Goal: Navigation & Orientation: Find specific page/section

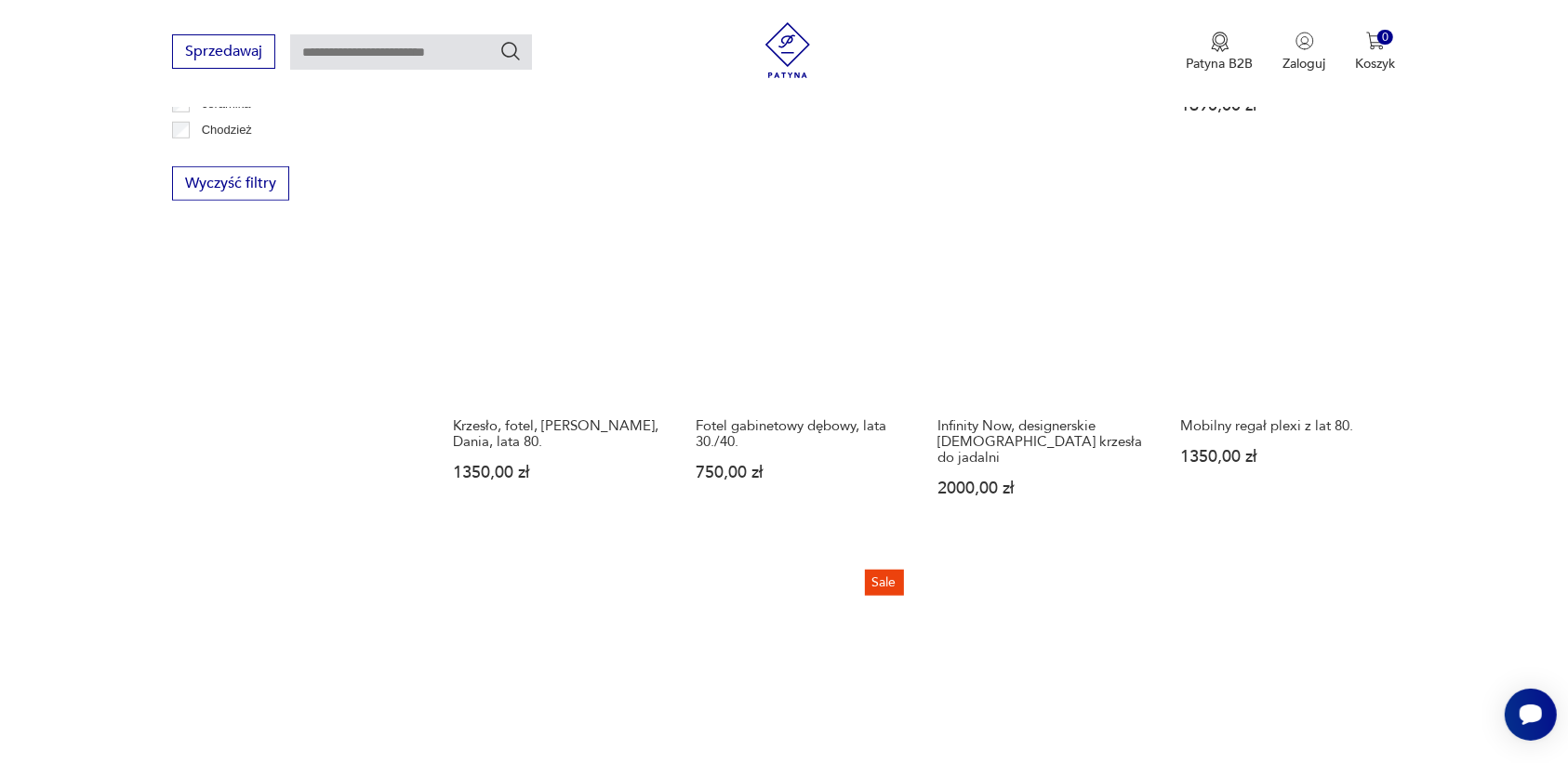
scroll to position [1751, 0]
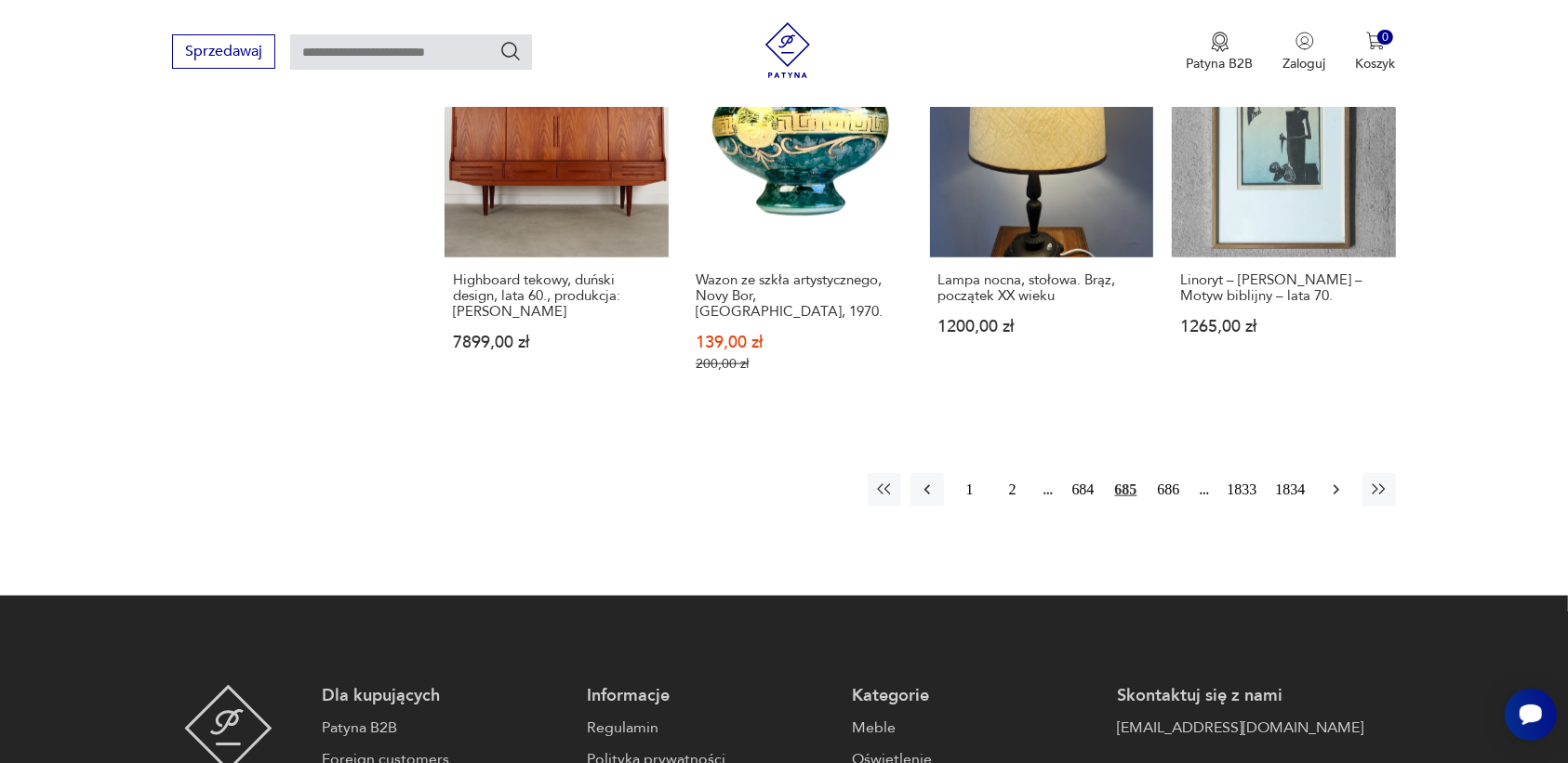
click at [1337, 480] on icon "button" at bounding box center [1335, 489] width 19 height 19
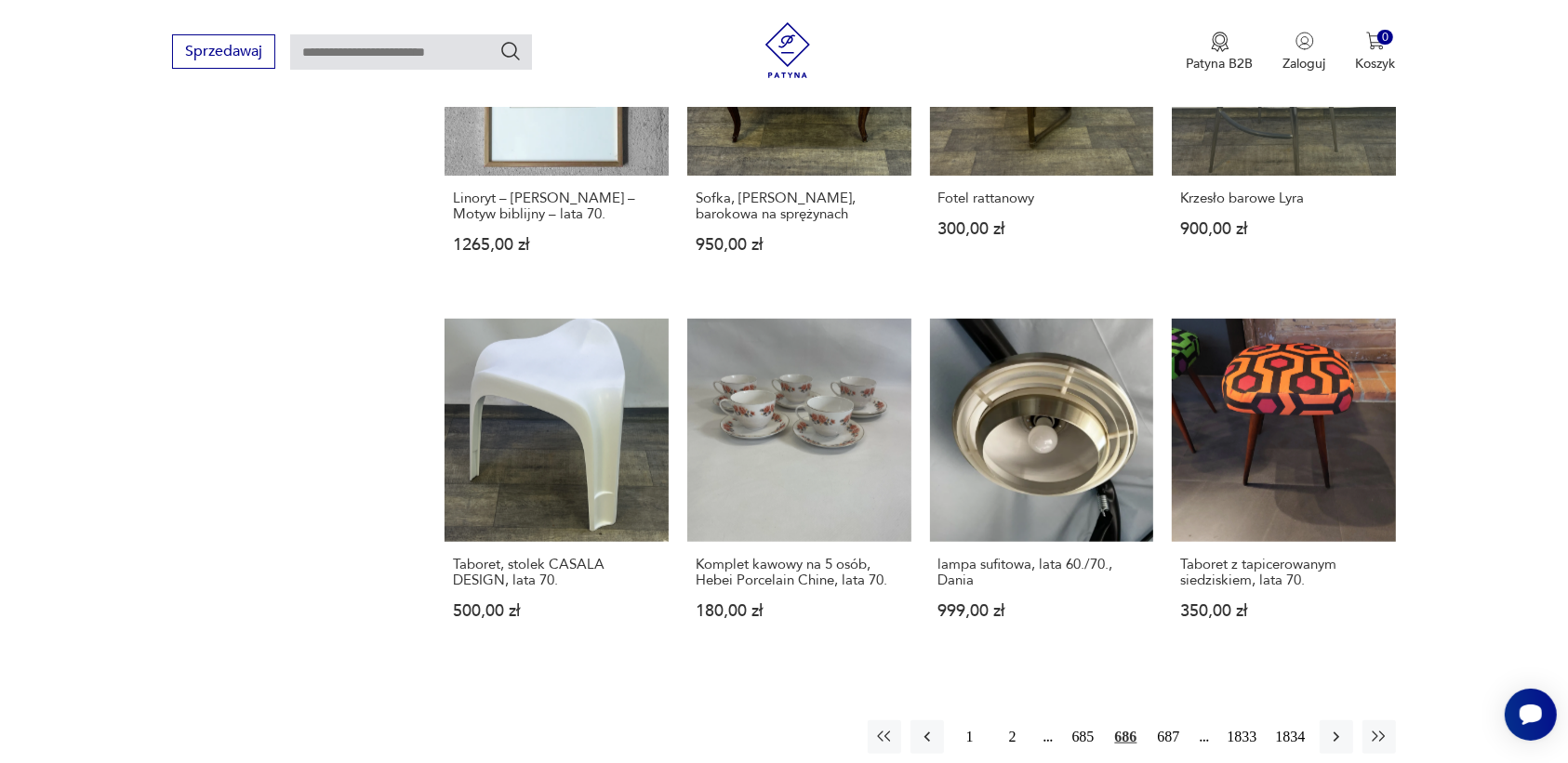
scroll to position [1676, 0]
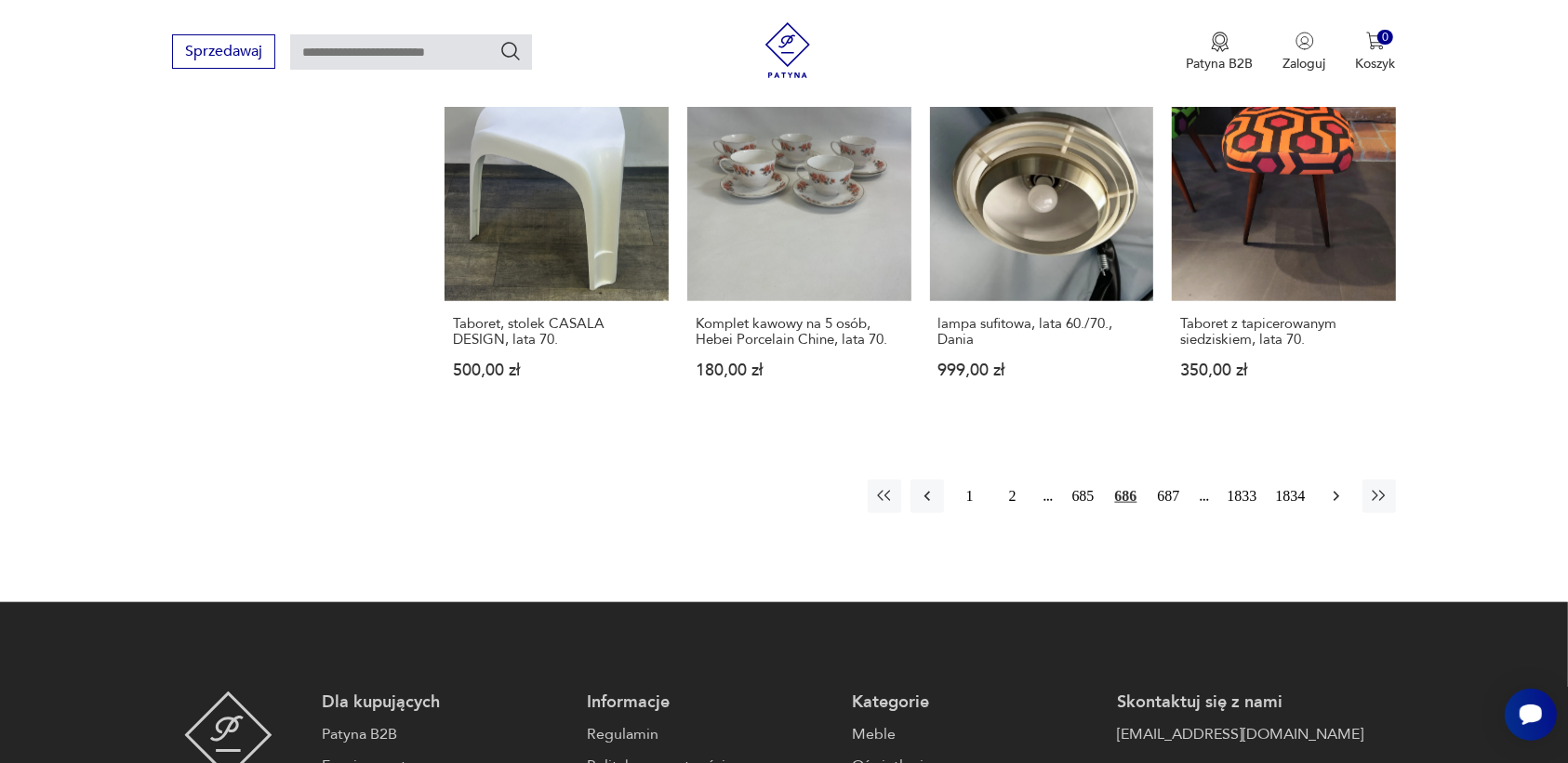
click at [1335, 487] on icon "button" at bounding box center [1335, 496] width 19 height 19
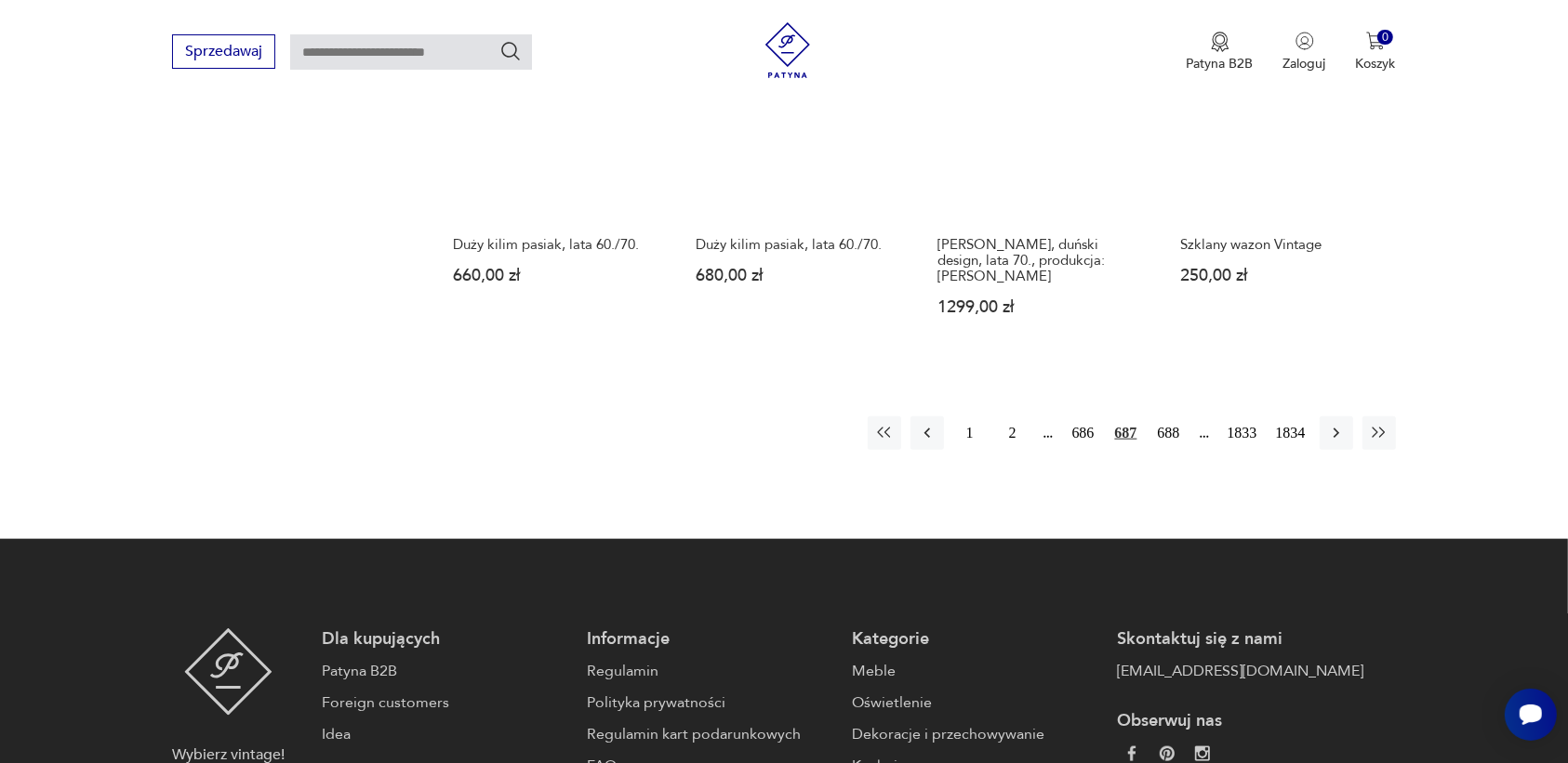
scroll to position [1751, 0]
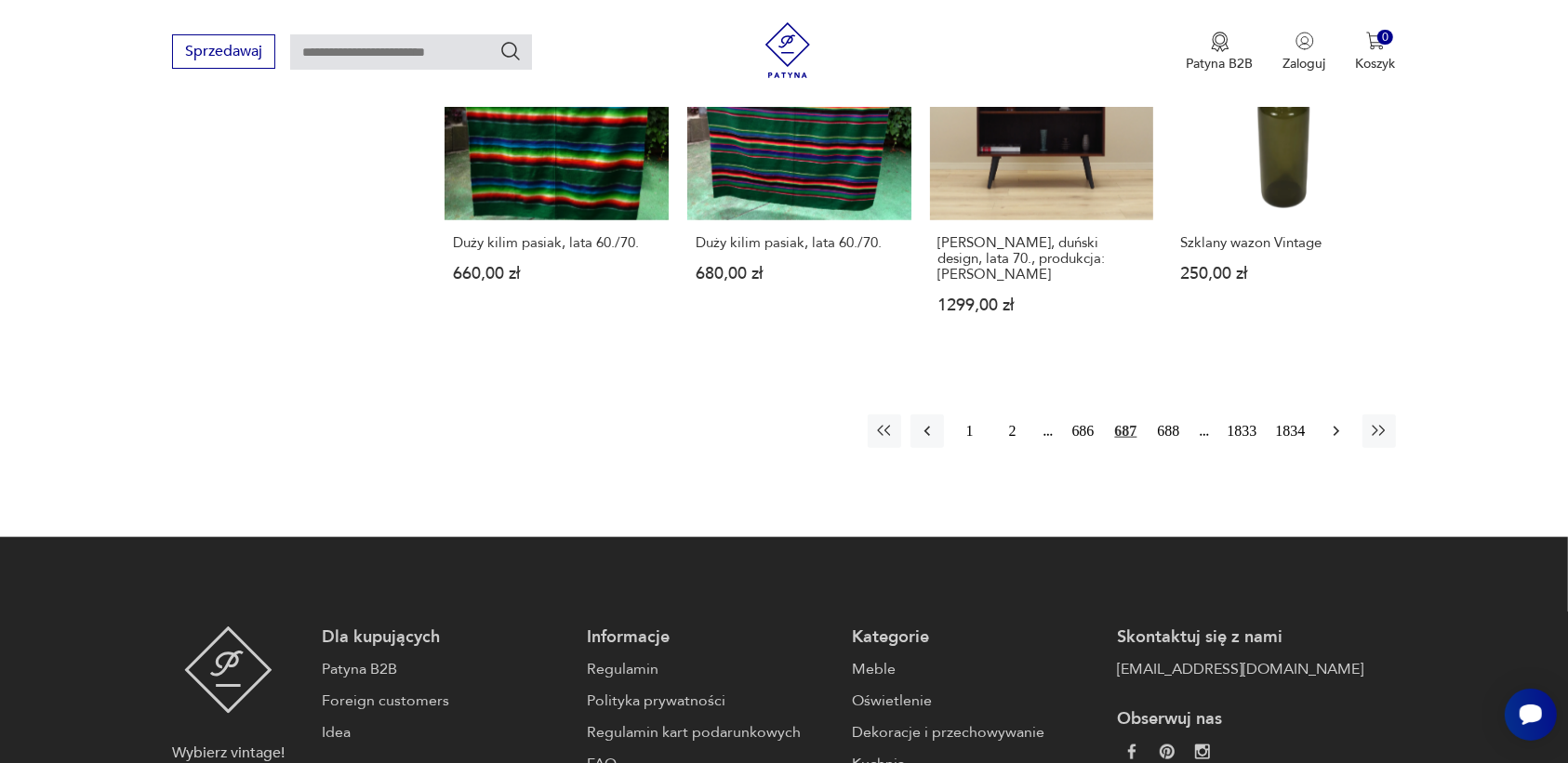
click at [1340, 422] on icon "button" at bounding box center [1335, 431] width 19 height 19
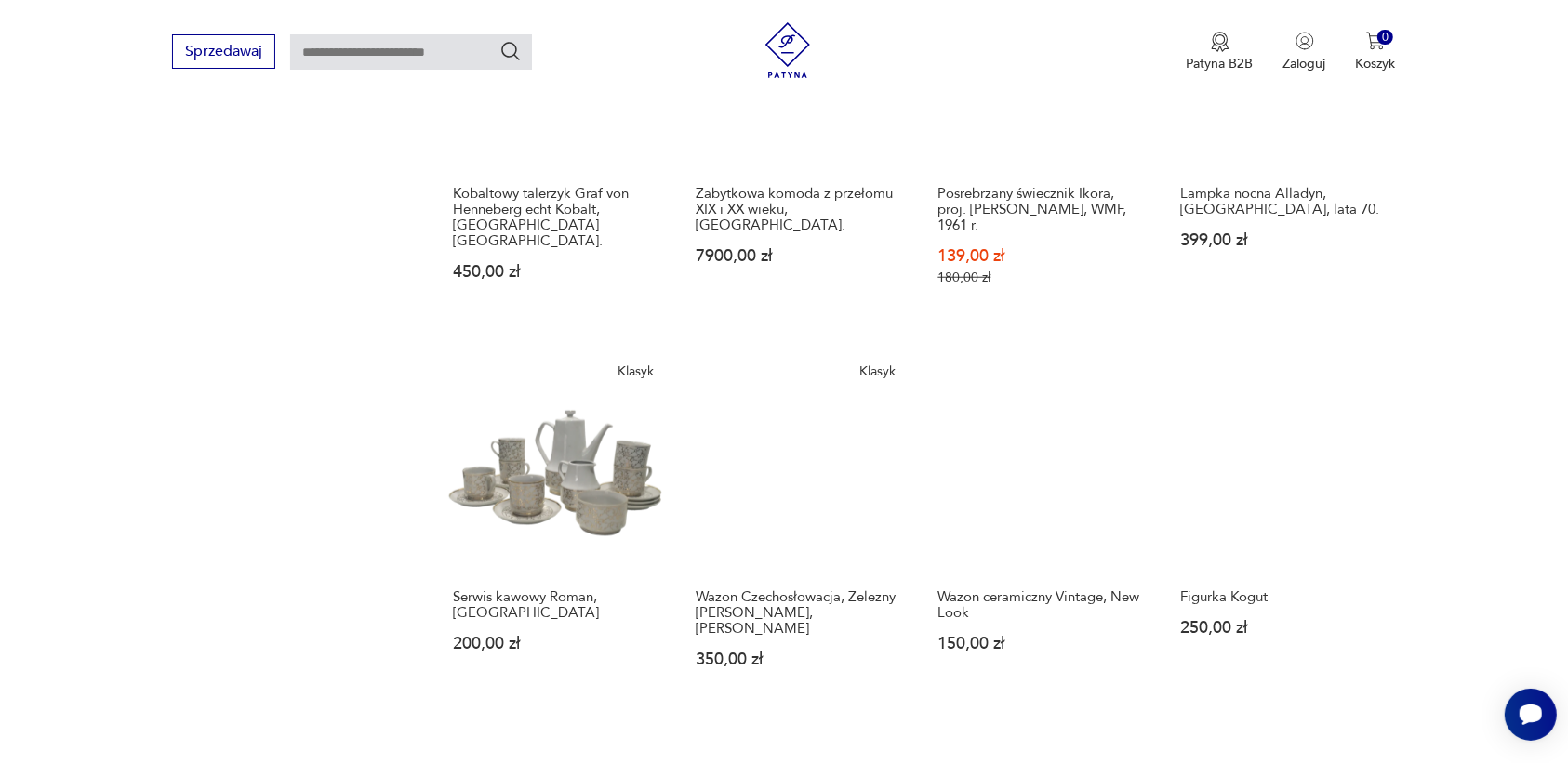
scroll to position [1518, 0]
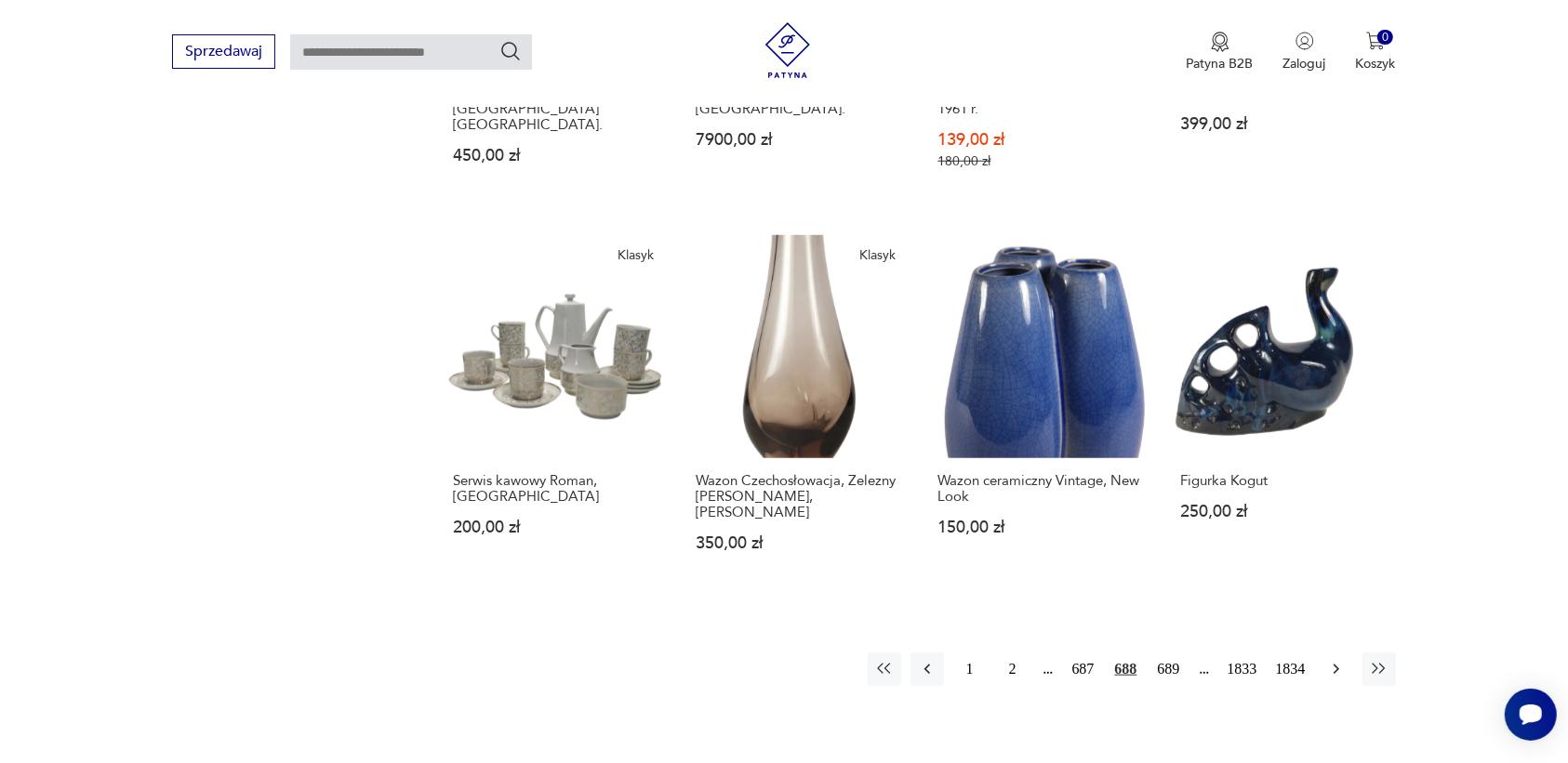
click at [1339, 660] on icon "button" at bounding box center [1335, 669] width 19 height 19
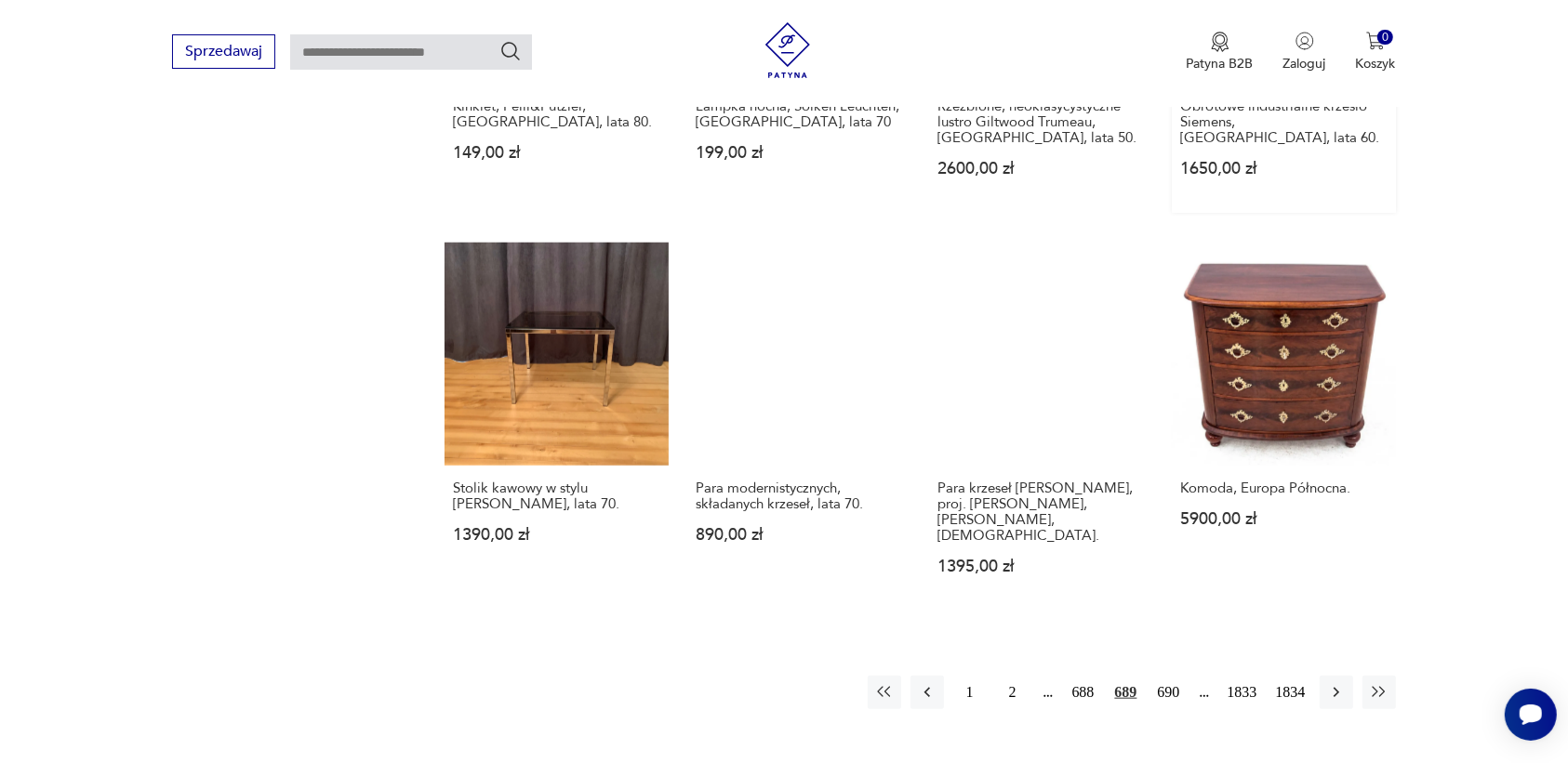
scroll to position [1518, 0]
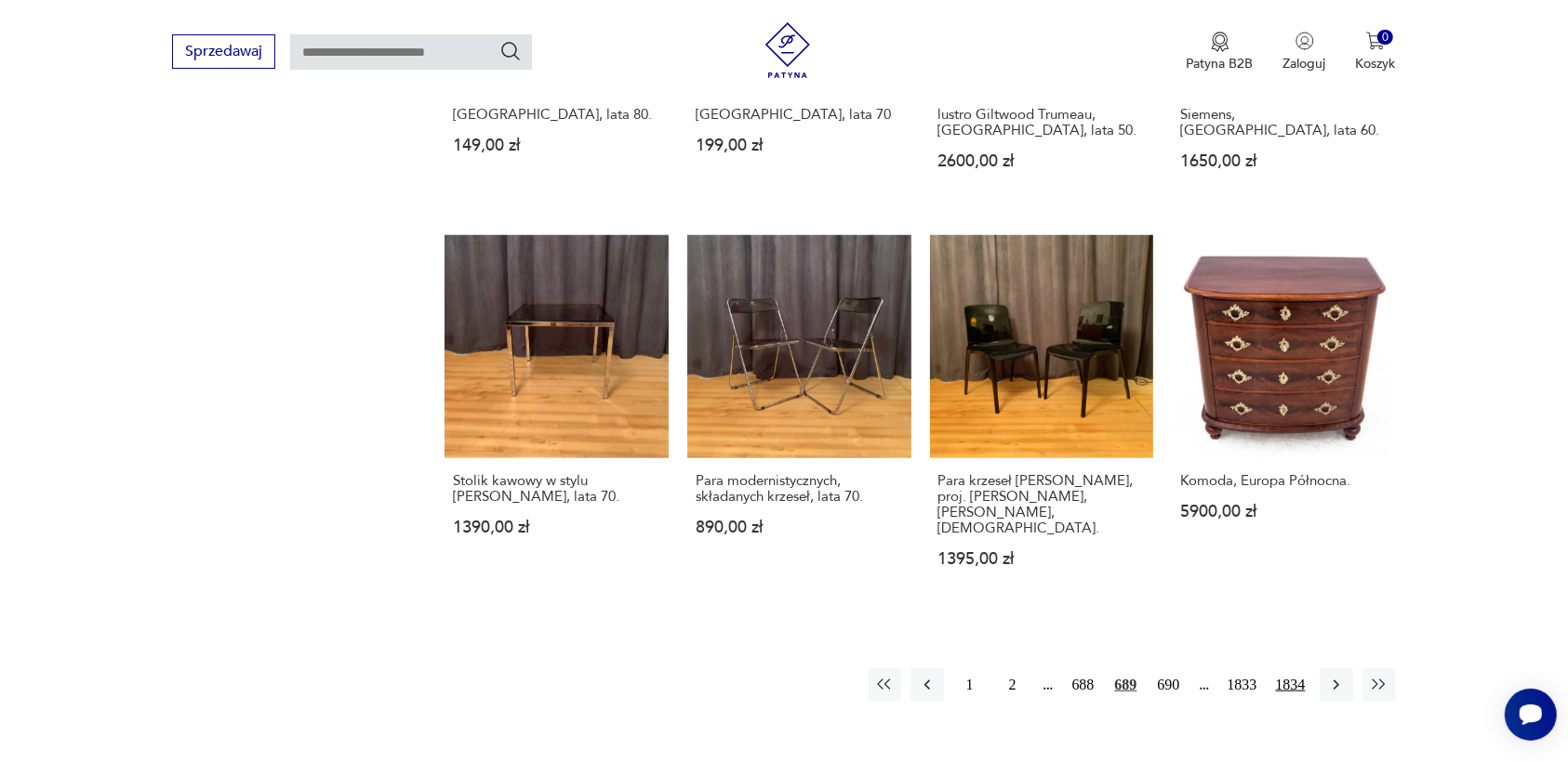
click at [1308, 668] on button "1834" at bounding box center [1290, 685] width 39 height 34
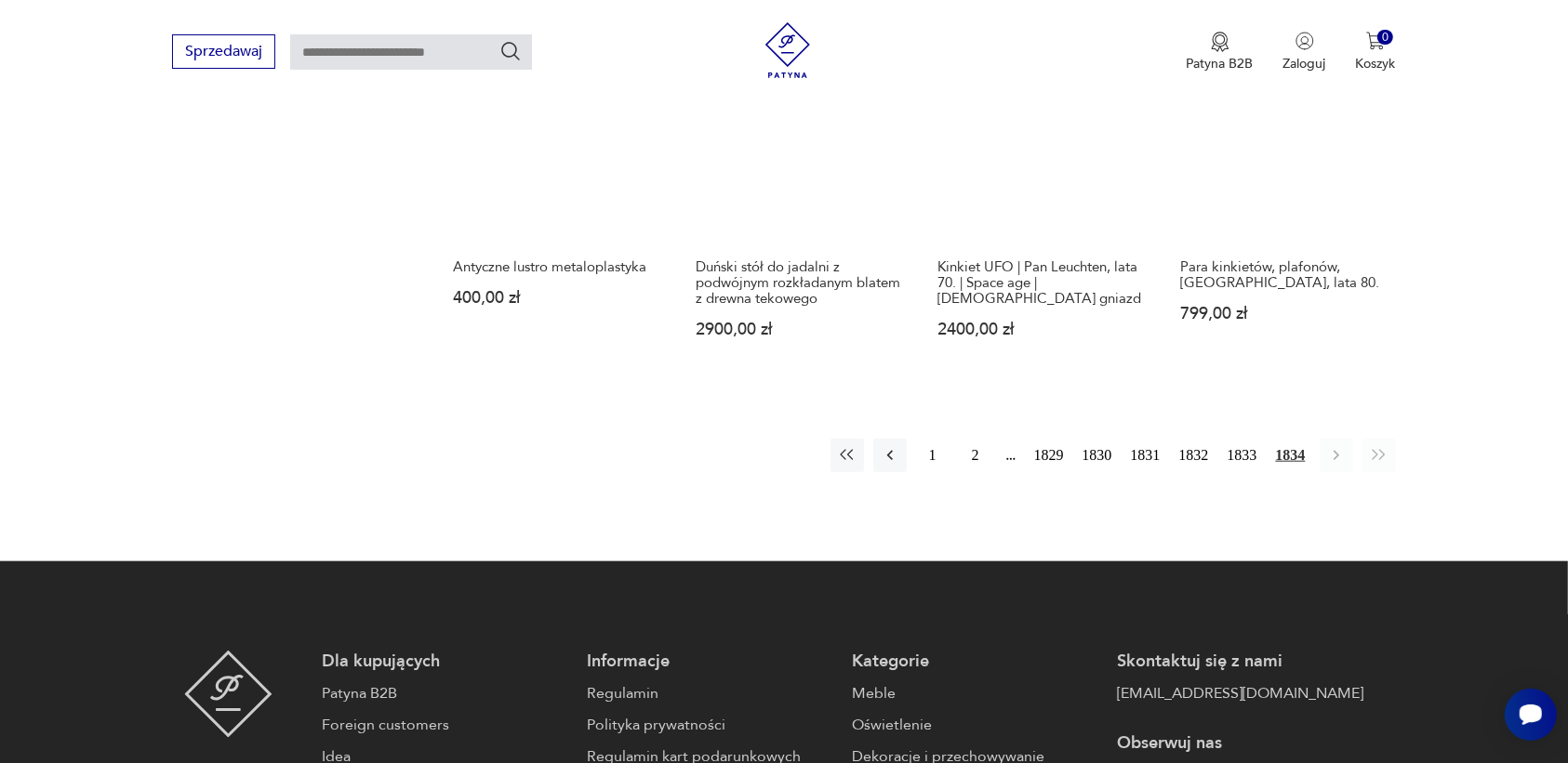
scroll to position [1751, 0]
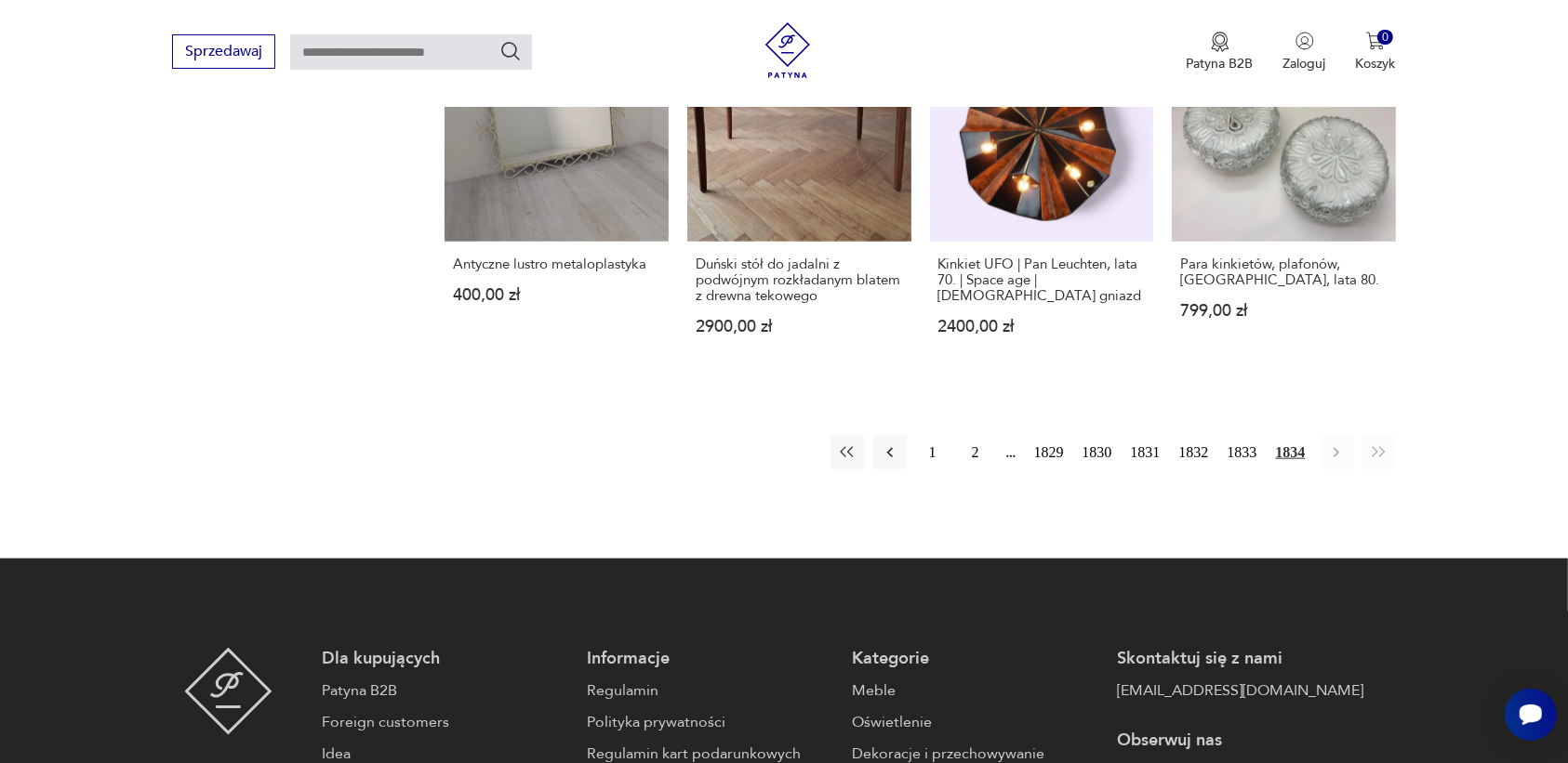
click at [1341, 443] on icon "button" at bounding box center [1335, 452] width 19 height 19
click at [1044, 436] on button "1829" at bounding box center [1049, 453] width 39 height 34
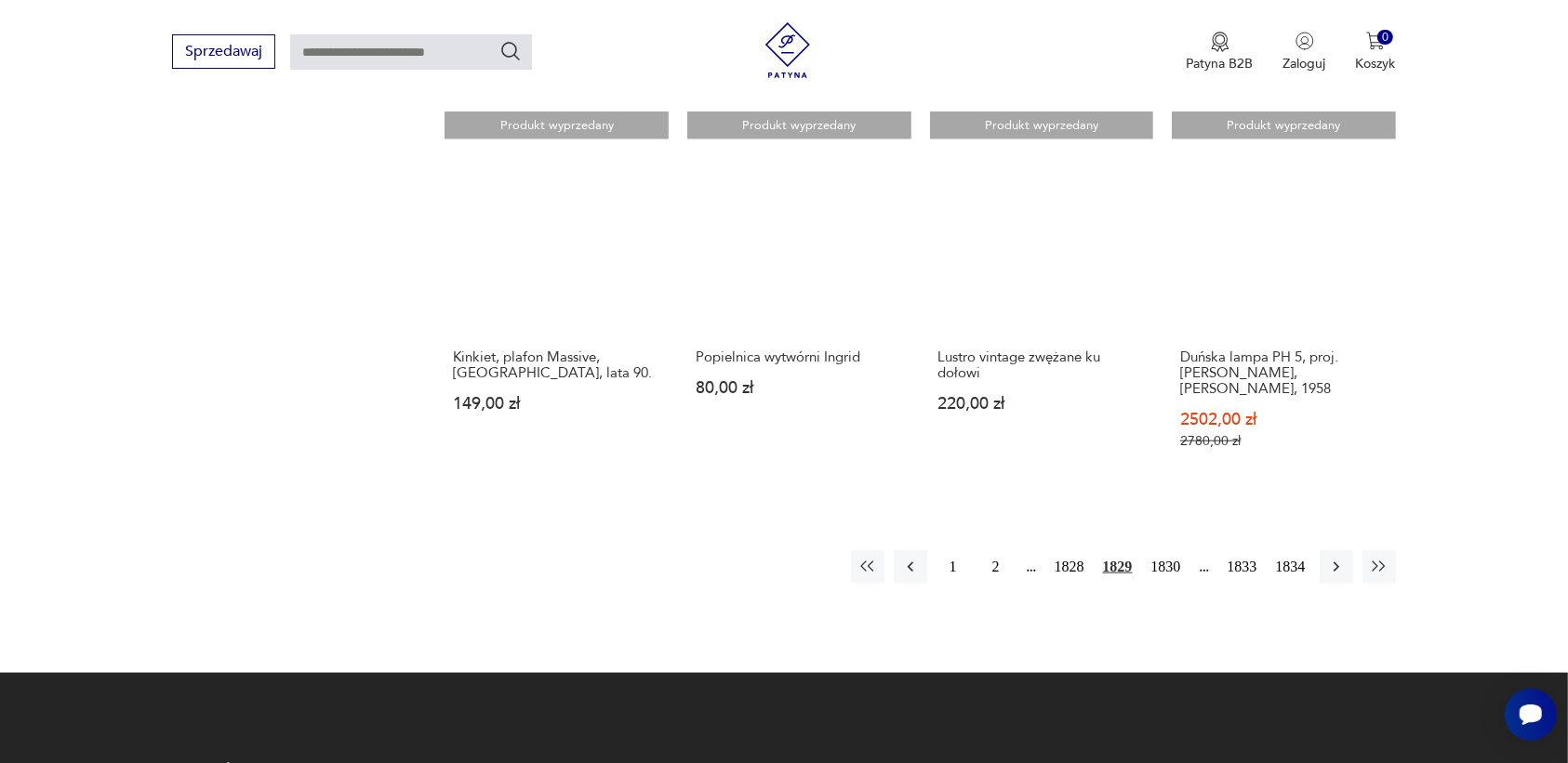
scroll to position [1713, 0]
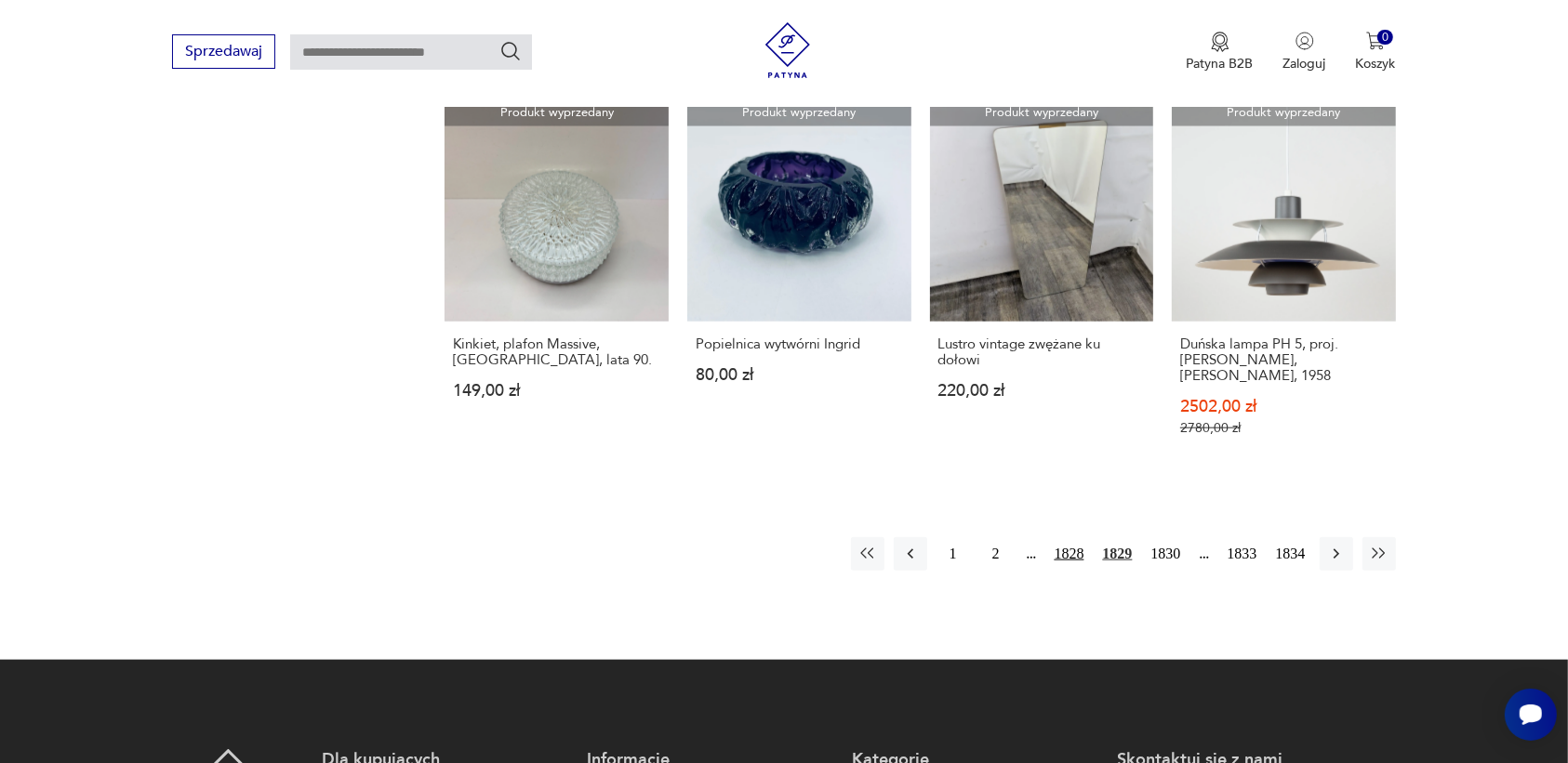
click at [1065, 537] on button "1828" at bounding box center [1069, 554] width 39 height 34
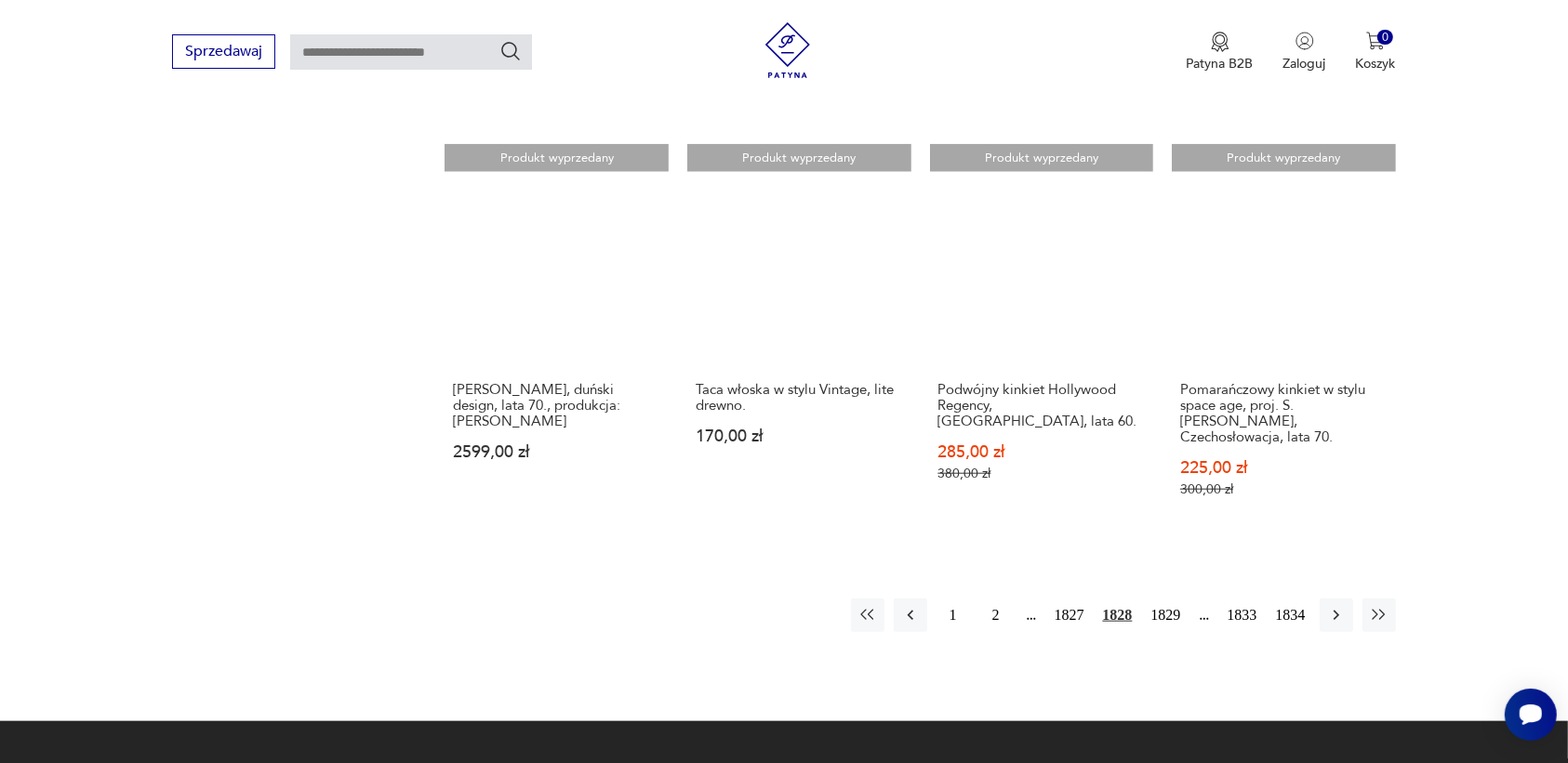
scroll to position [1635, 0]
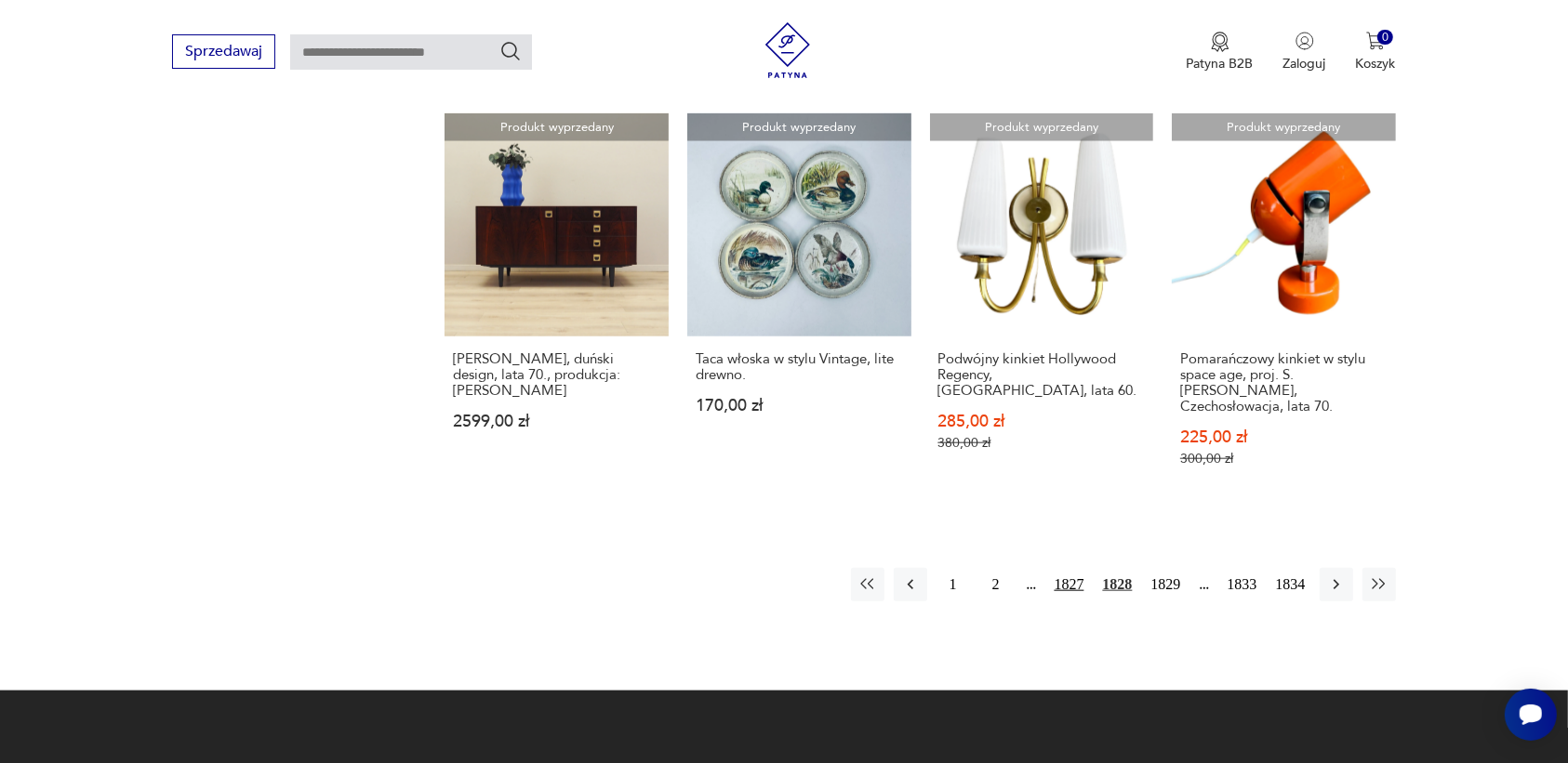
click at [1074, 568] on button "1827" at bounding box center [1069, 585] width 39 height 34
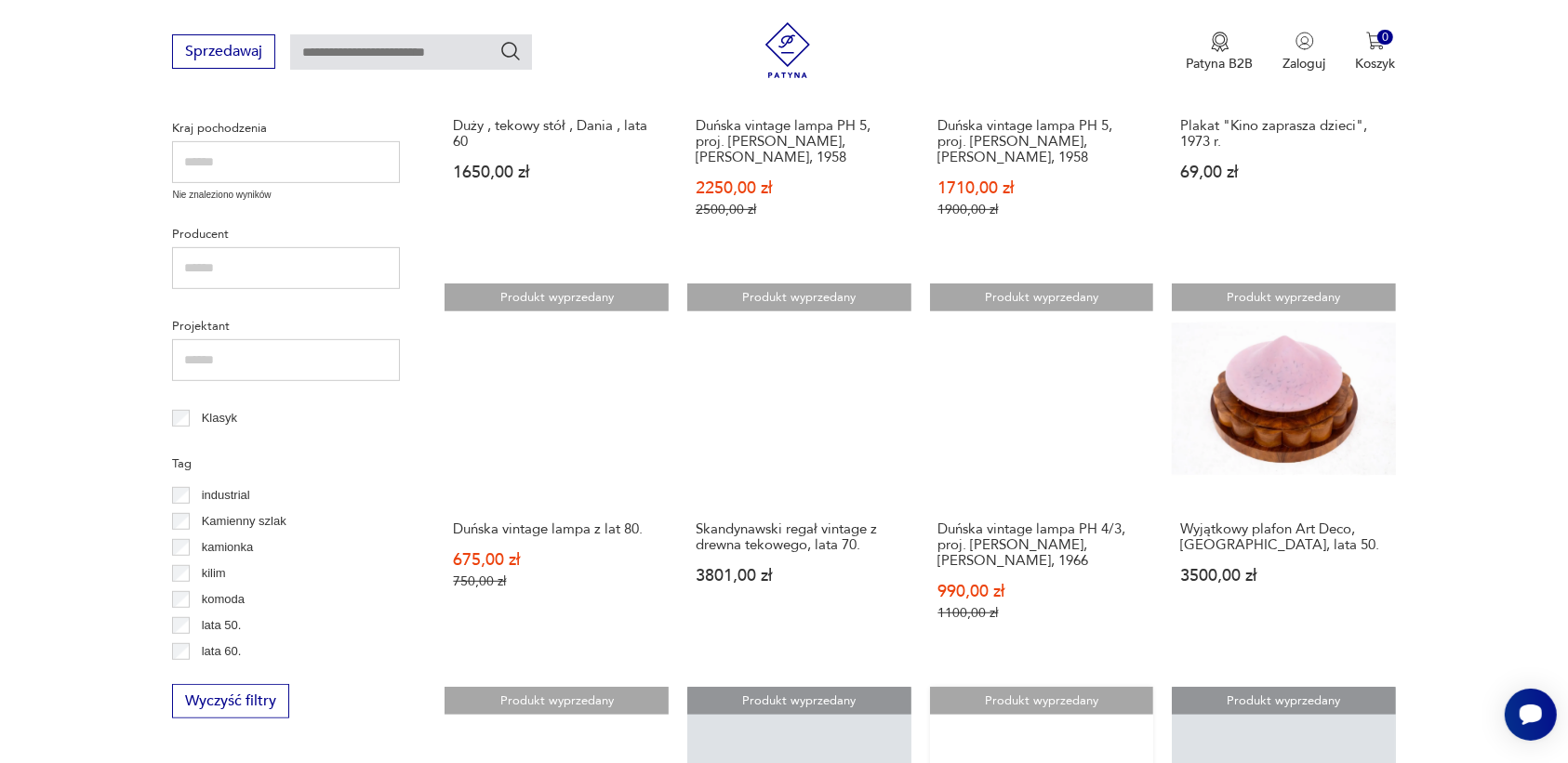
scroll to position [1518, 0]
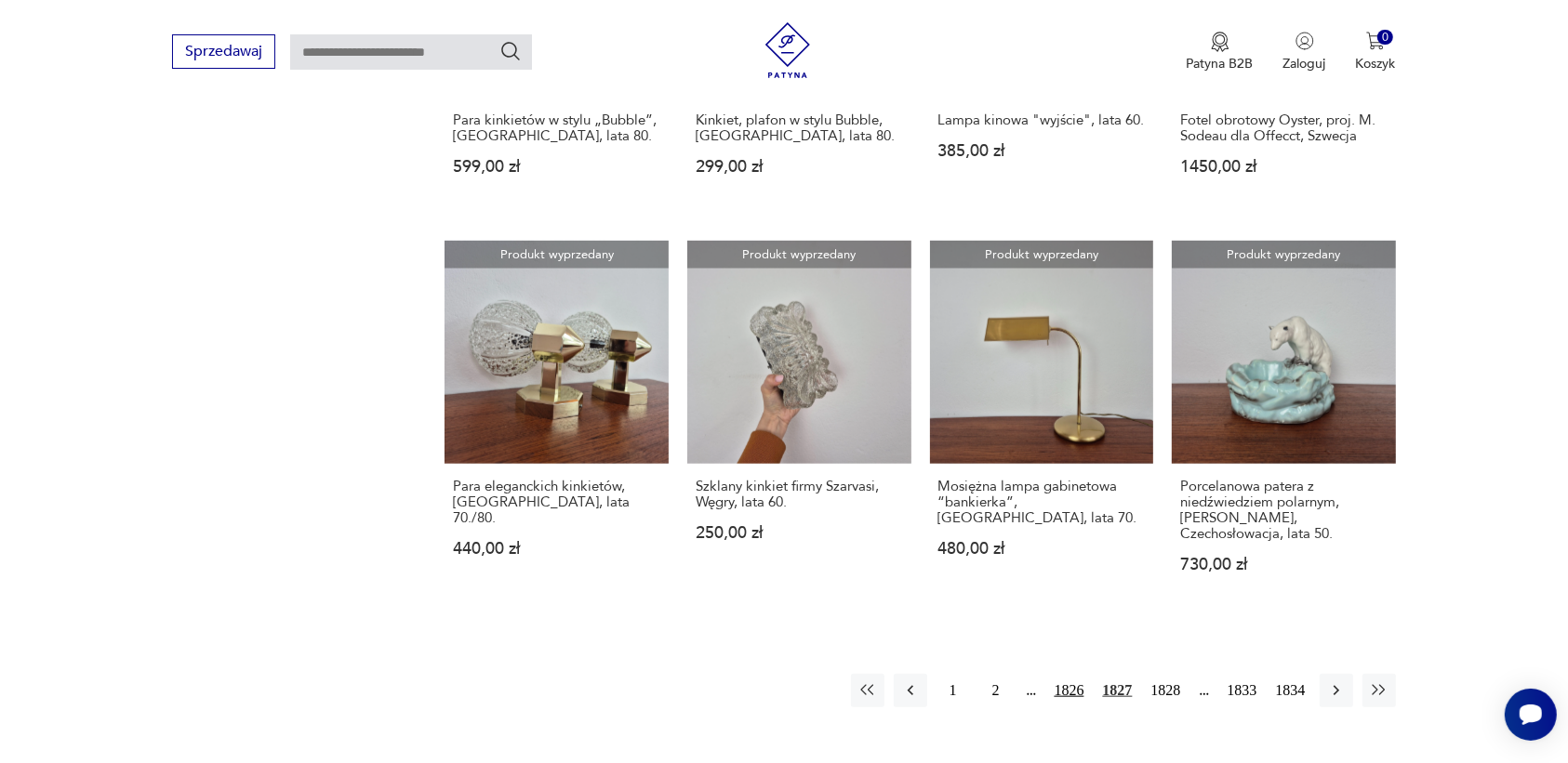
click at [1067, 686] on button "1826" at bounding box center [1069, 691] width 39 height 34
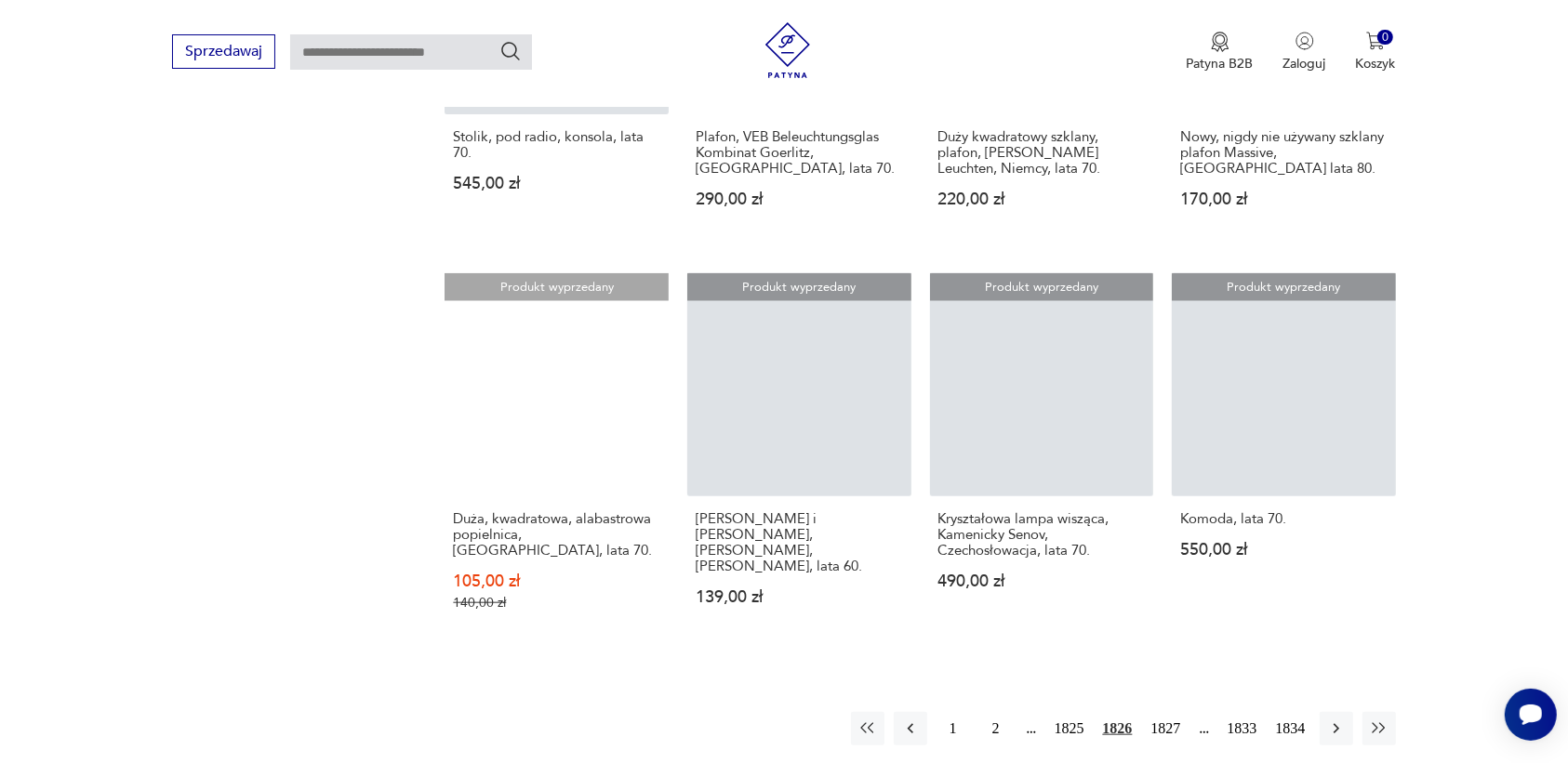
scroll to position [1518, 0]
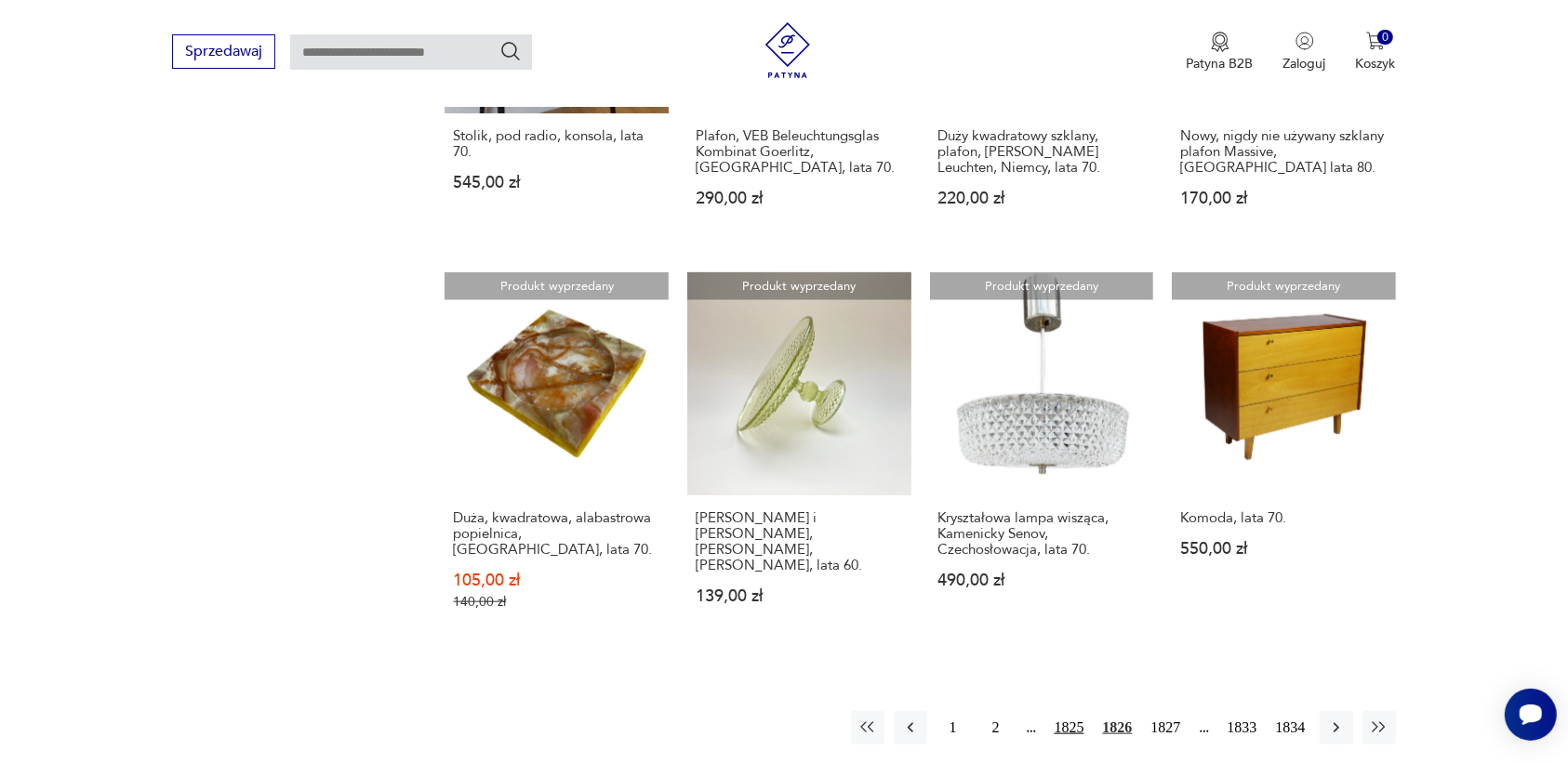
click at [1063, 711] on button "1825" at bounding box center [1069, 728] width 39 height 34
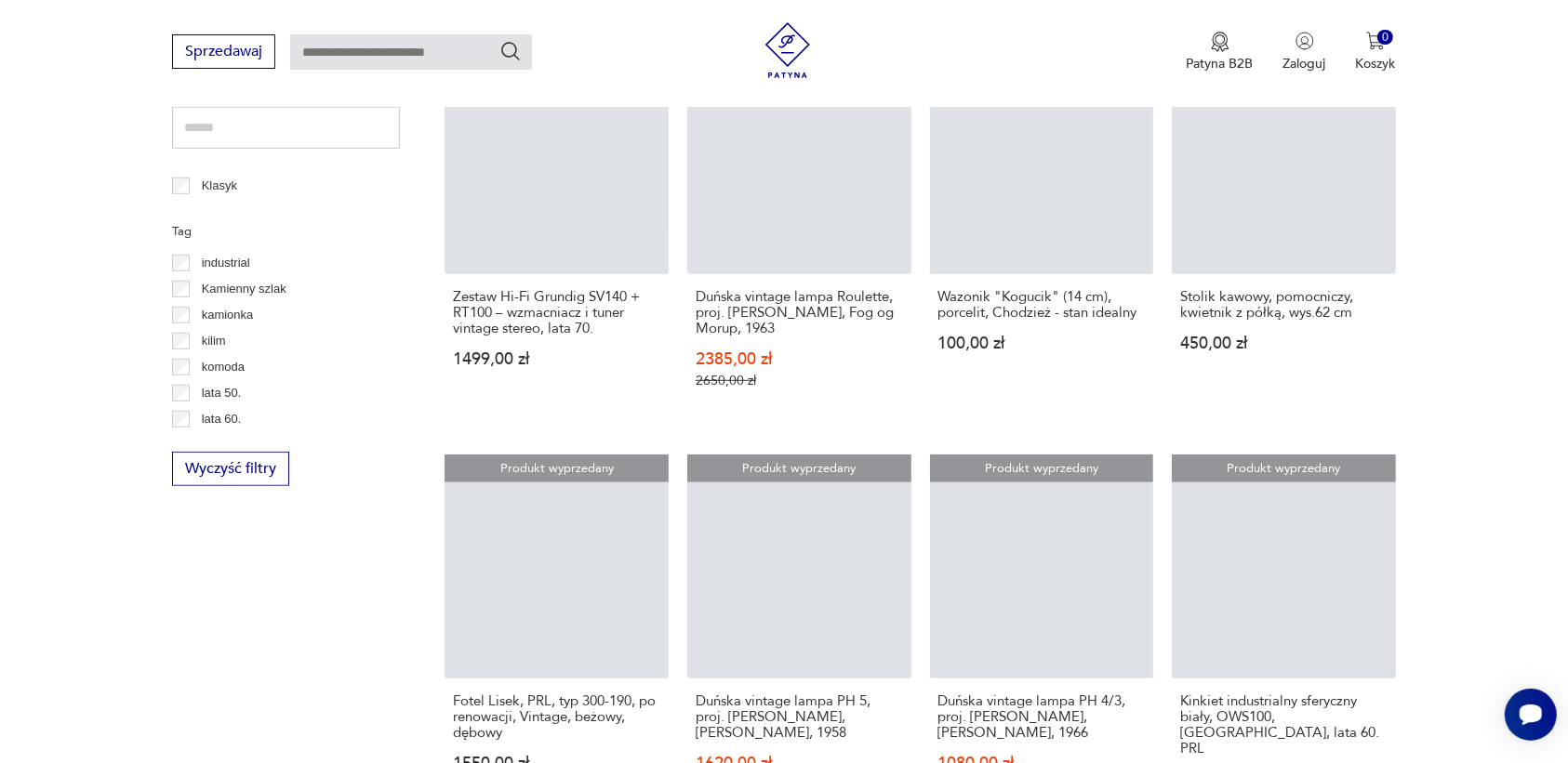
scroll to position [1872, 0]
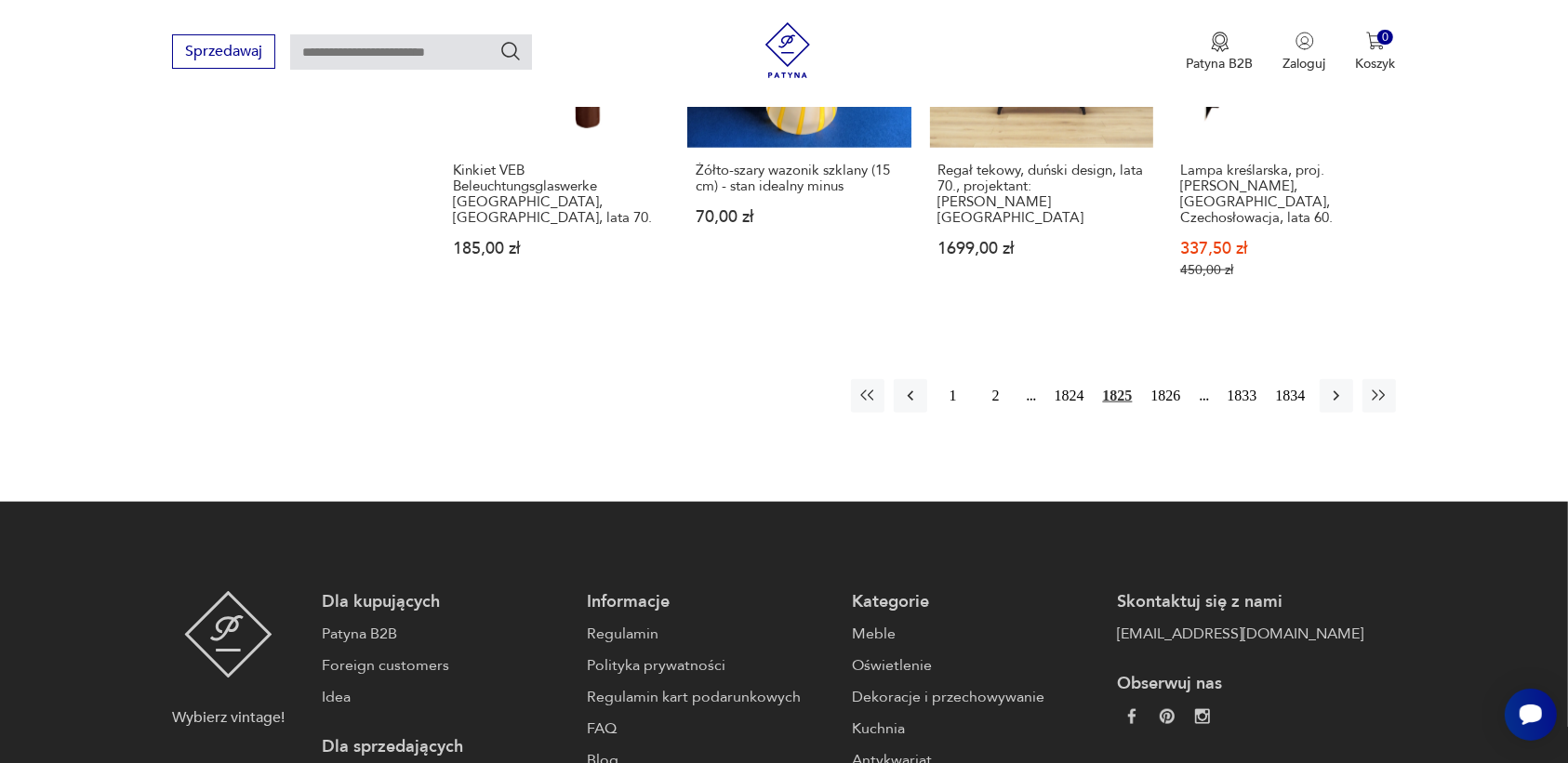
click at [1071, 380] on button "1824" at bounding box center [1069, 396] width 39 height 34
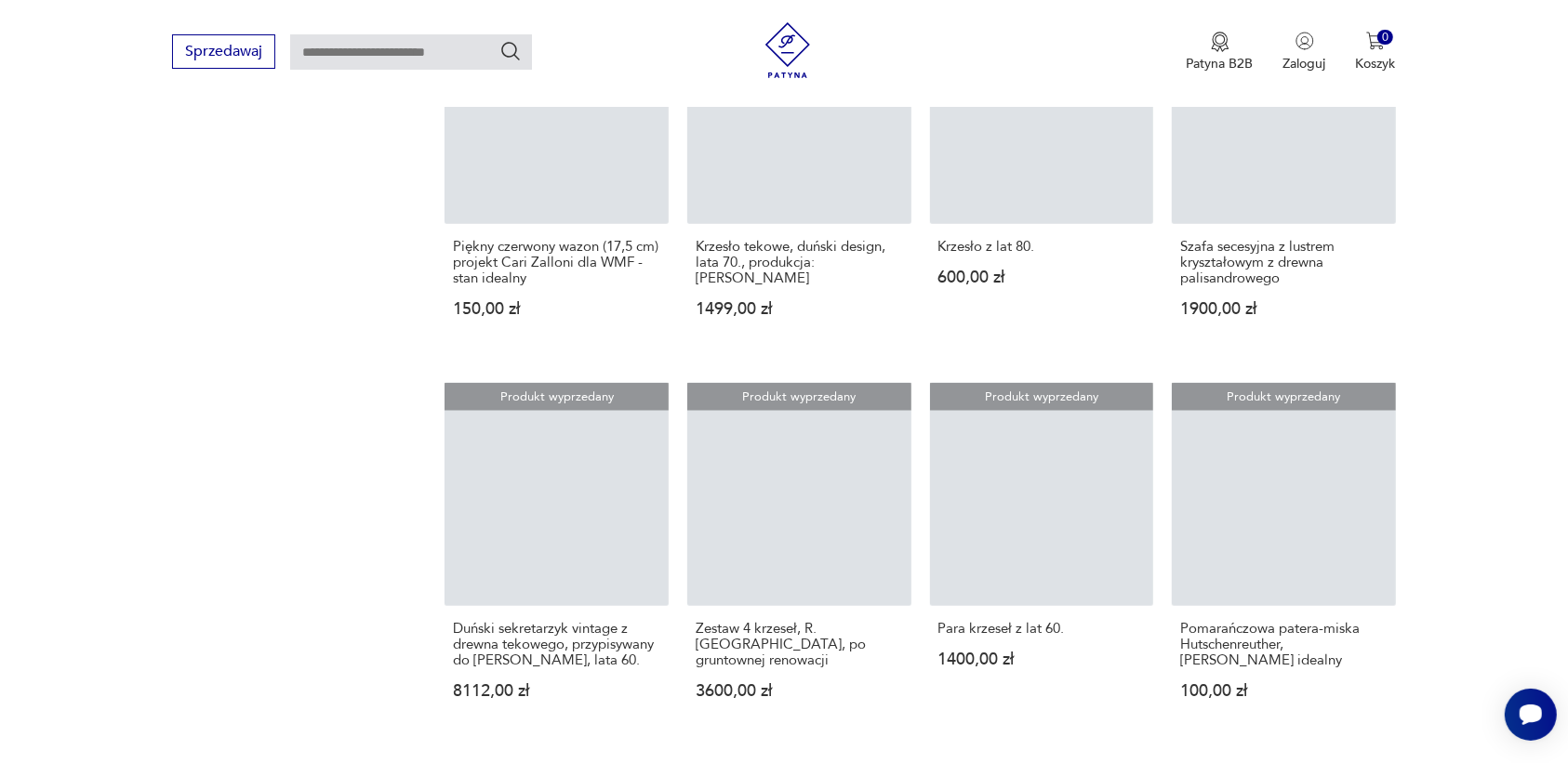
scroll to position [1983, 0]
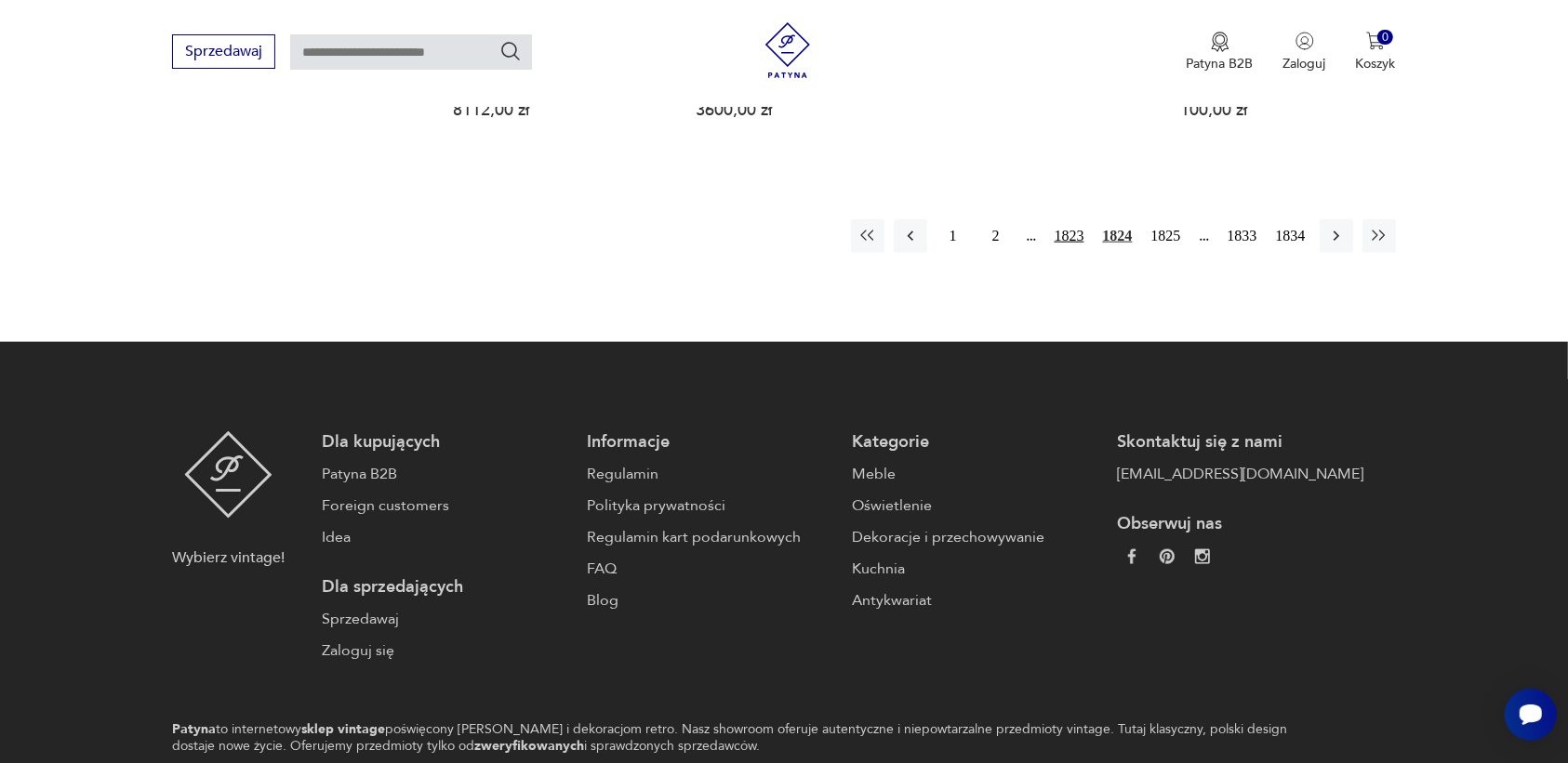
click at [1058, 220] on button "1823" at bounding box center [1069, 237] width 39 height 34
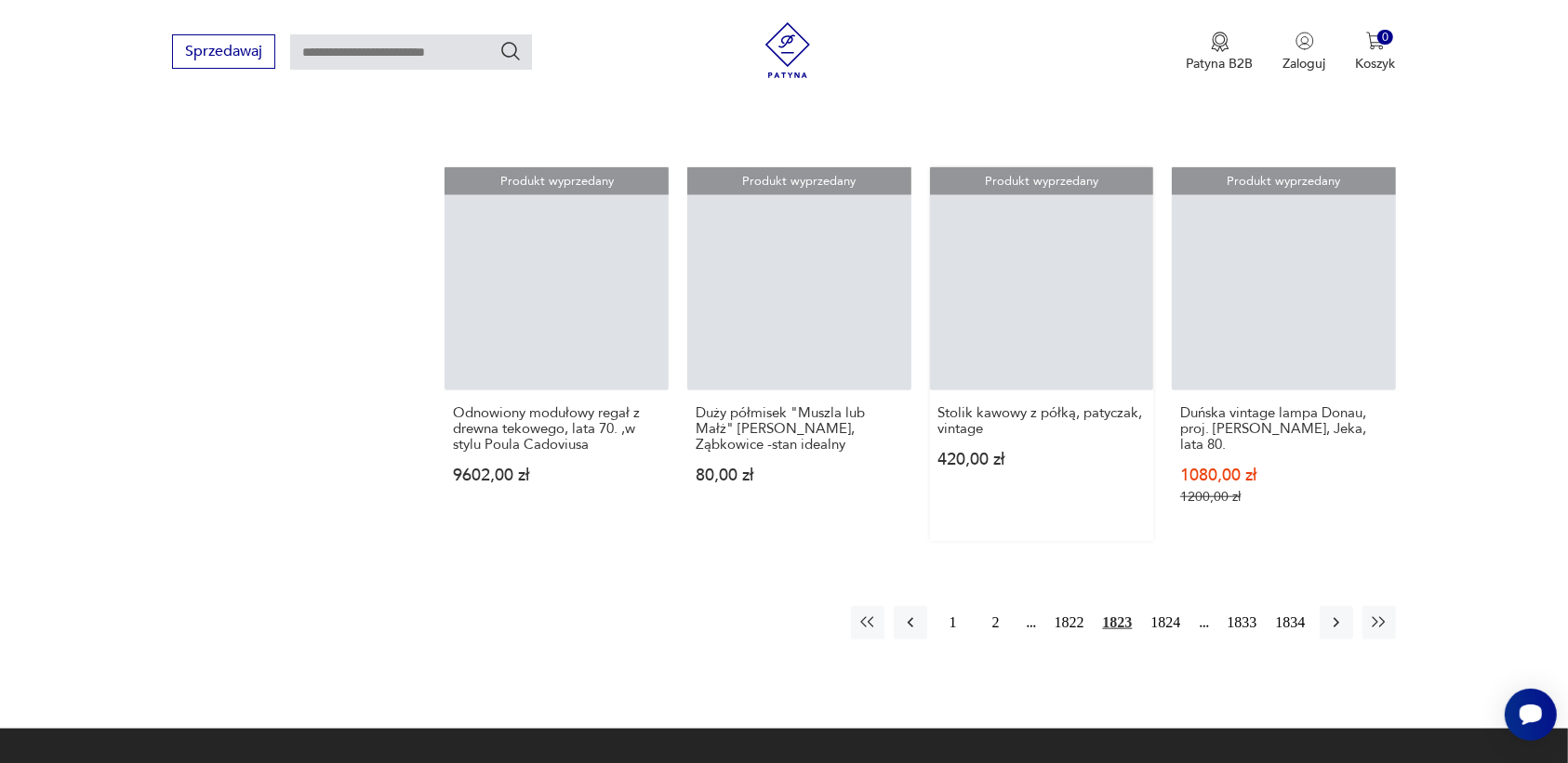
scroll to position [1872, 0]
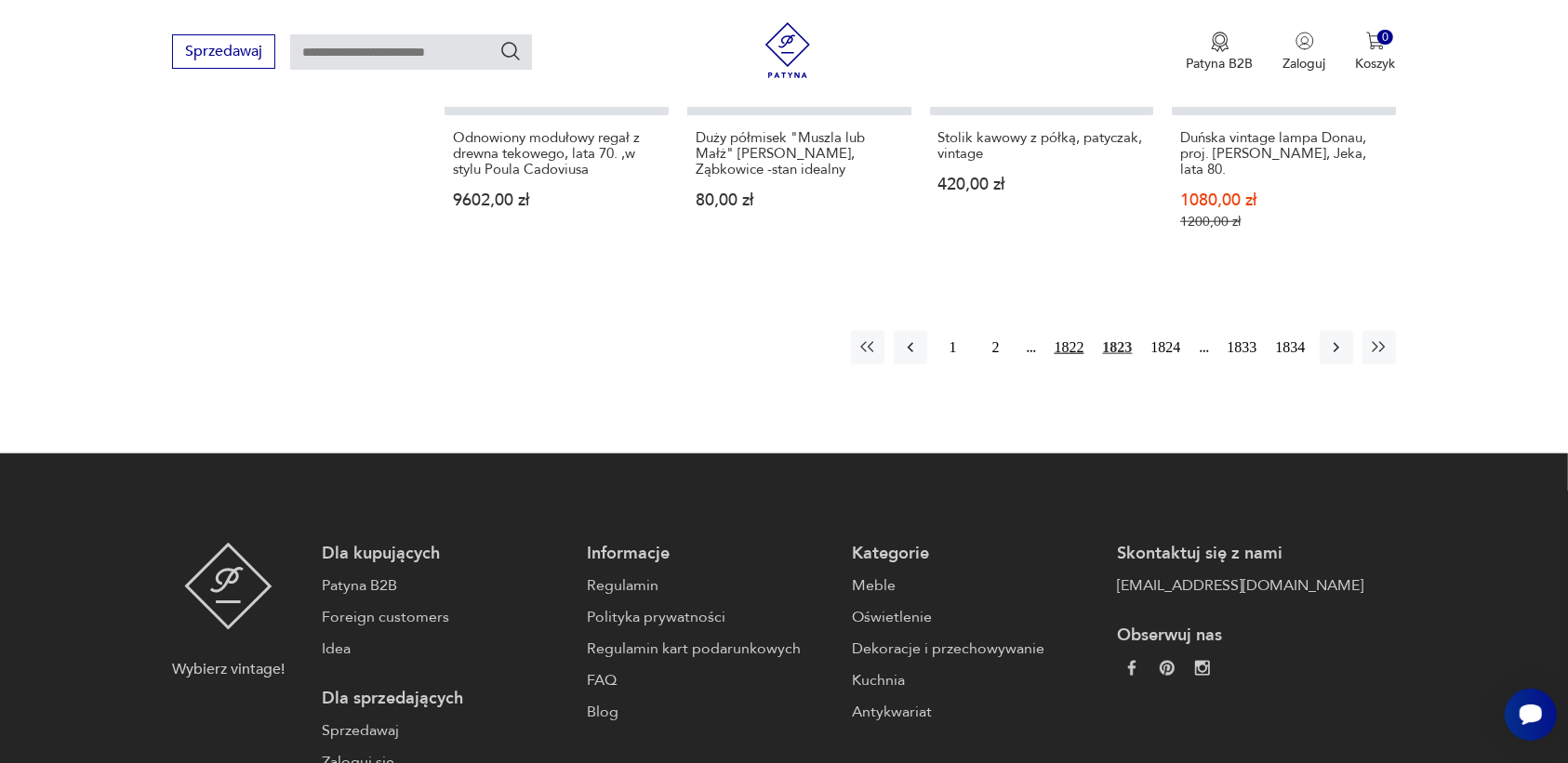
click at [1068, 331] on button "1822" at bounding box center [1069, 348] width 39 height 34
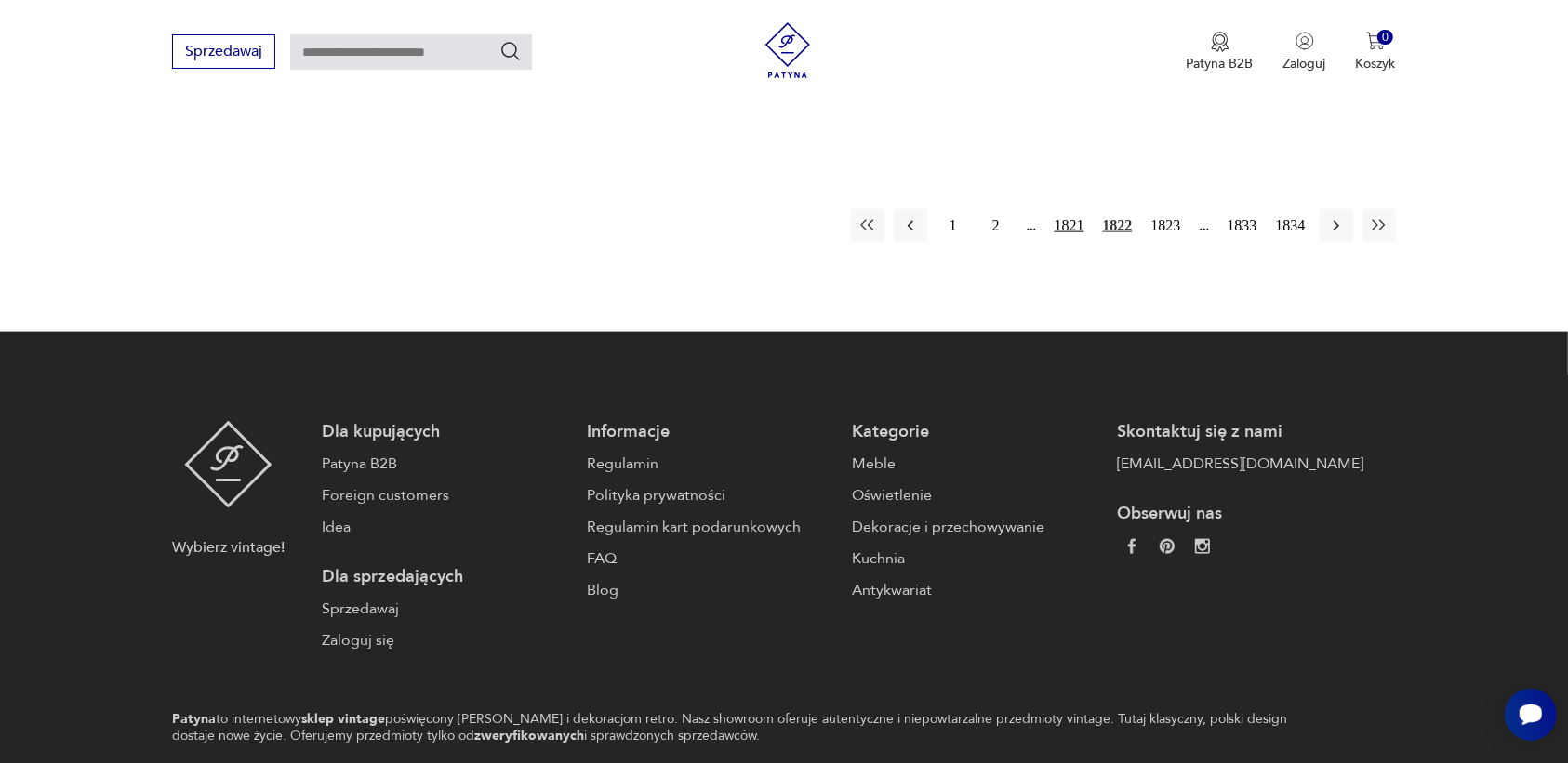
scroll to position [2051, 0]
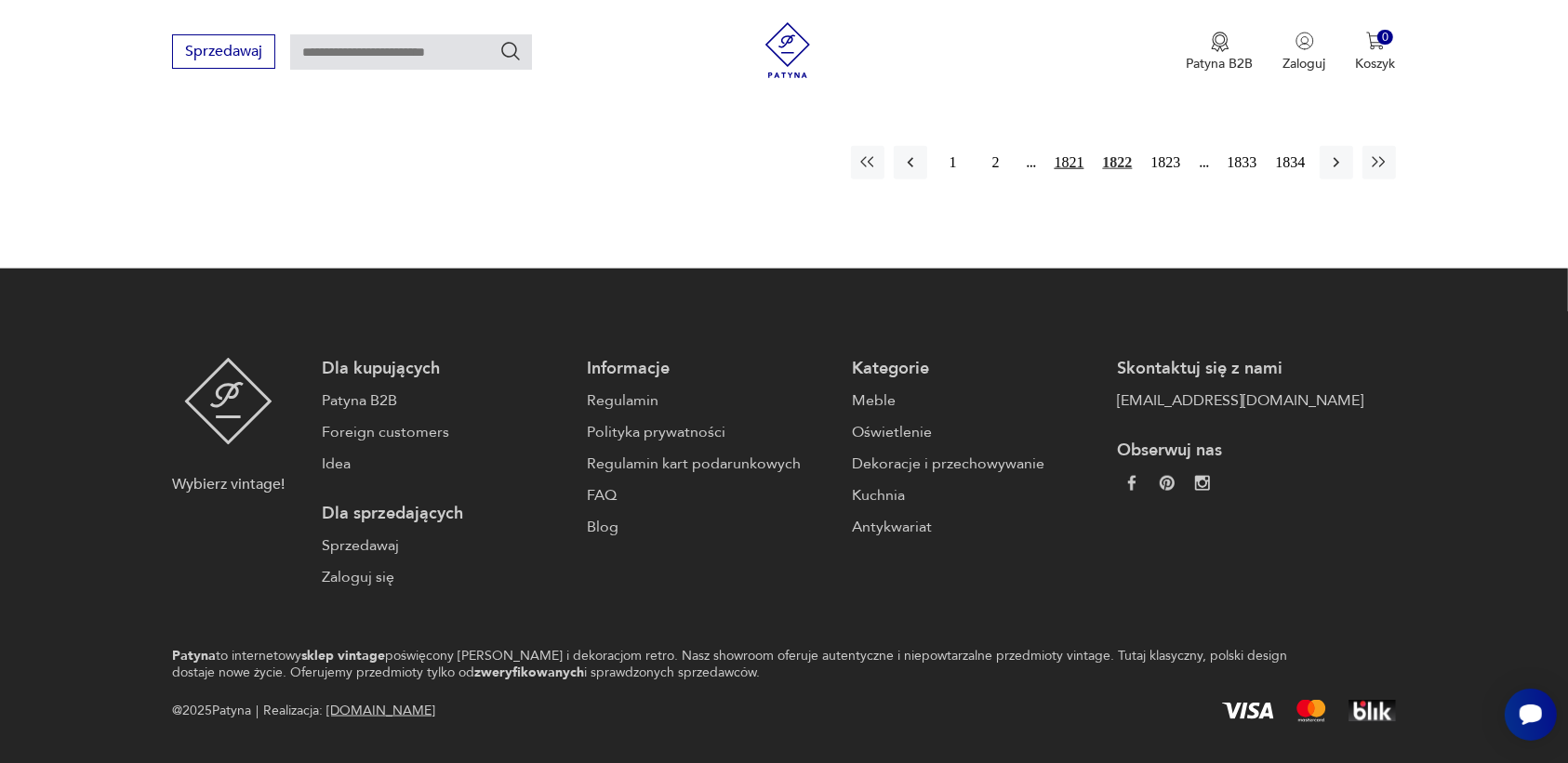
click at [1067, 146] on button "1821" at bounding box center [1069, 163] width 39 height 34
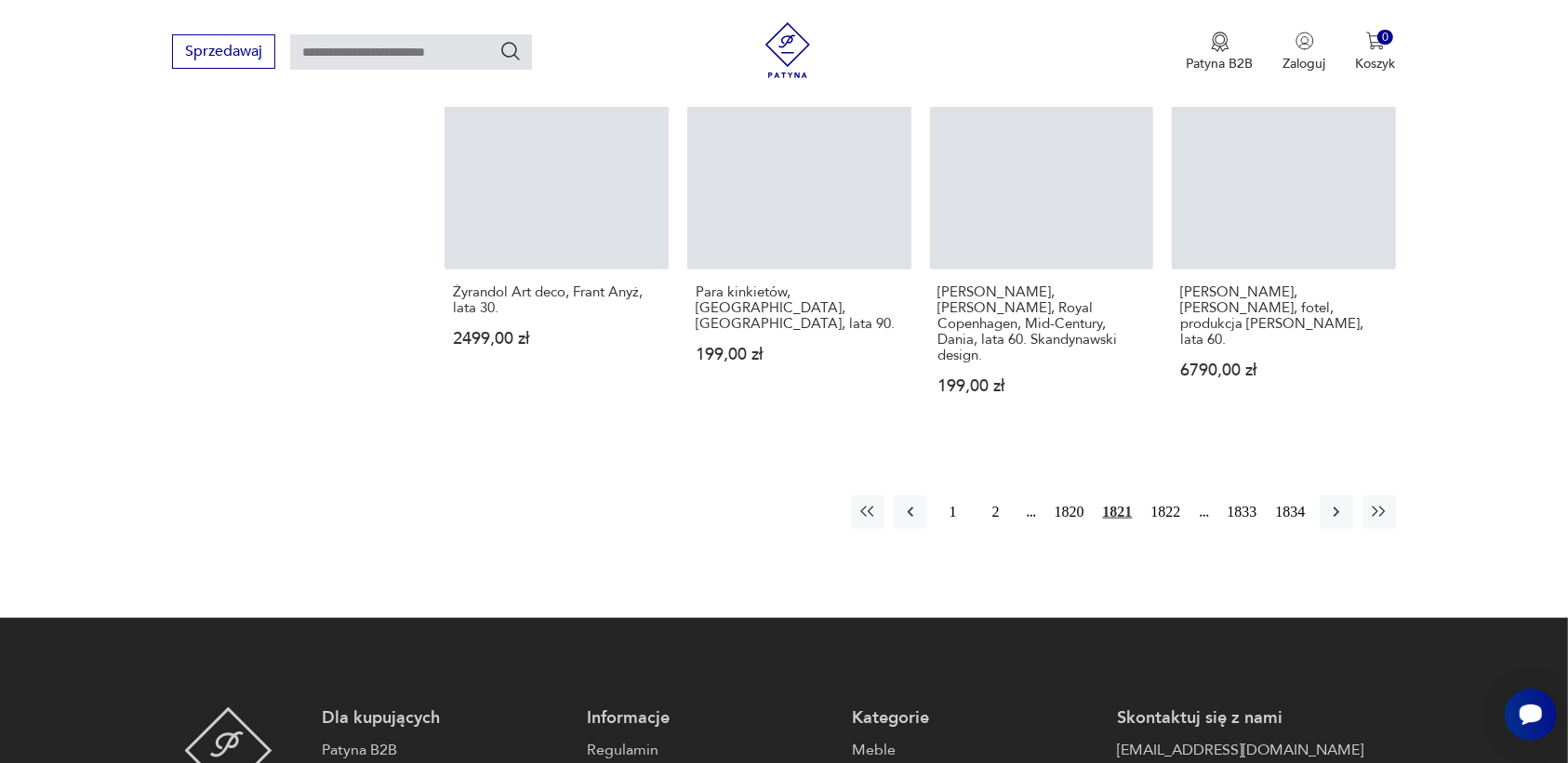
scroll to position [1867, 0]
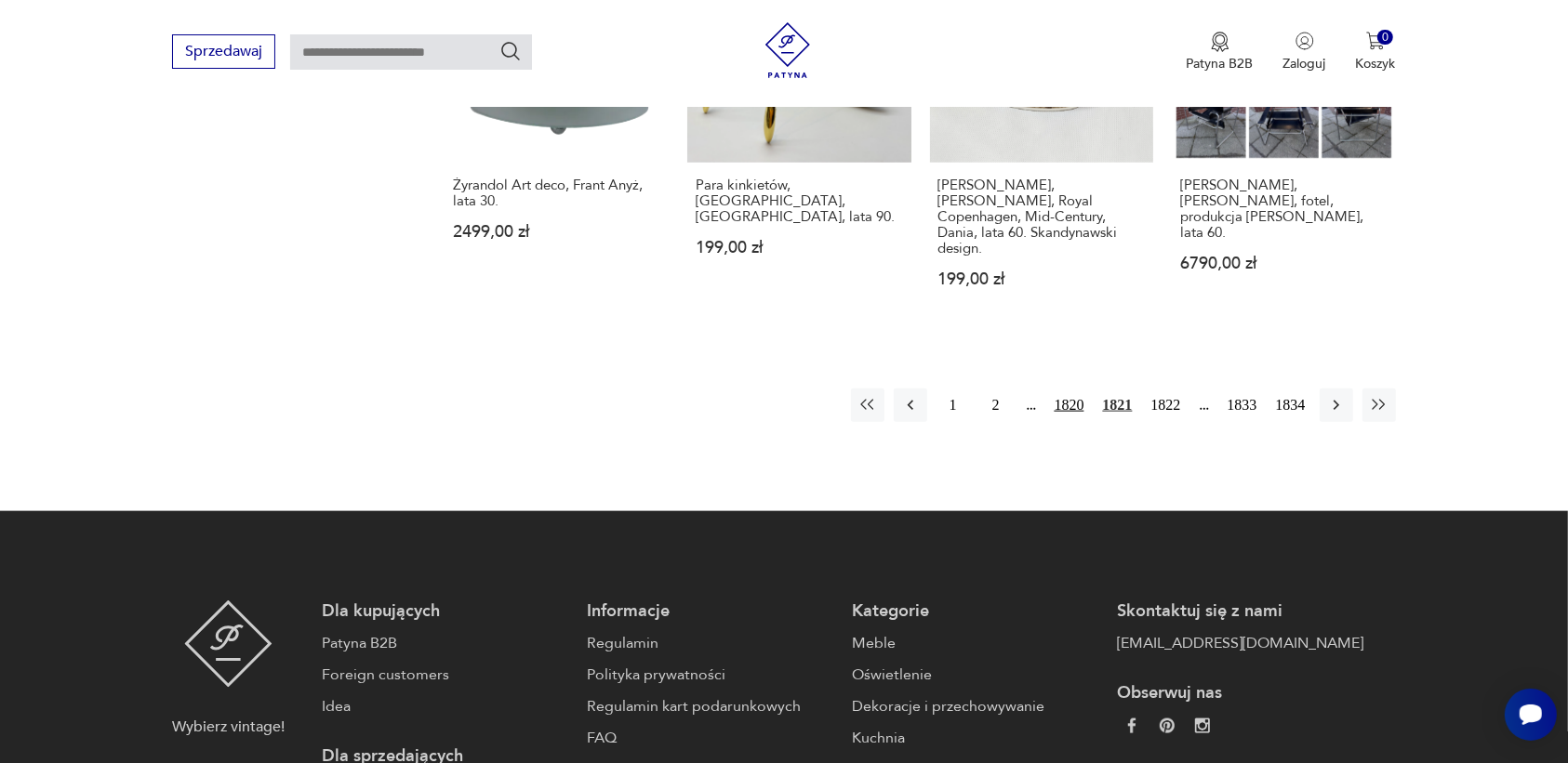
click at [1063, 388] on button "1820" at bounding box center [1069, 405] width 39 height 34
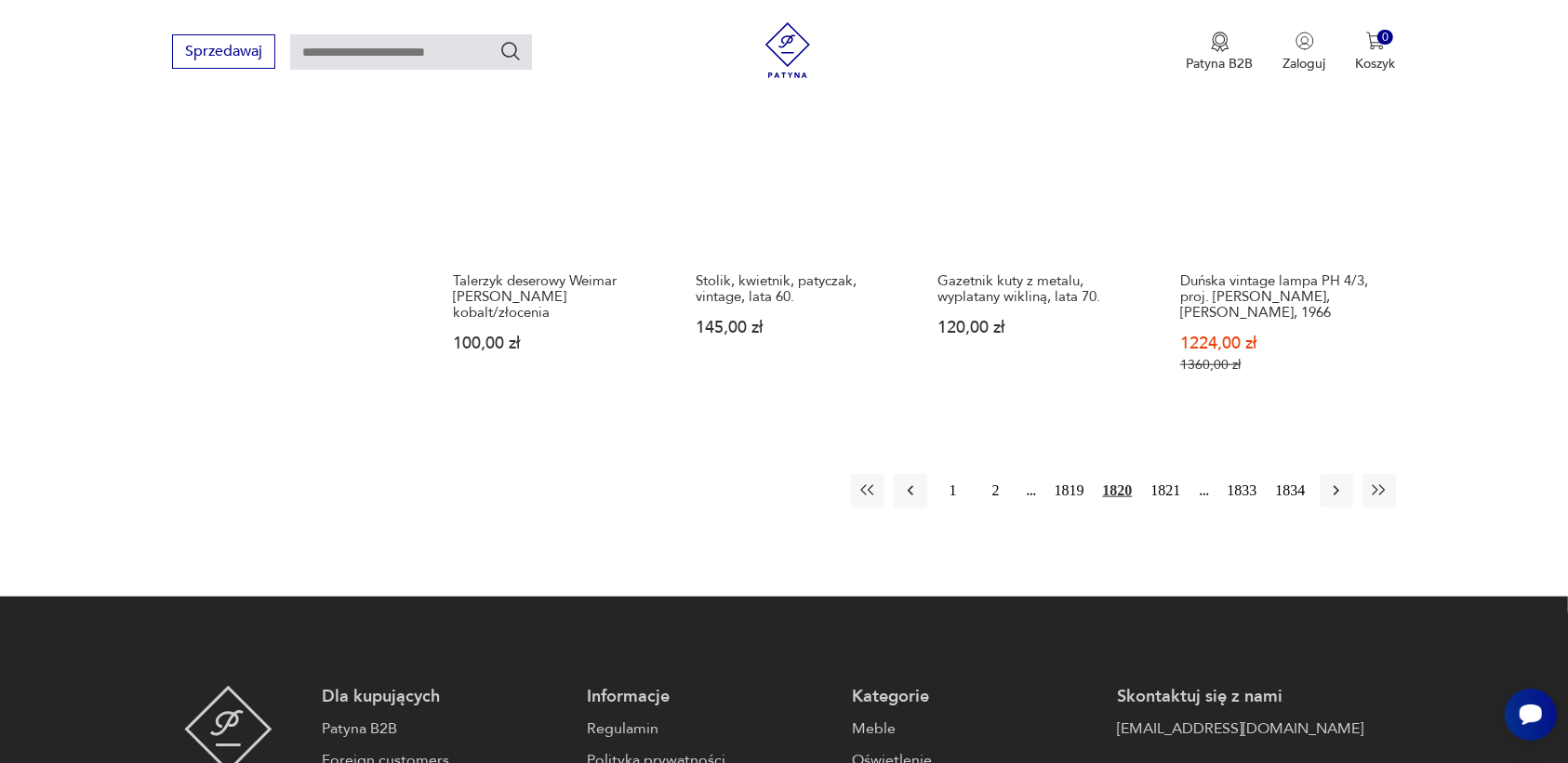
scroll to position [1751, 0]
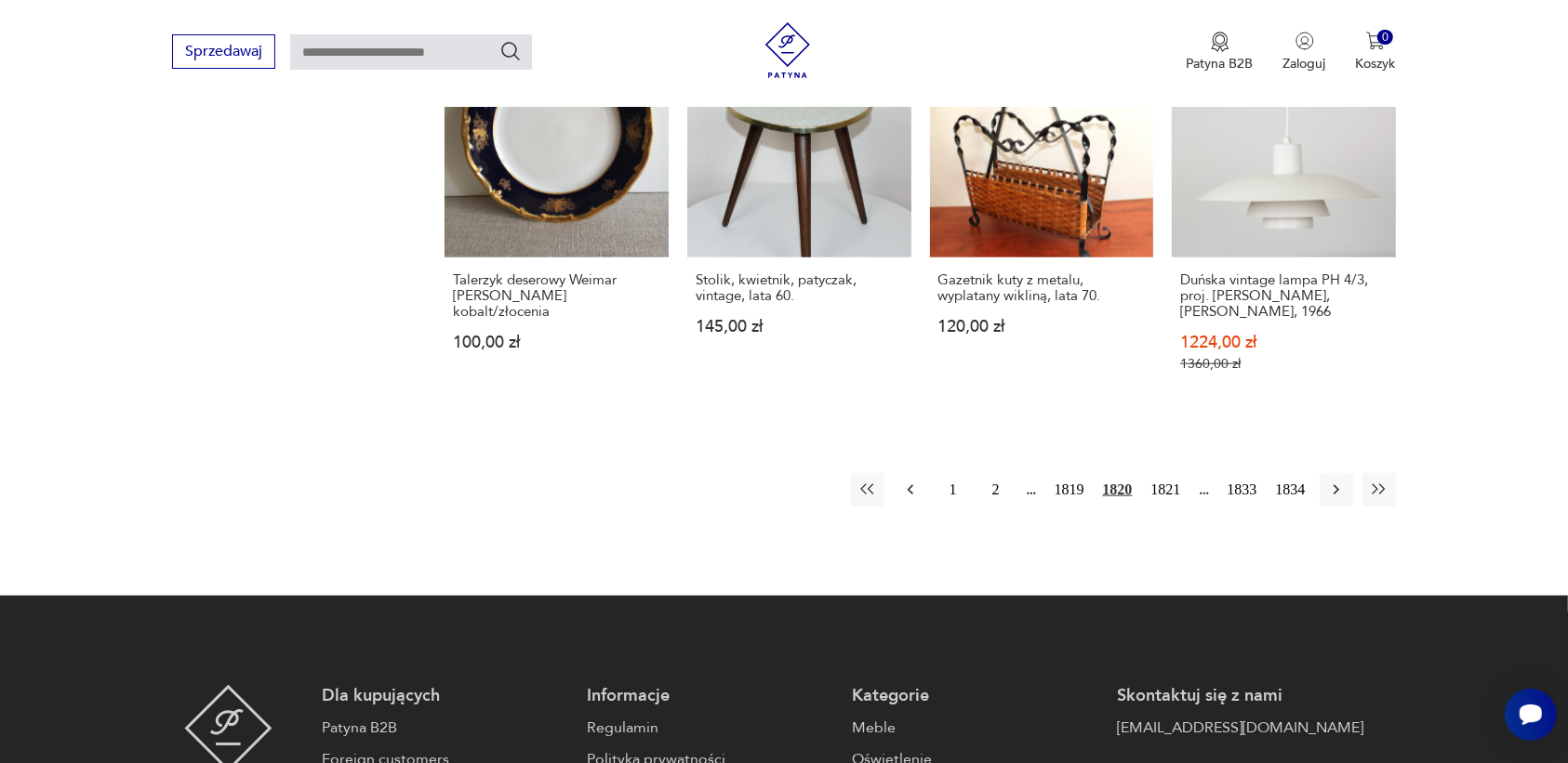
click at [912, 480] on icon "button" at bounding box center [910, 489] width 19 height 19
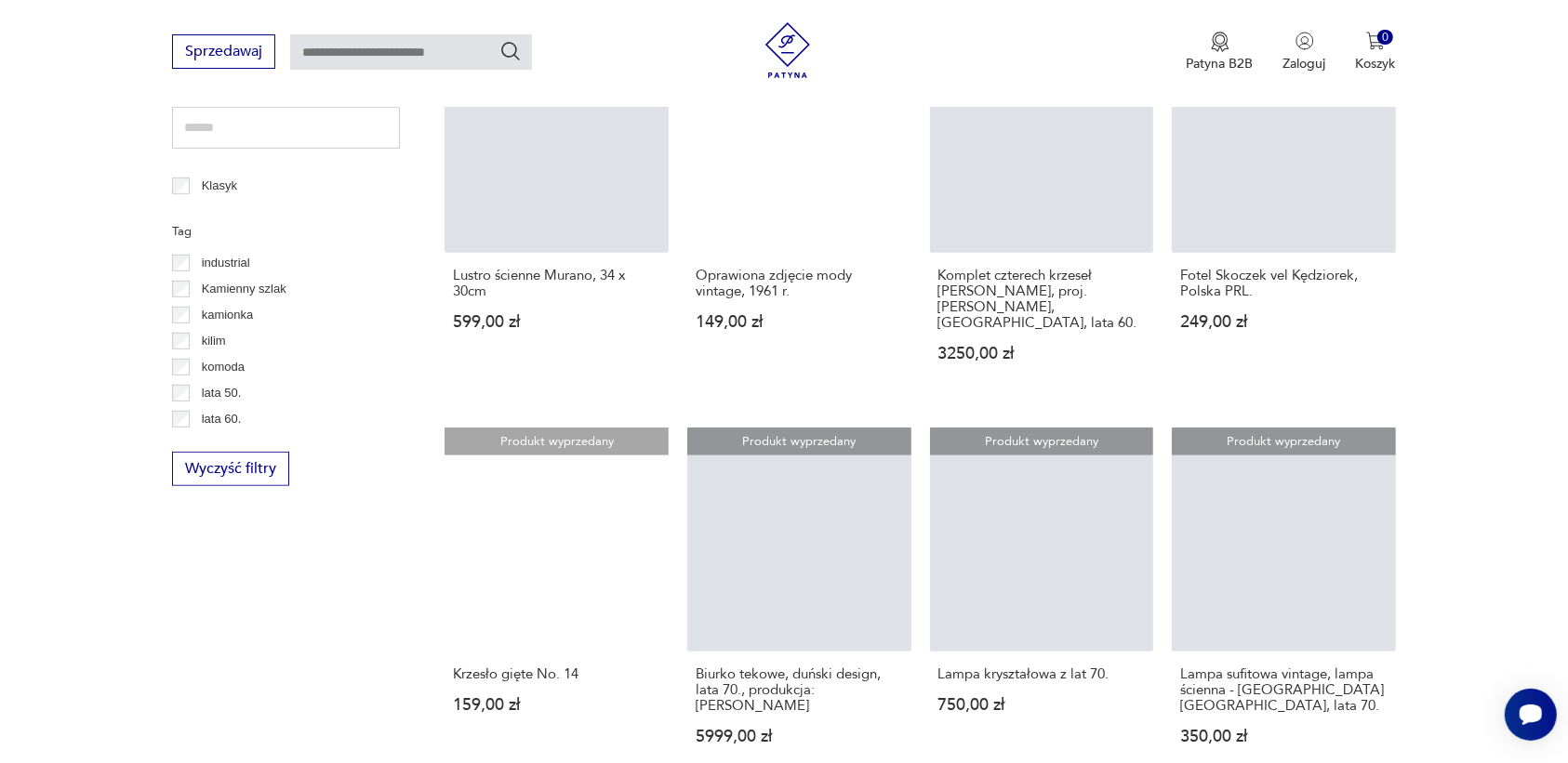
scroll to position [1518, 0]
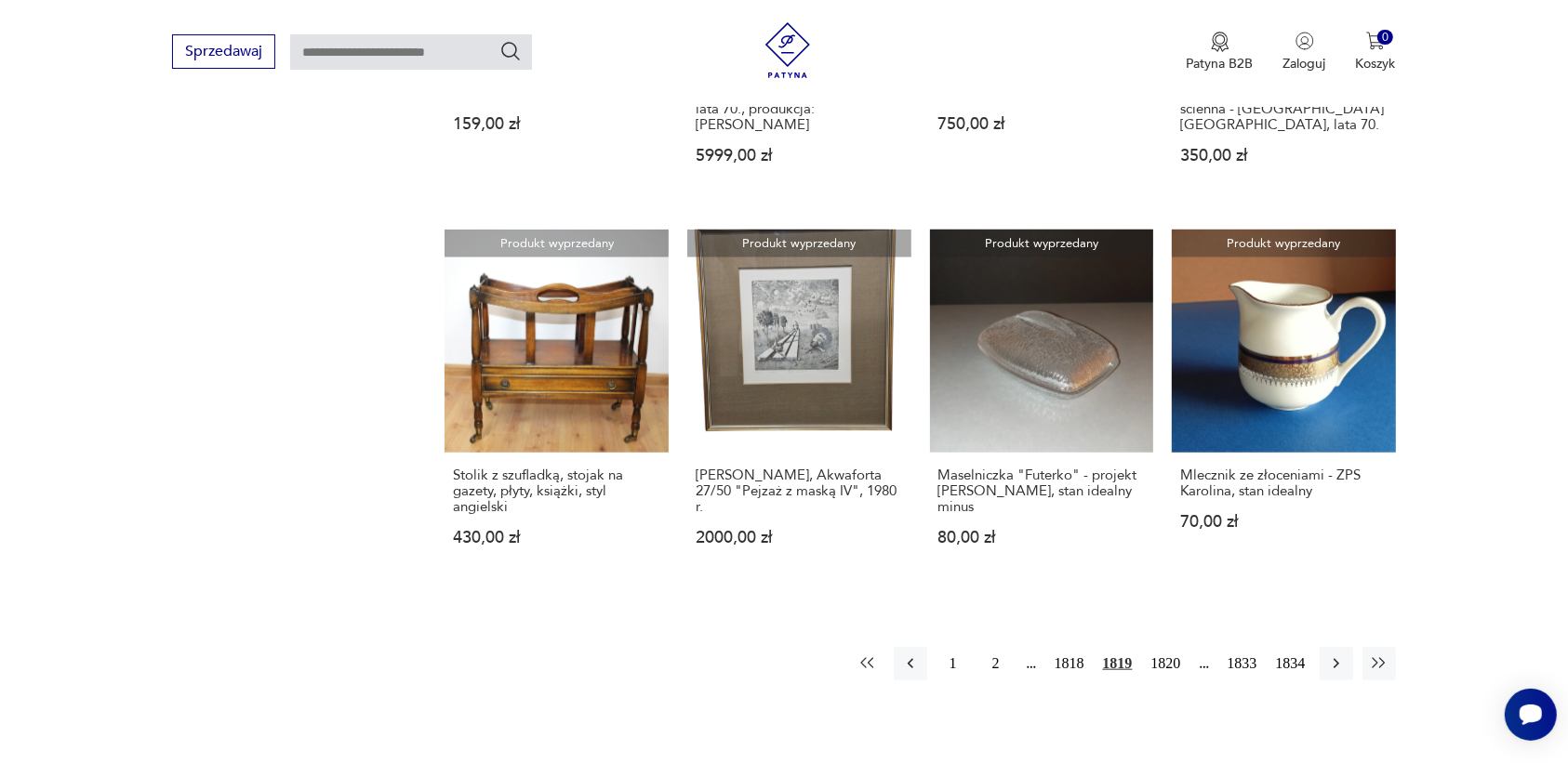
click at [870, 654] on icon "button" at bounding box center [867, 663] width 19 height 19
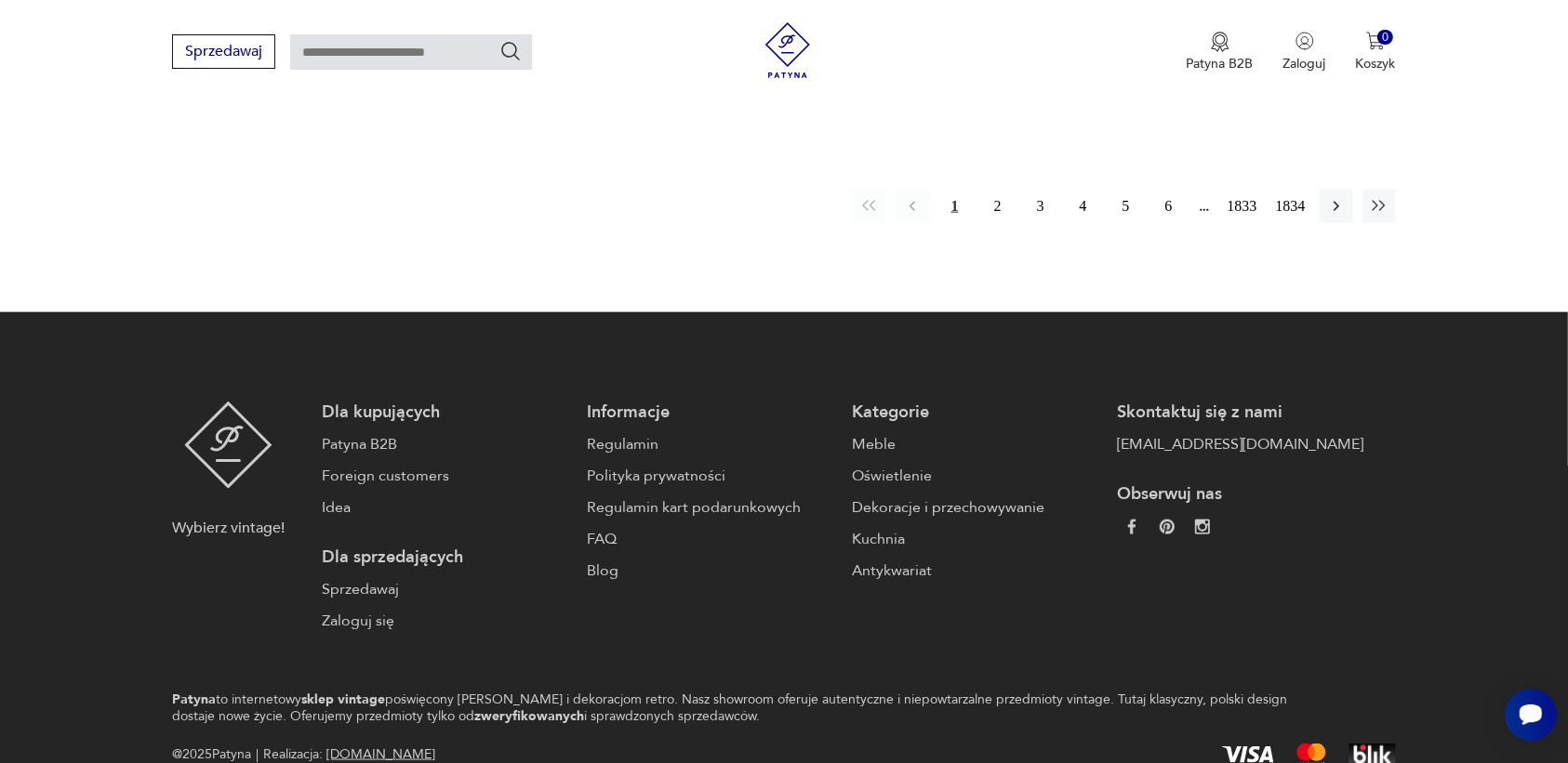
scroll to position [1856, 0]
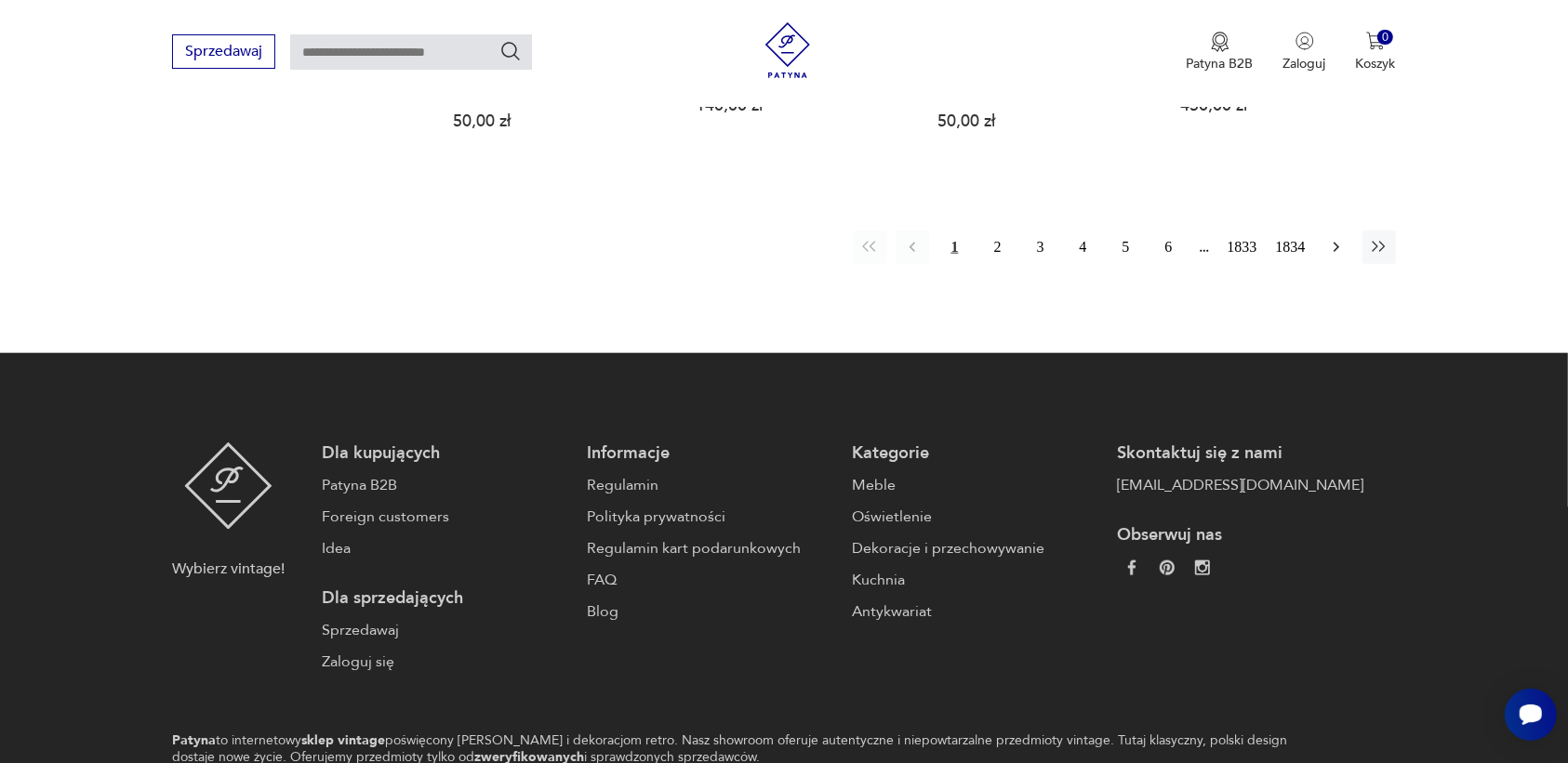
click at [1332, 238] on icon "button" at bounding box center [1335, 247] width 19 height 19
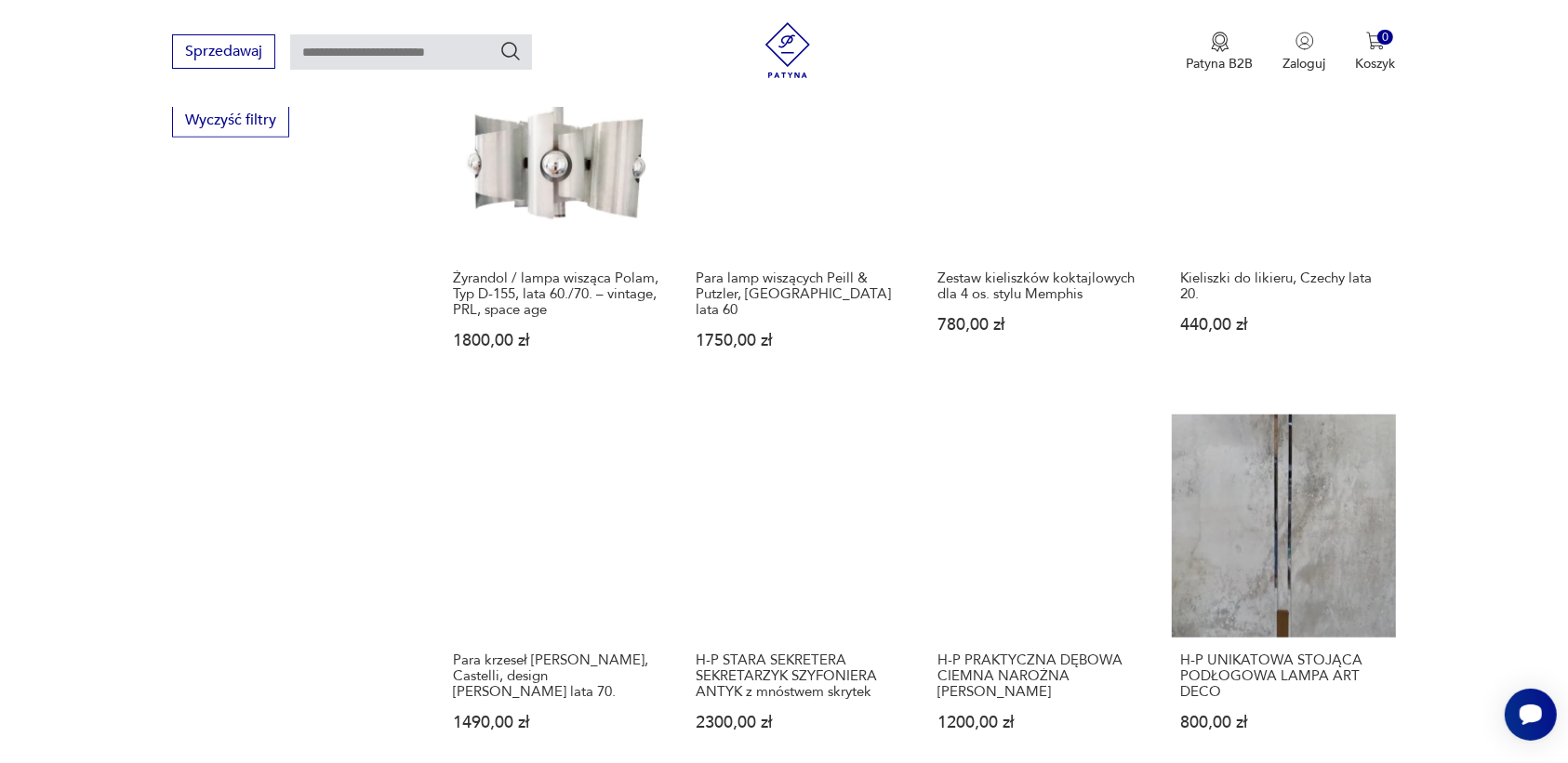
scroll to position [1751, 0]
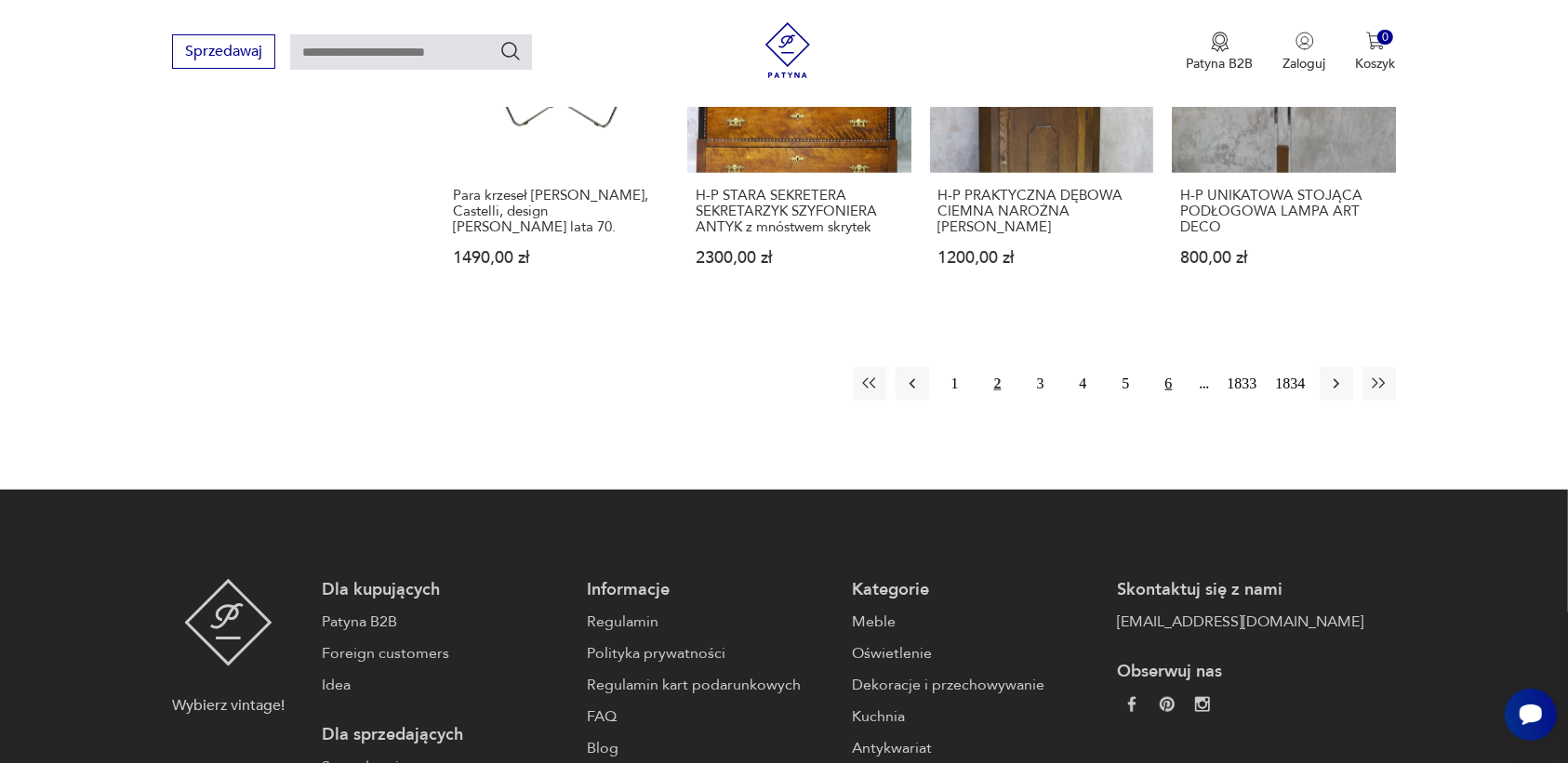
click at [1173, 383] on button "6" at bounding box center [1169, 384] width 34 height 34
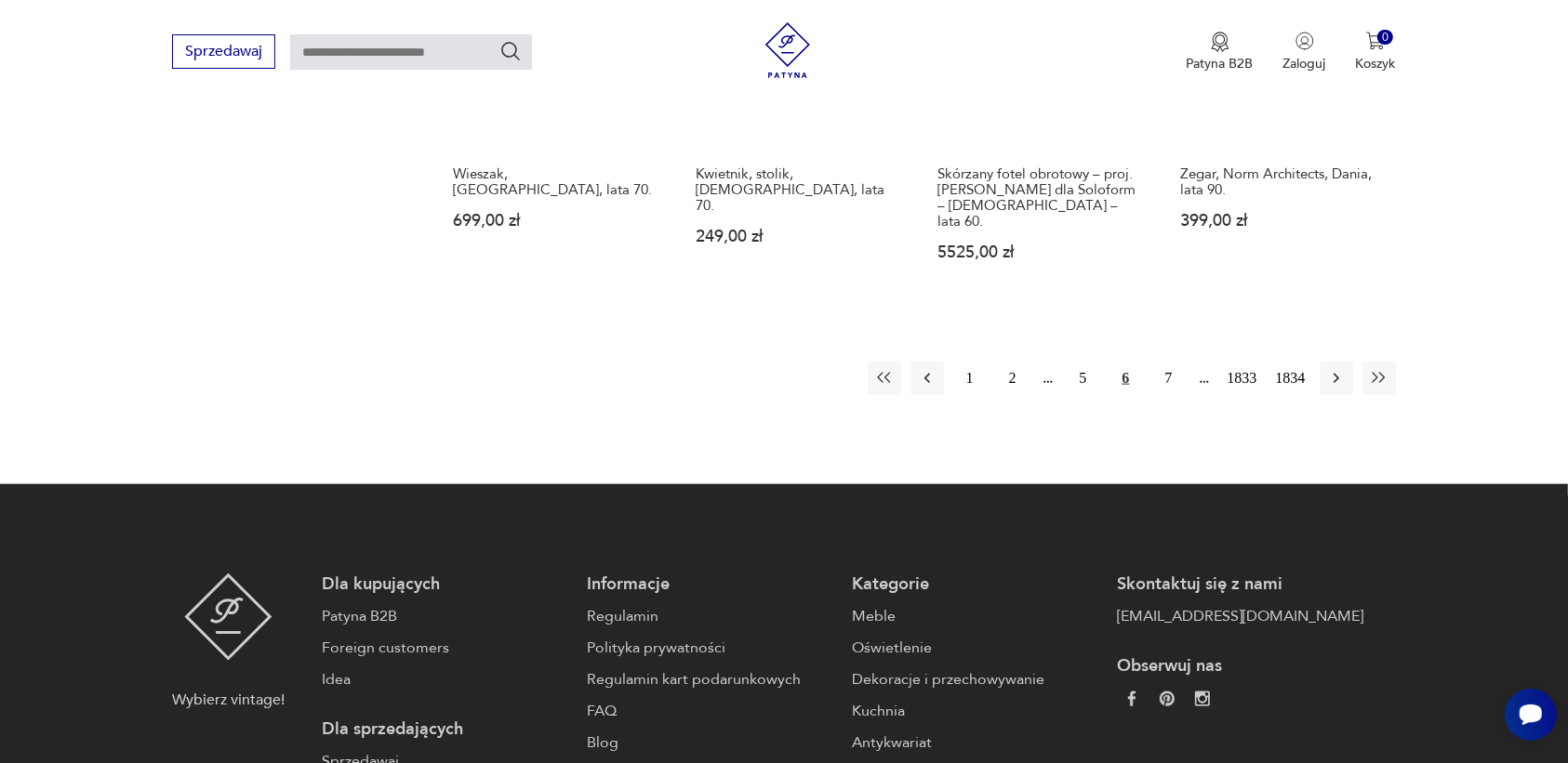
scroll to position [2066, 0]
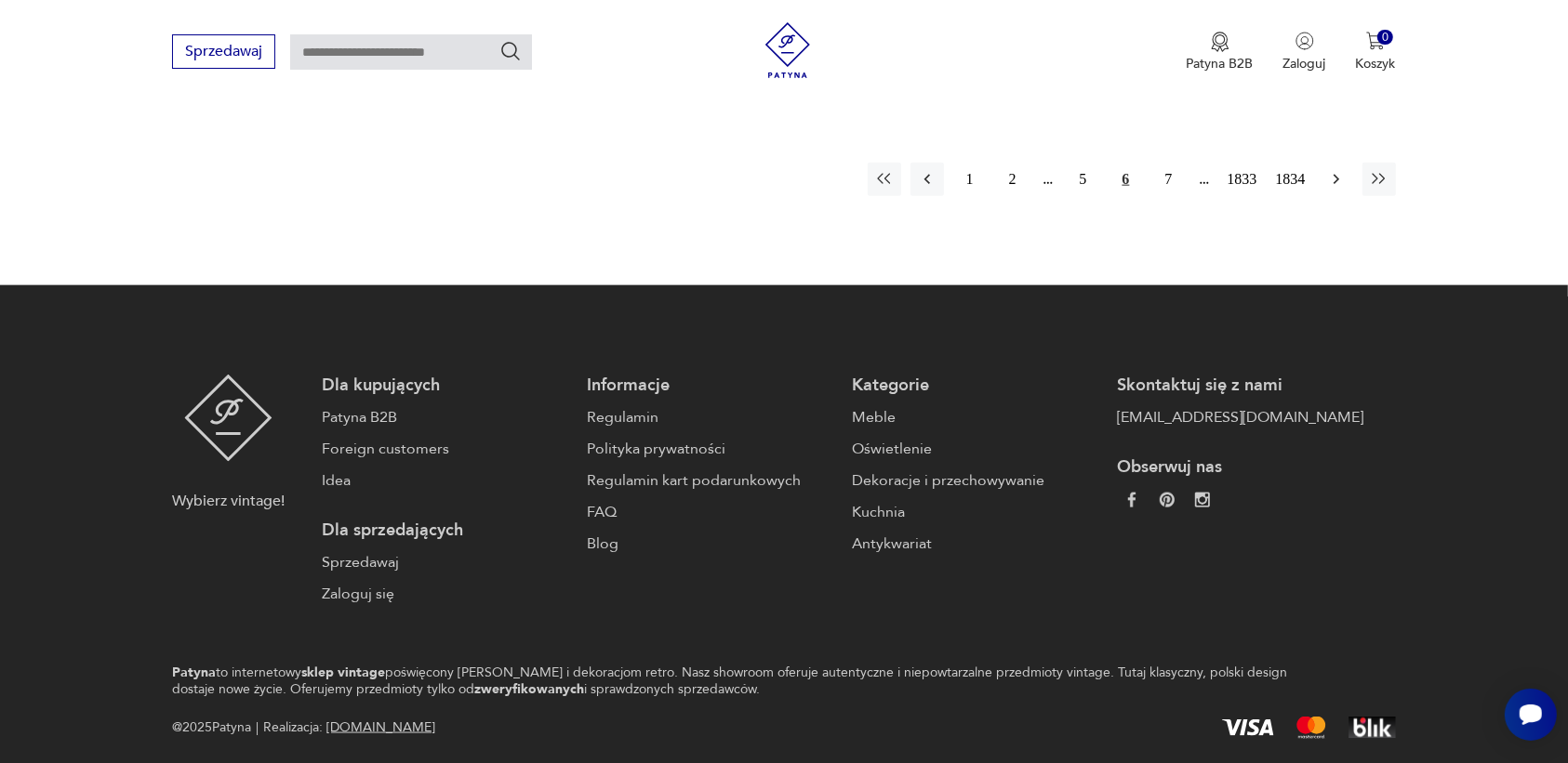
click at [1331, 170] on icon "button" at bounding box center [1335, 179] width 19 height 19
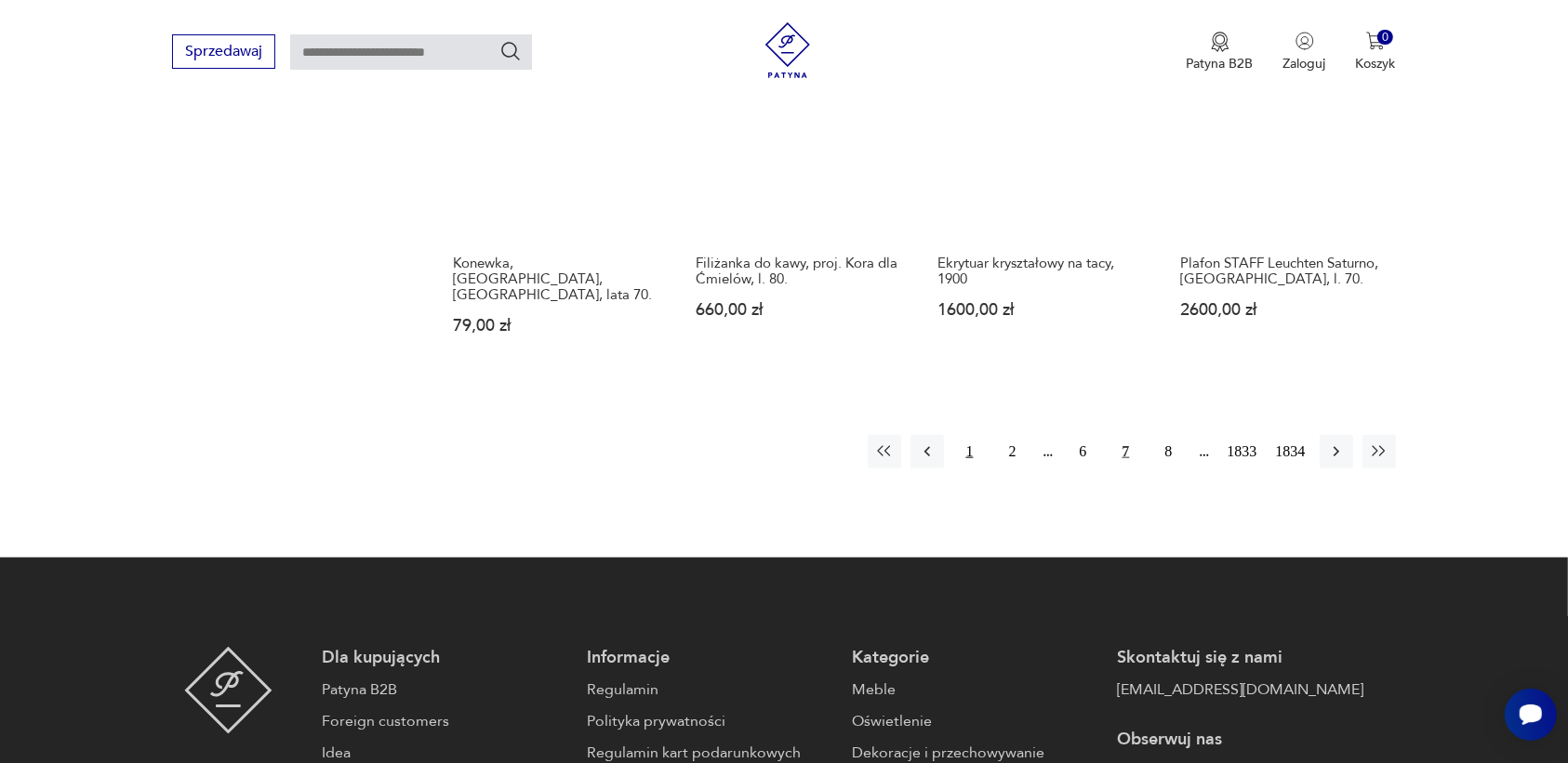
scroll to position [1751, 0]
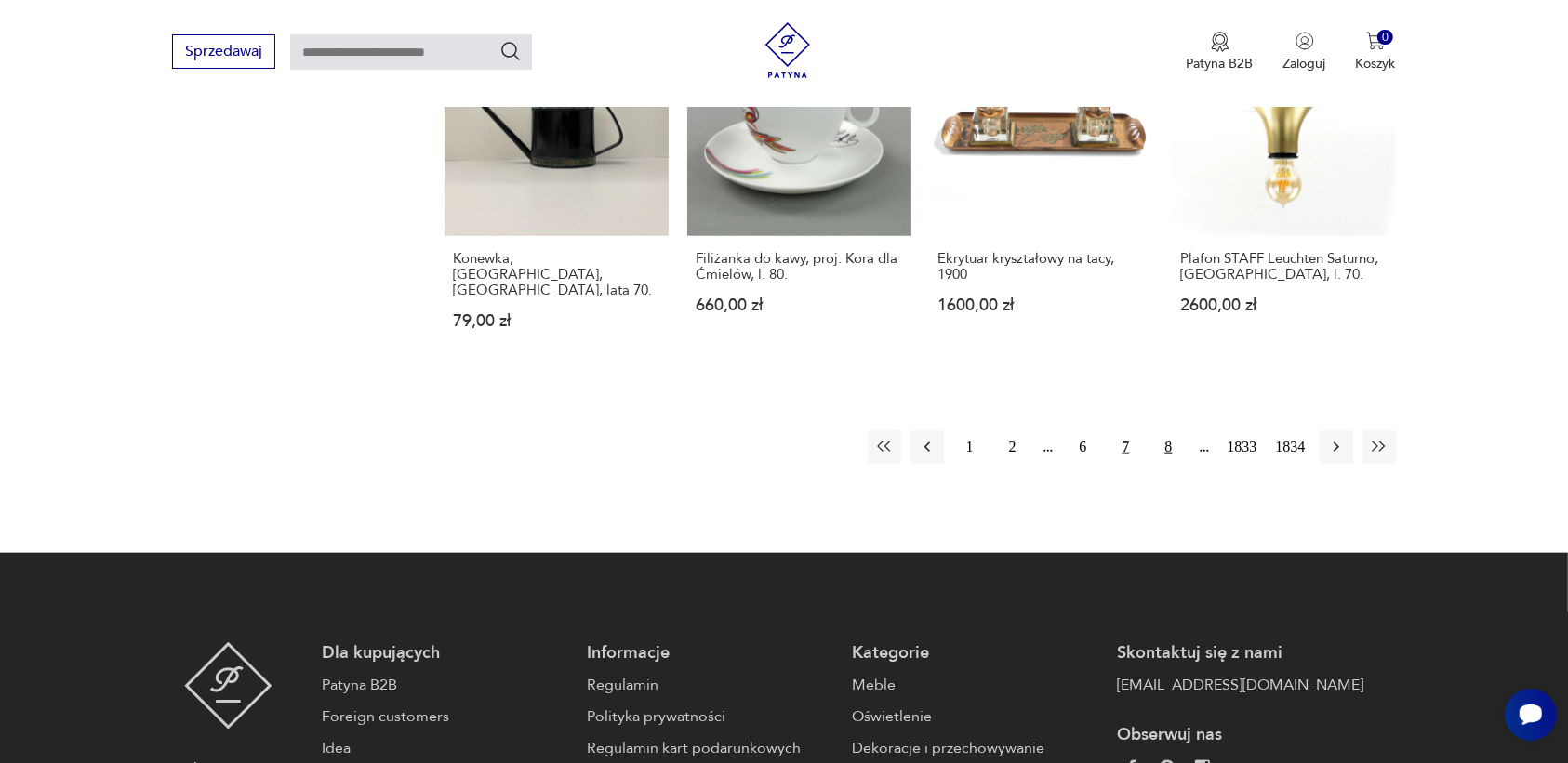
click at [1165, 430] on button "8" at bounding box center [1169, 447] width 34 height 34
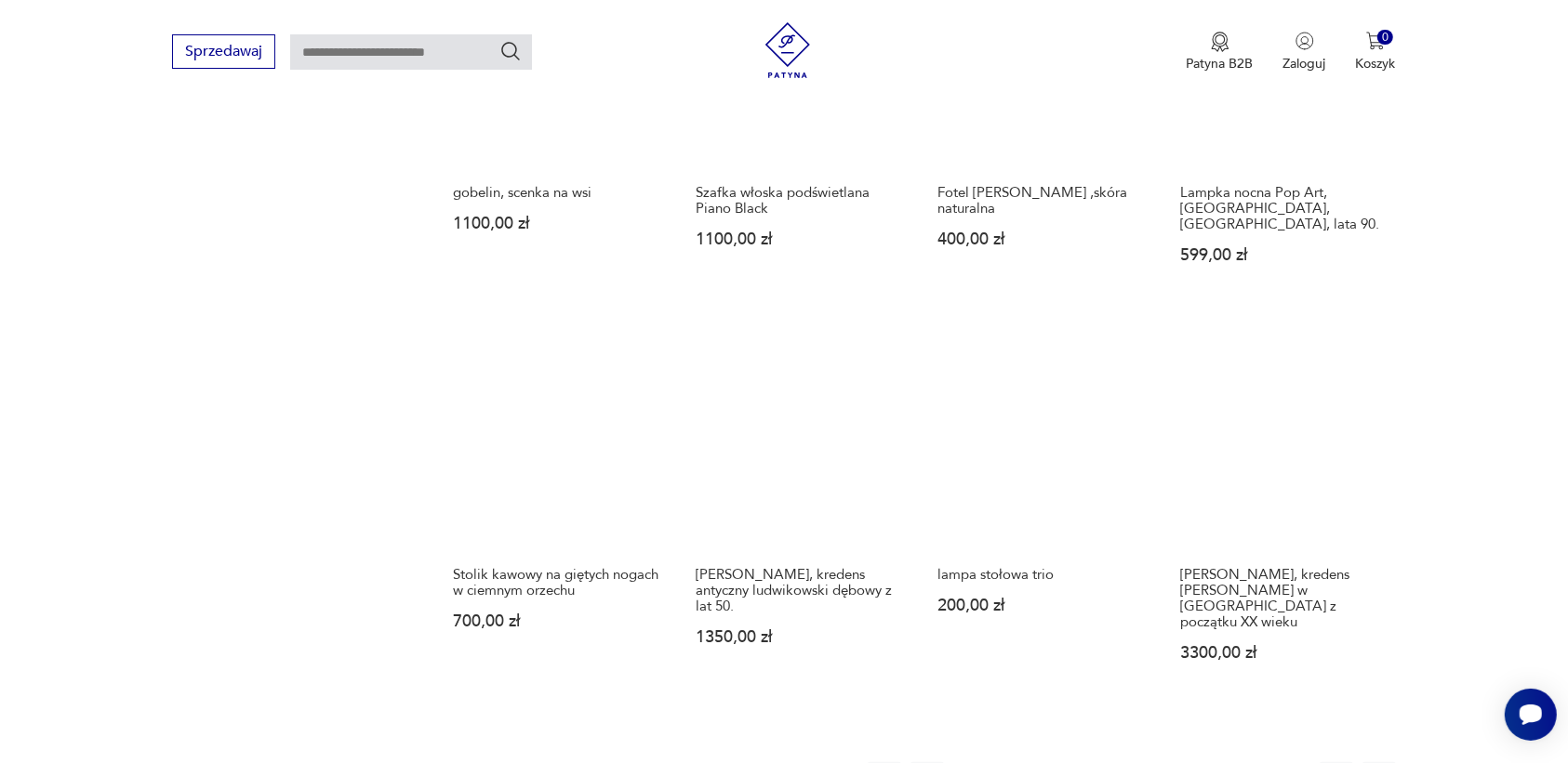
scroll to position [1402, 0]
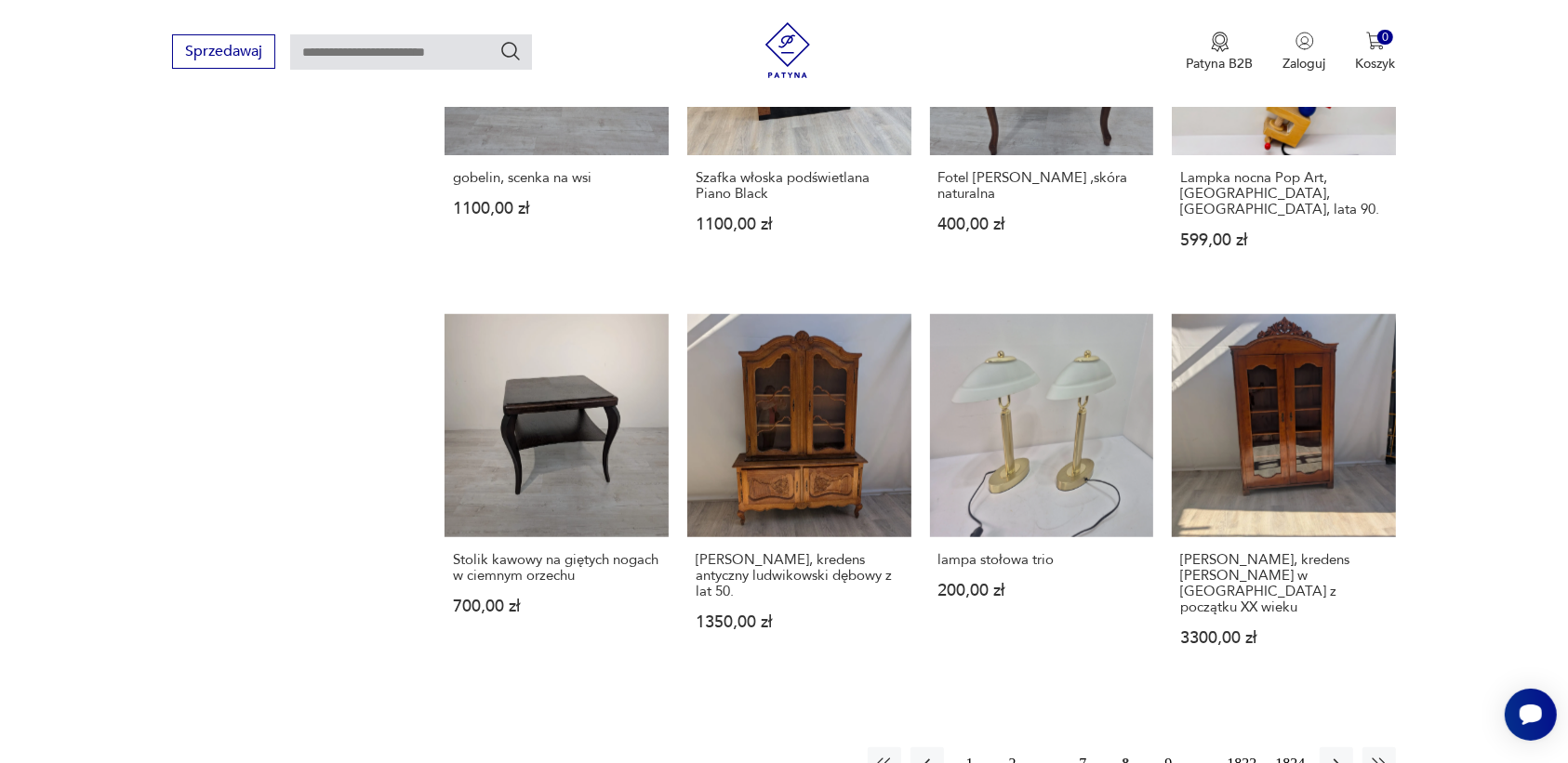
click at [1170, 747] on button "9" at bounding box center [1169, 764] width 34 height 34
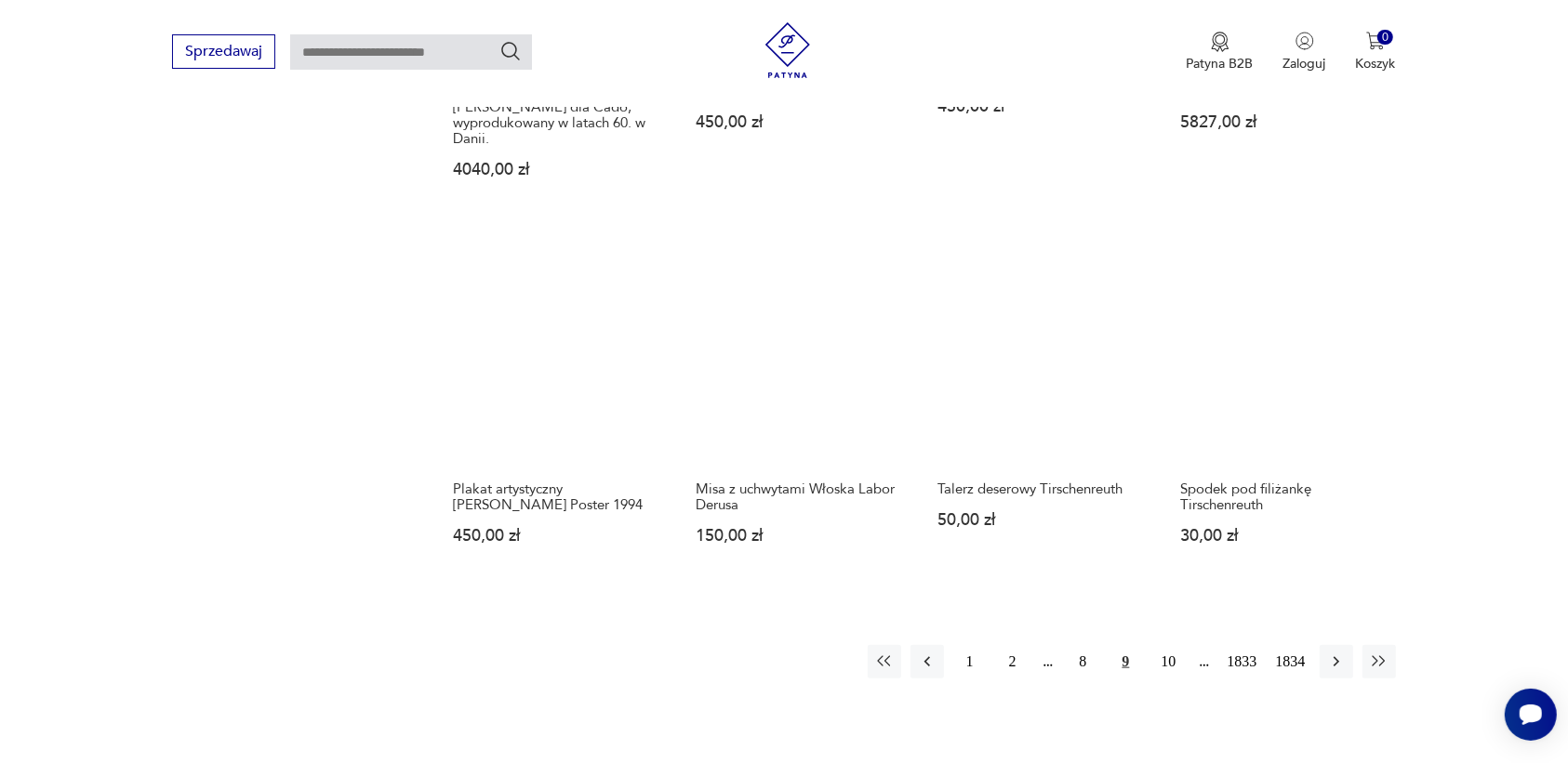
scroll to position [1635, 0]
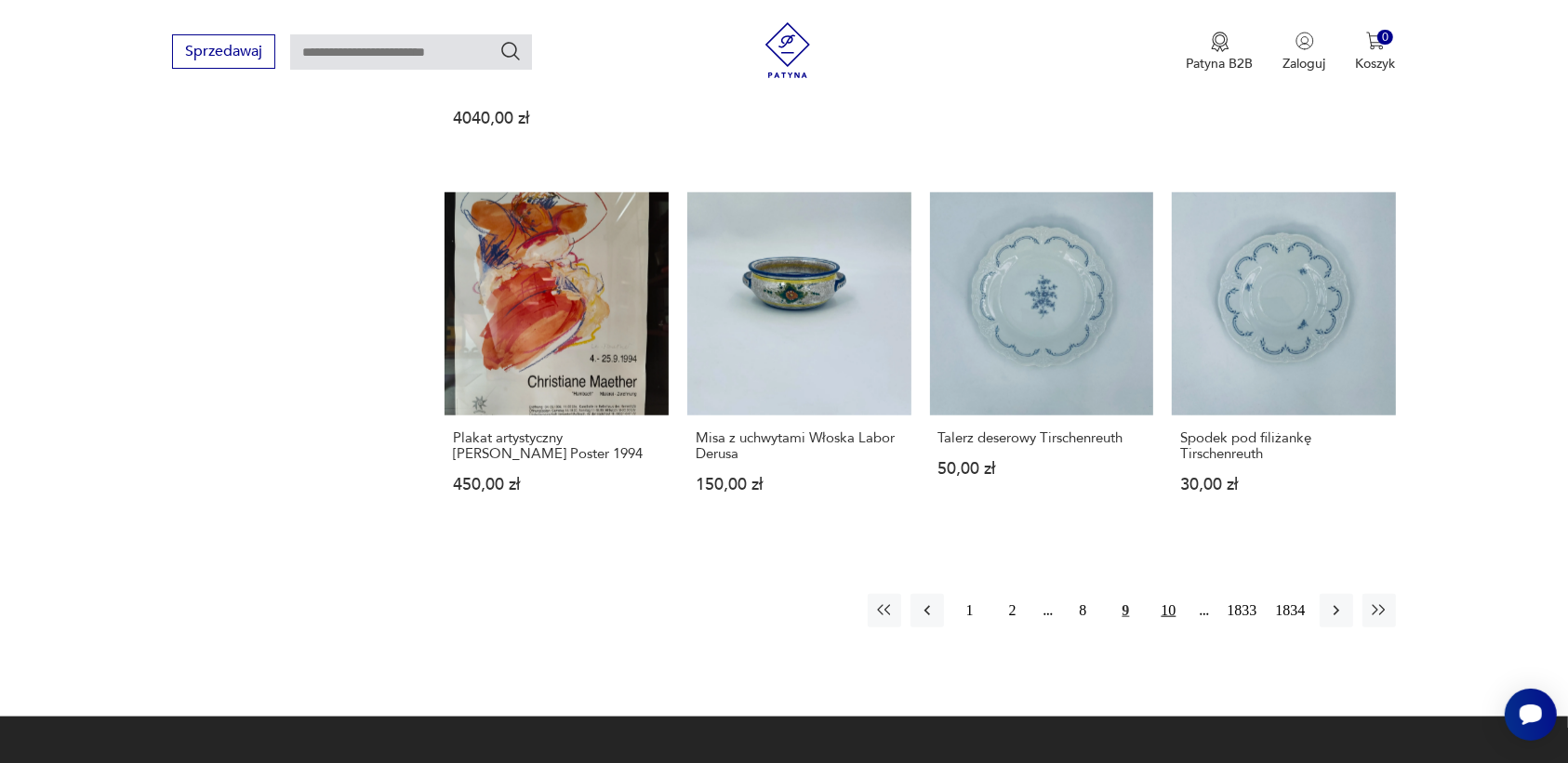
click at [1165, 610] on button "10" at bounding box center [1169, 611] width 34 height 34
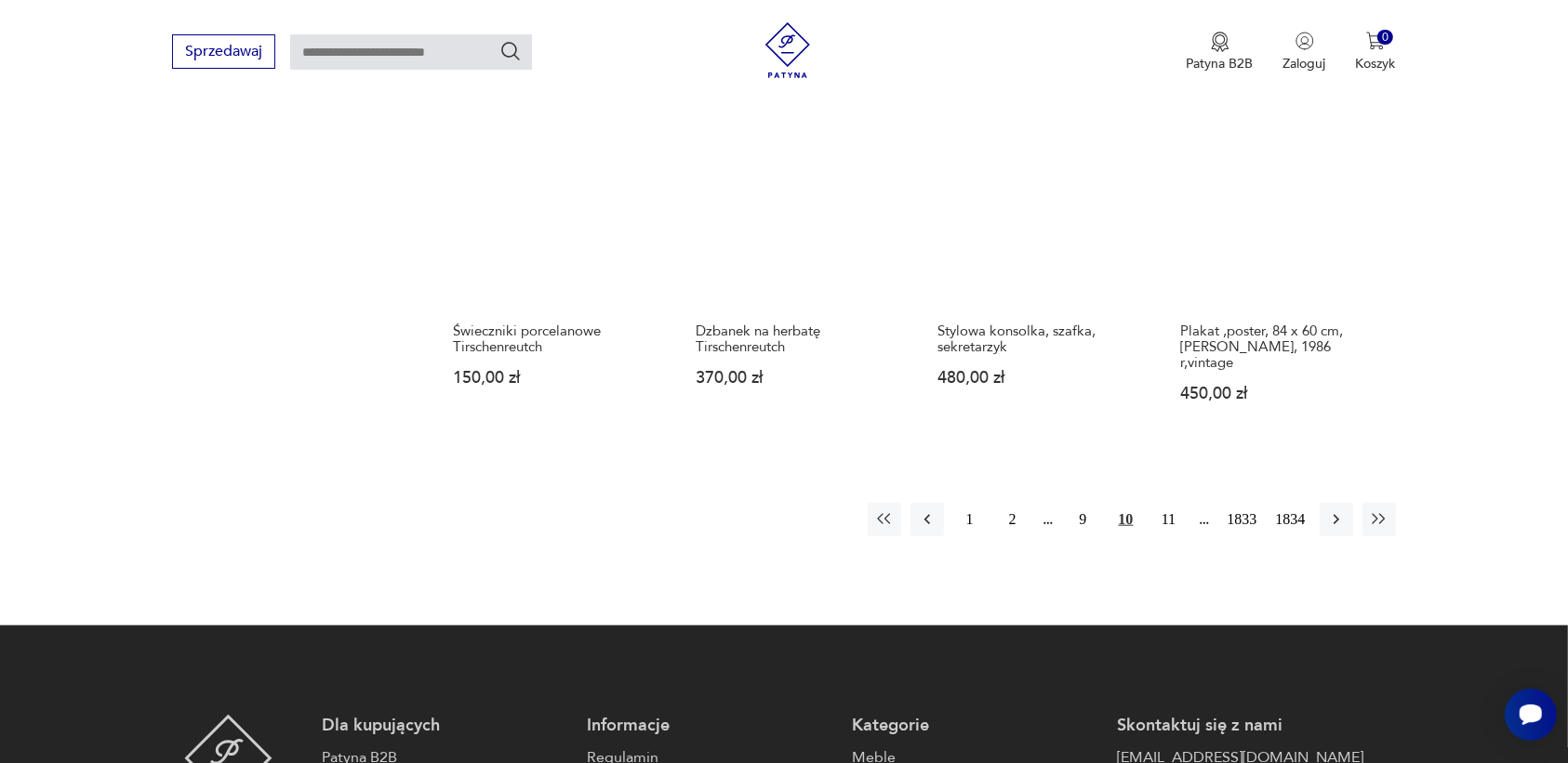
scroll to position [1635, 0]
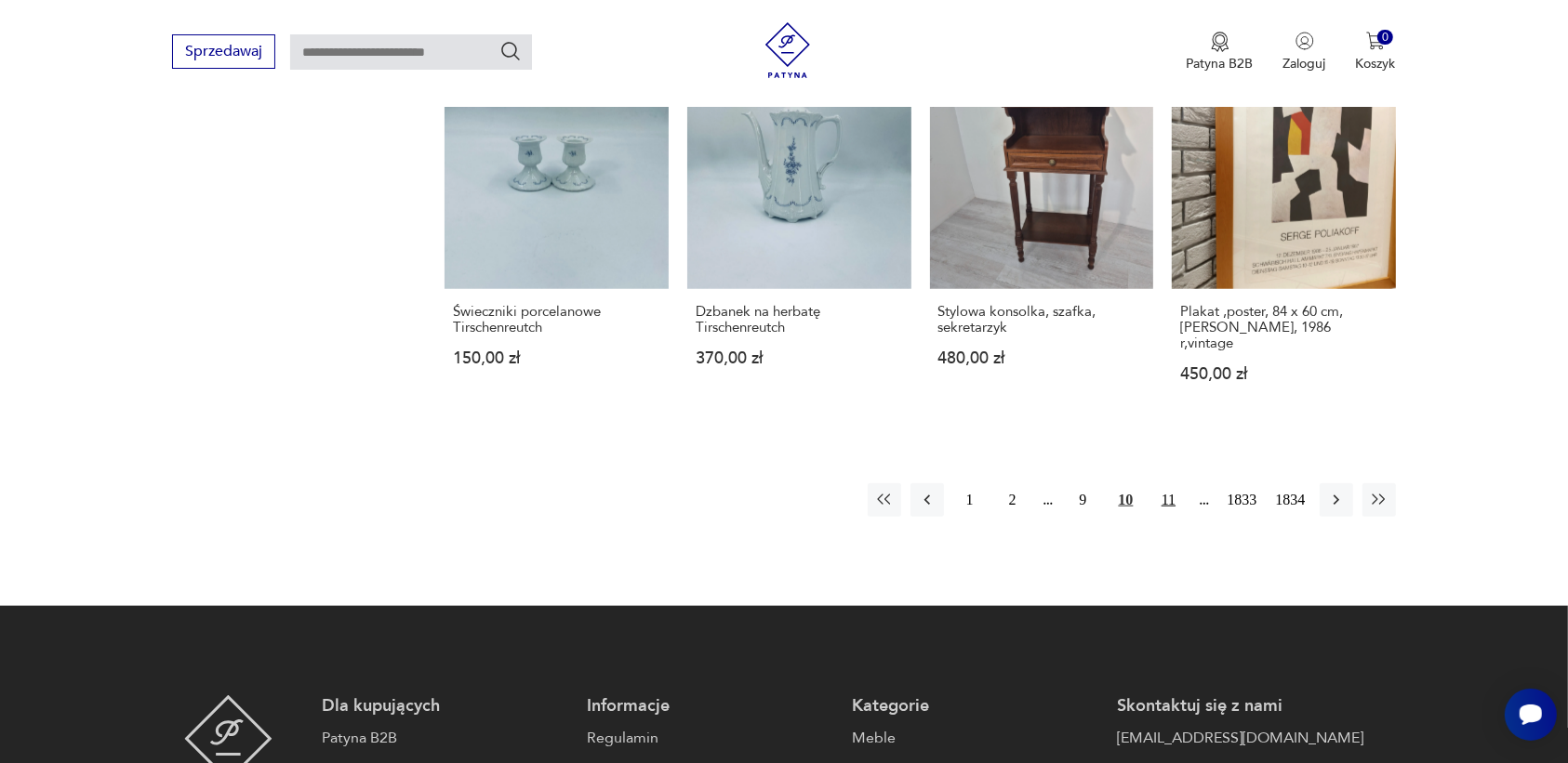
click at [1168, 483] on button "11" at bounding box center [1169, 500] width 34 height 34
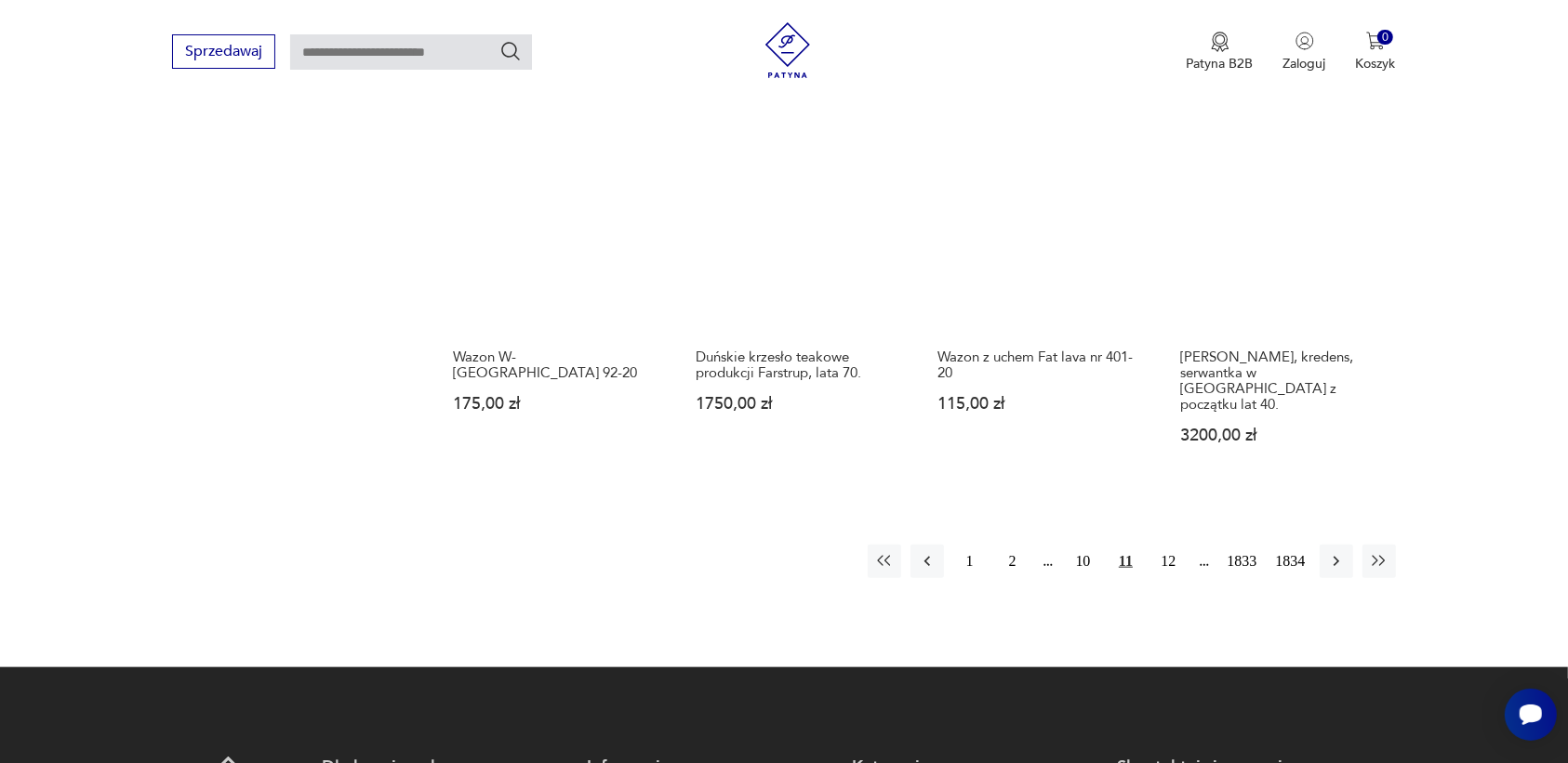
scroll to position [1751, 0]
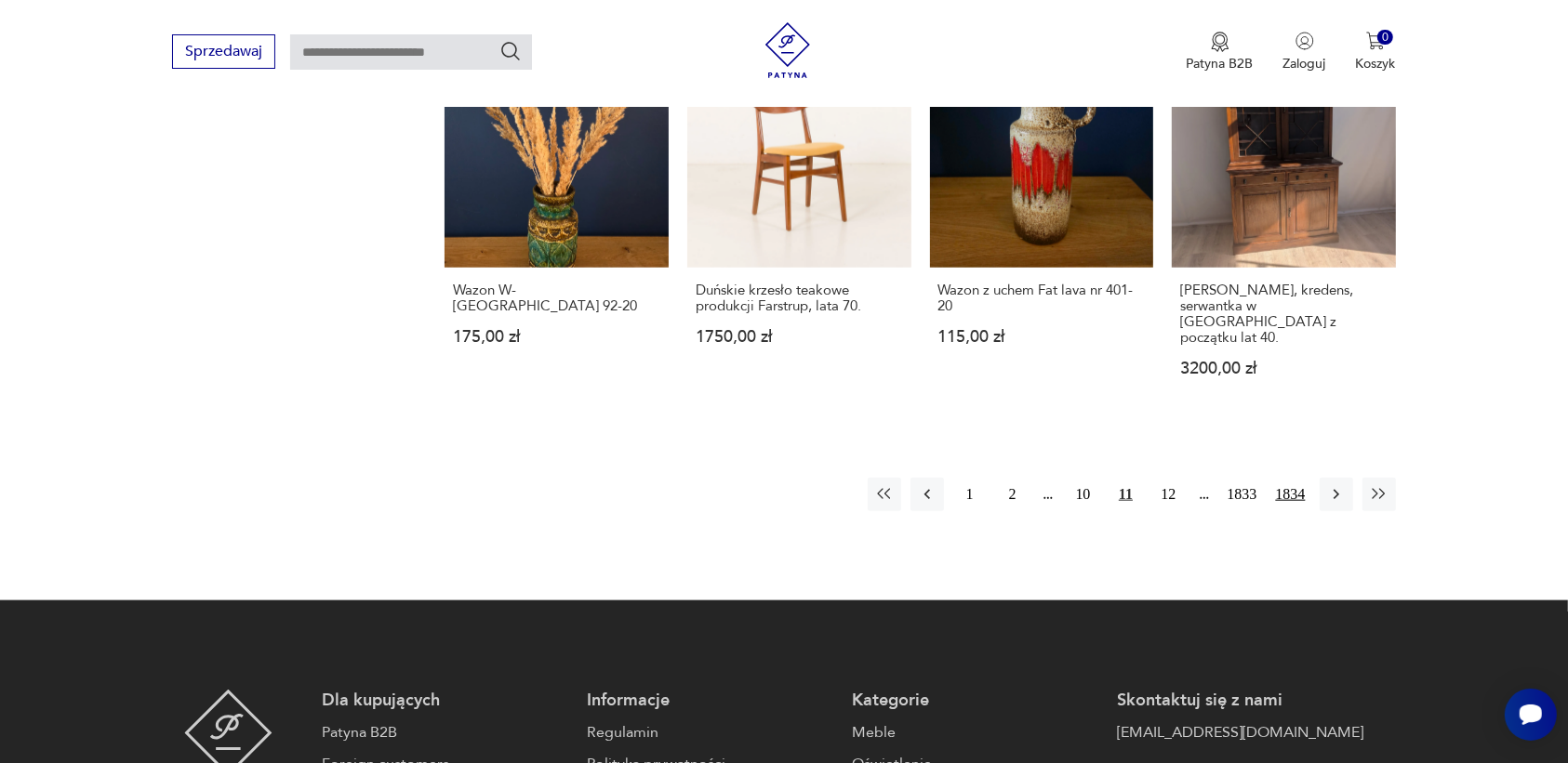
click at [1292, 478] on button "1834" at bounding box center [1290, 495] width 39 height 34
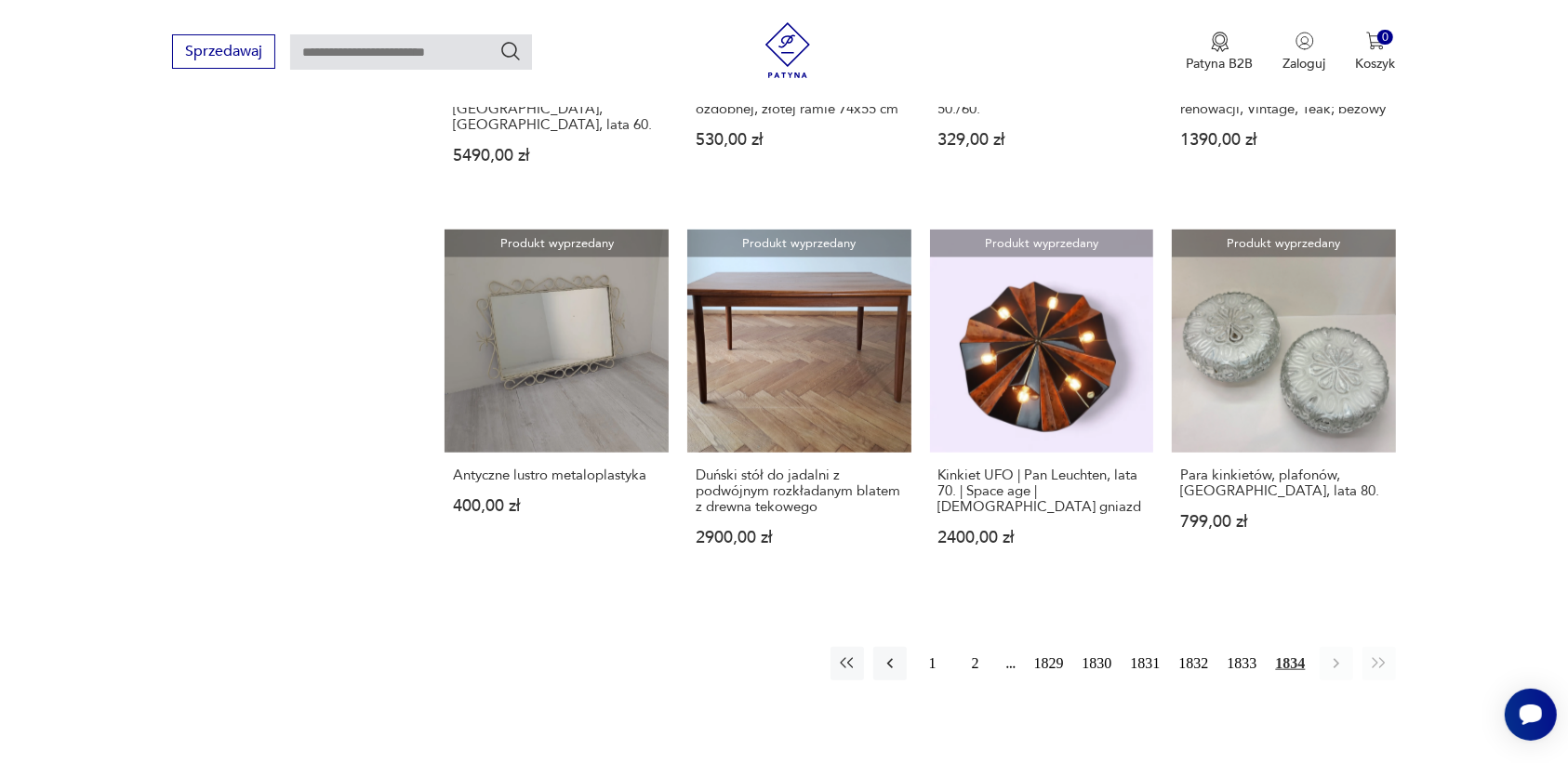
scroll to position [1751, 0]
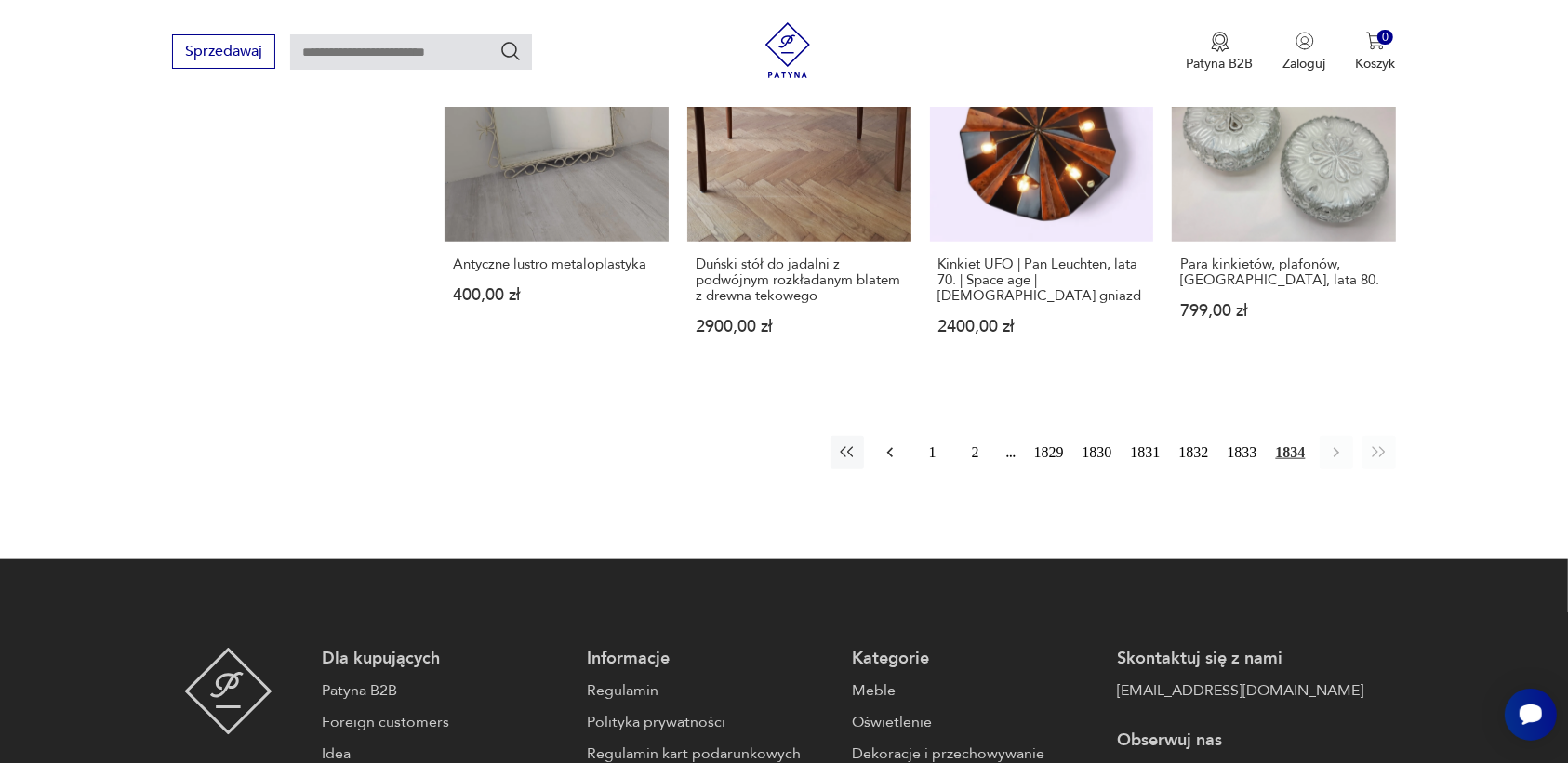
click at [890, 443] on icon "button" at bounding box center [890, 452] width 19 height 19
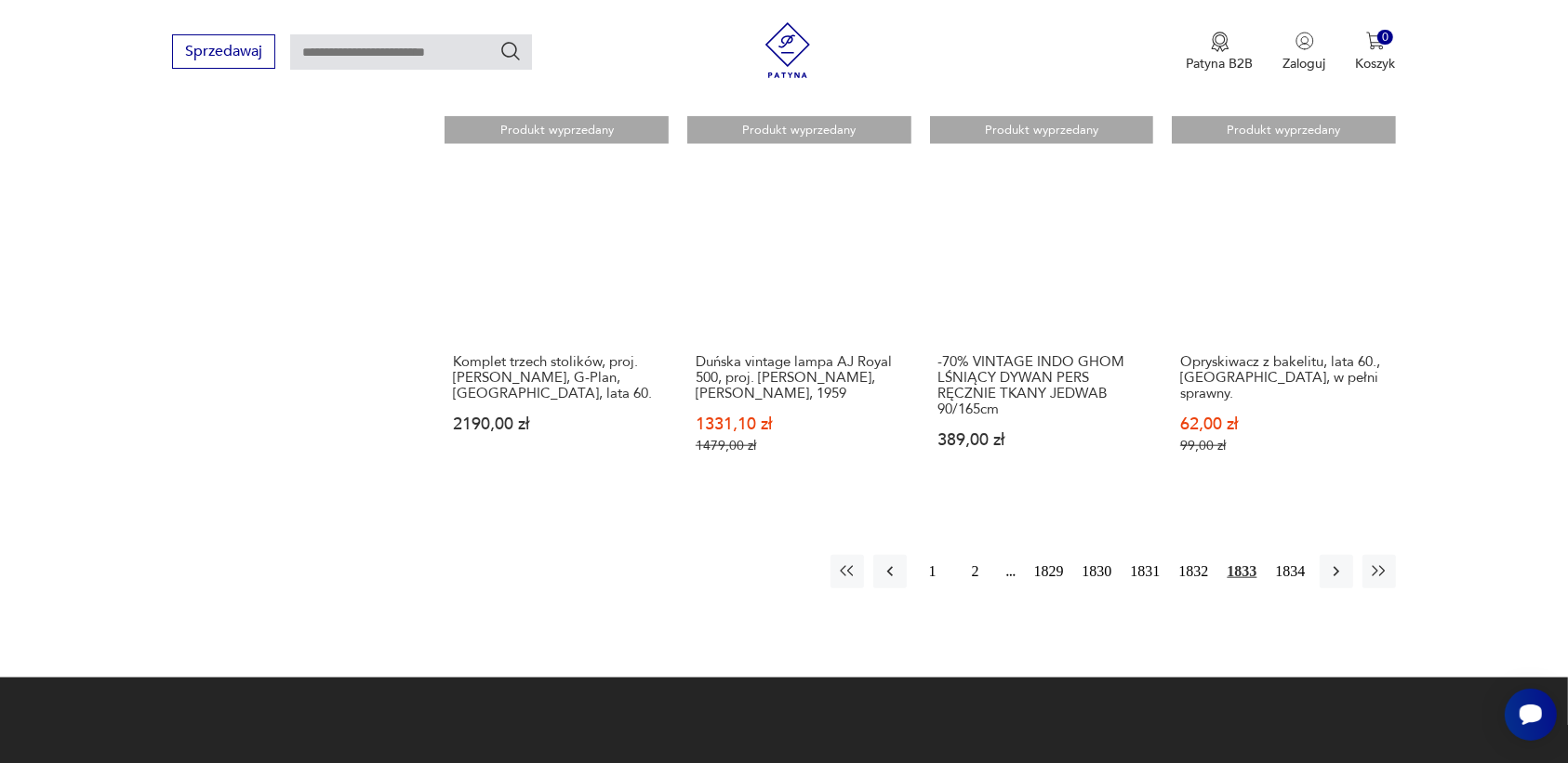
scroll to position [1751, 0]
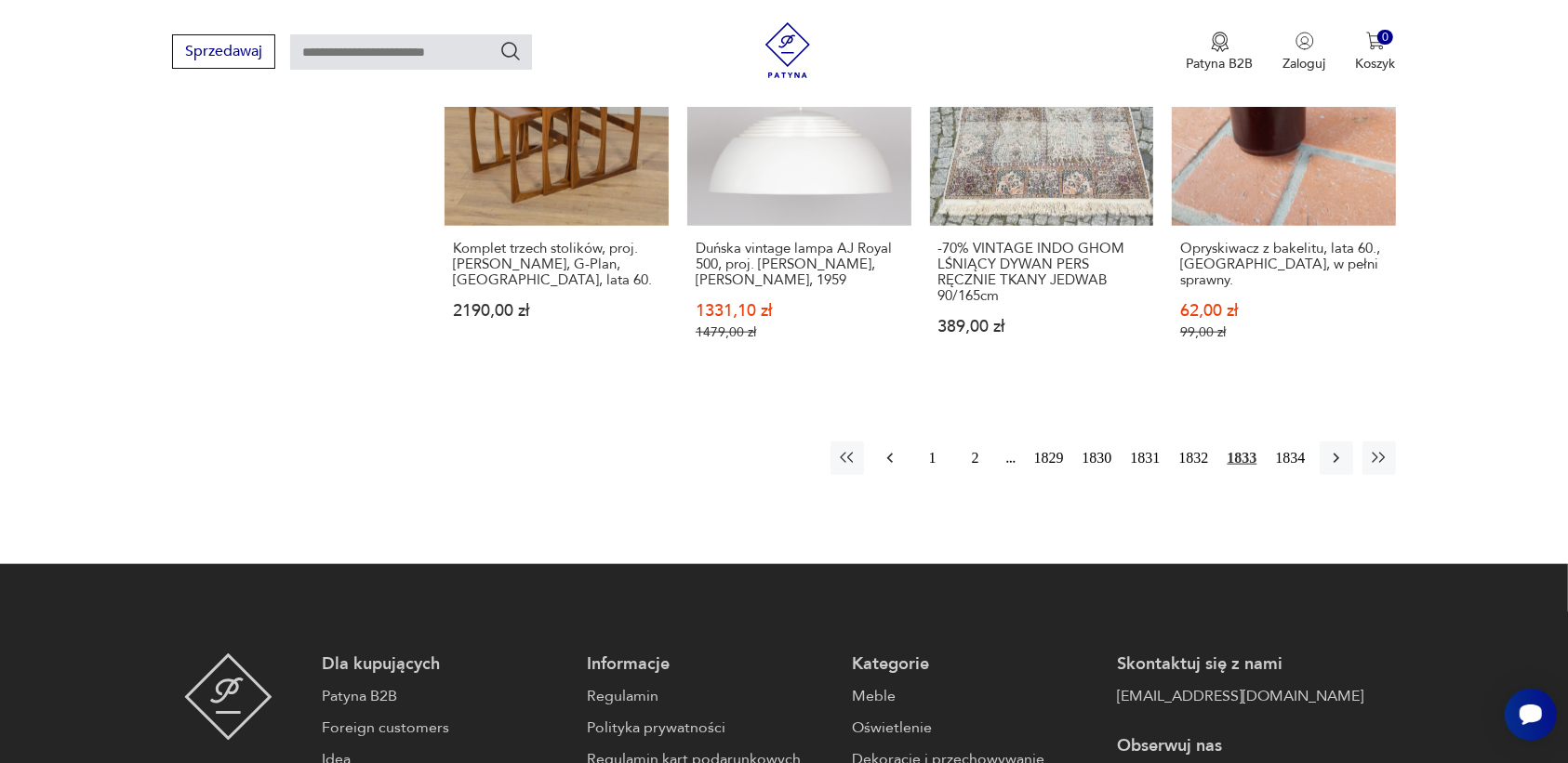
click at [886, 456] on icon "button" at bounding box center [889, 458] width 6 height 10
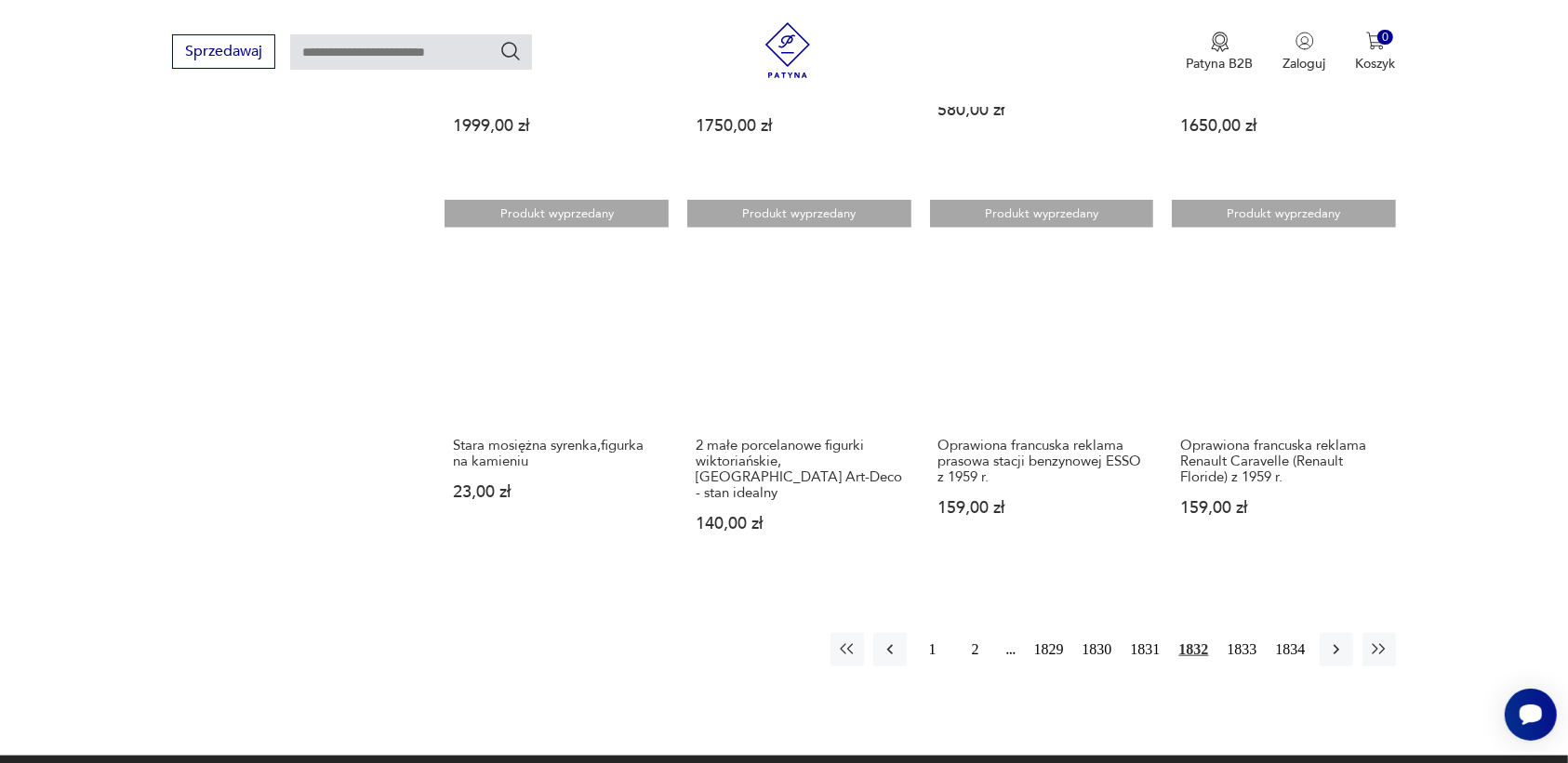
scroll to position [1635, 0]
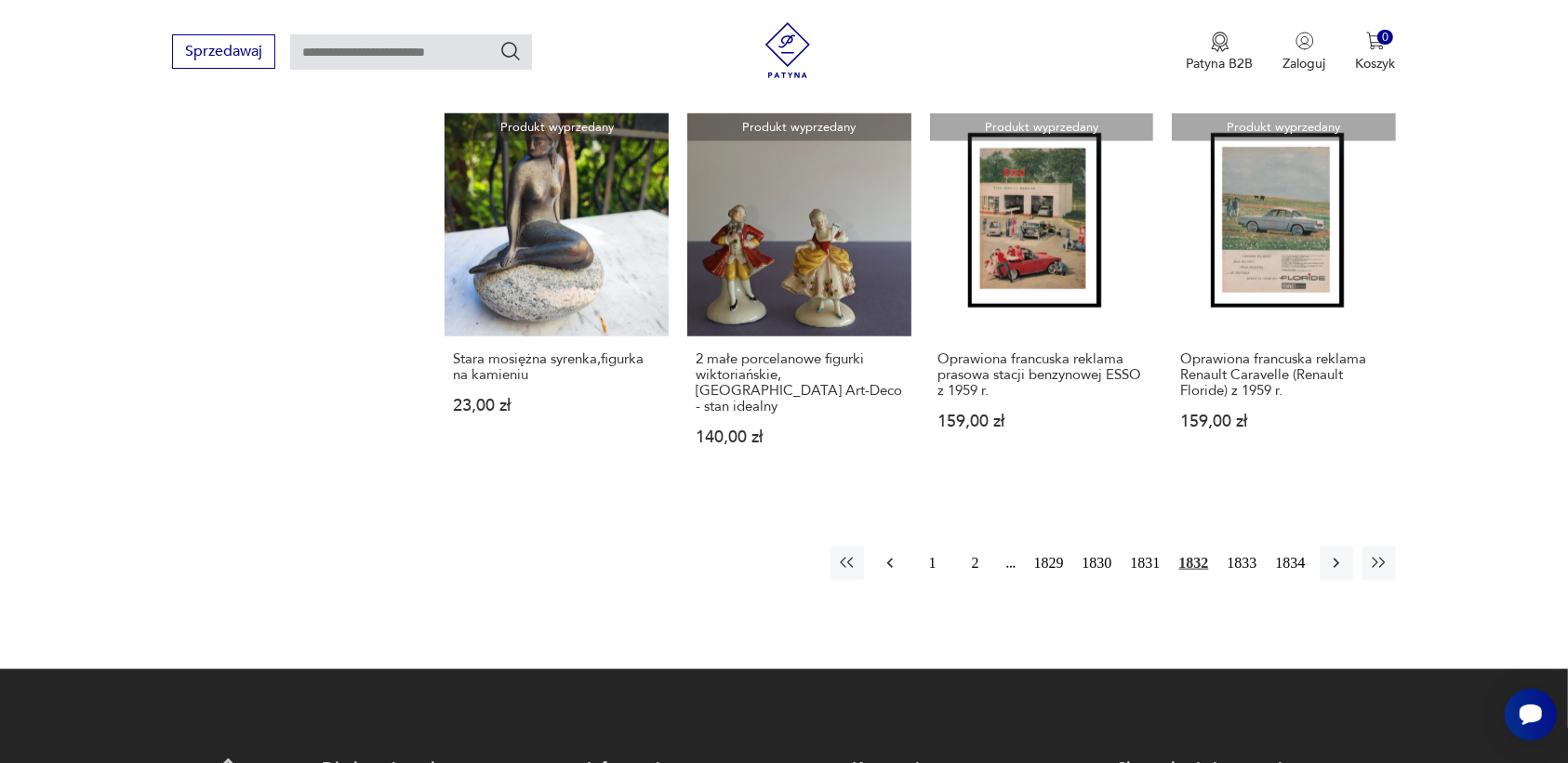
click at [885, 554] on icon "button" at bounding box center [890, 563] width 19 height 19
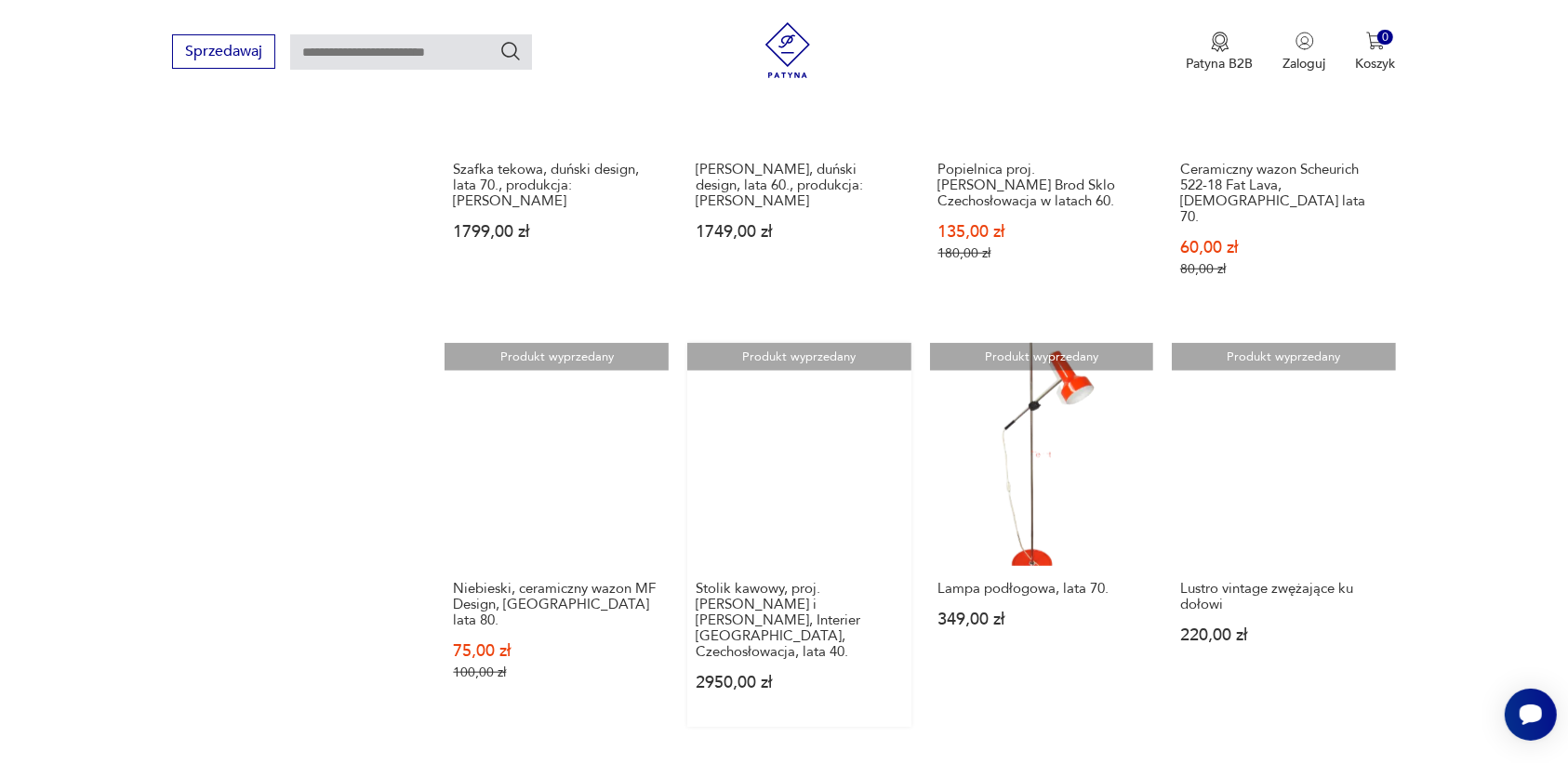
scroll to position [1518, 0]
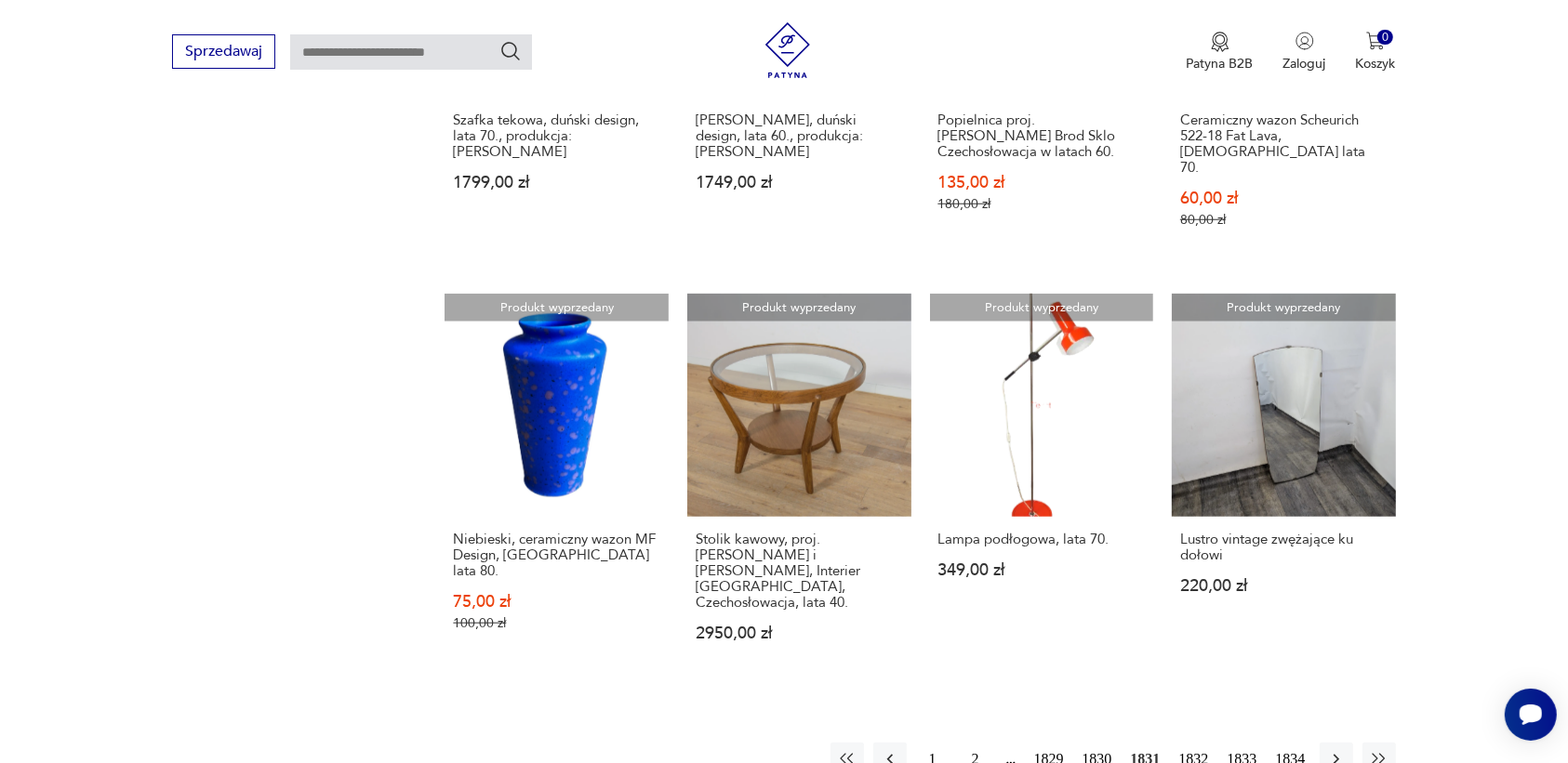
click at [909, 743] on div "[DATE] 1830 1831 1832 1833 1834" at bounding box center [1113, 760] width 565 height 34
click at [895, 750] on icon "button" at bounding box center [890, 759] width 19 height 19
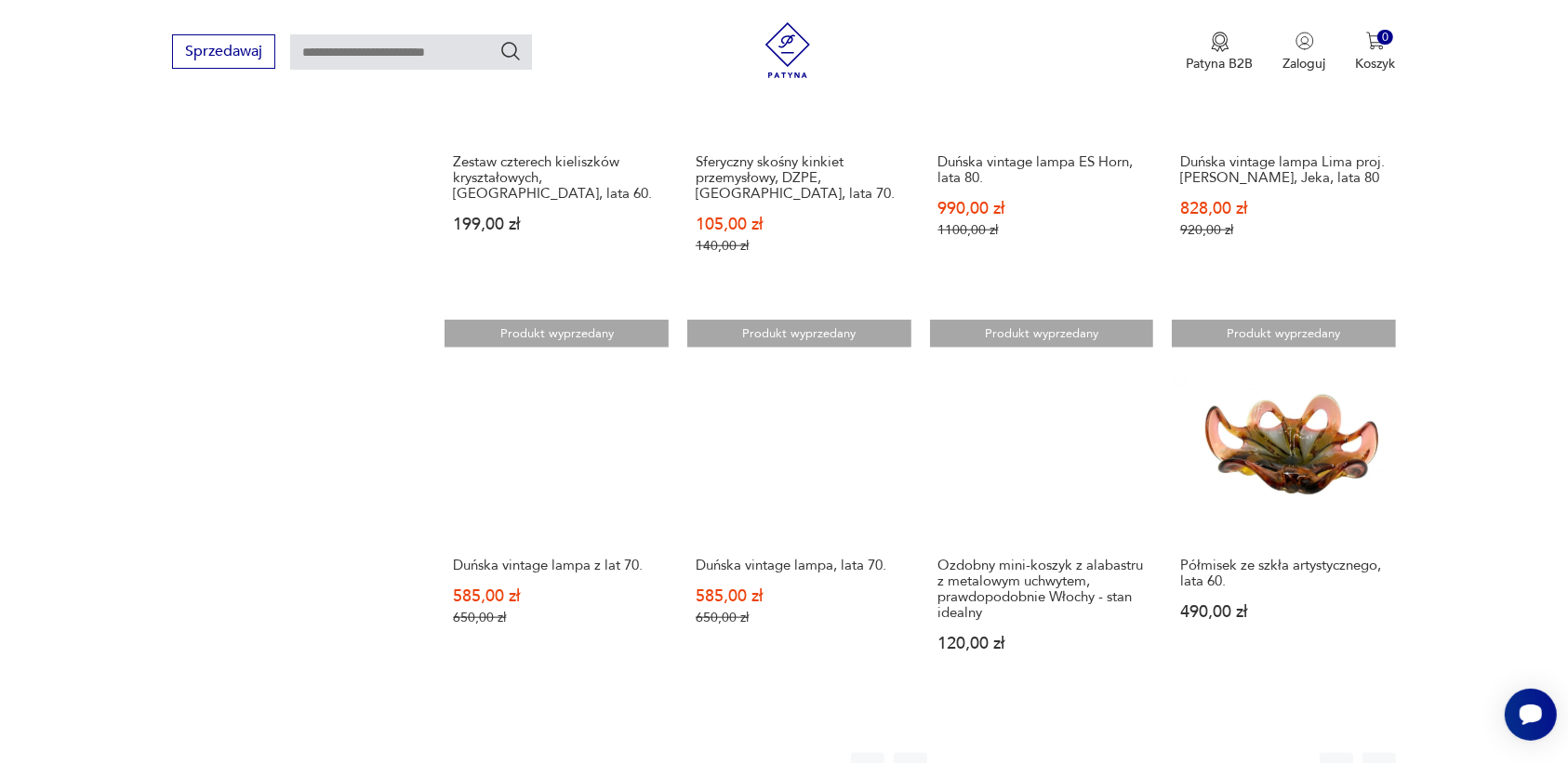
scroll to position [1867, 0]
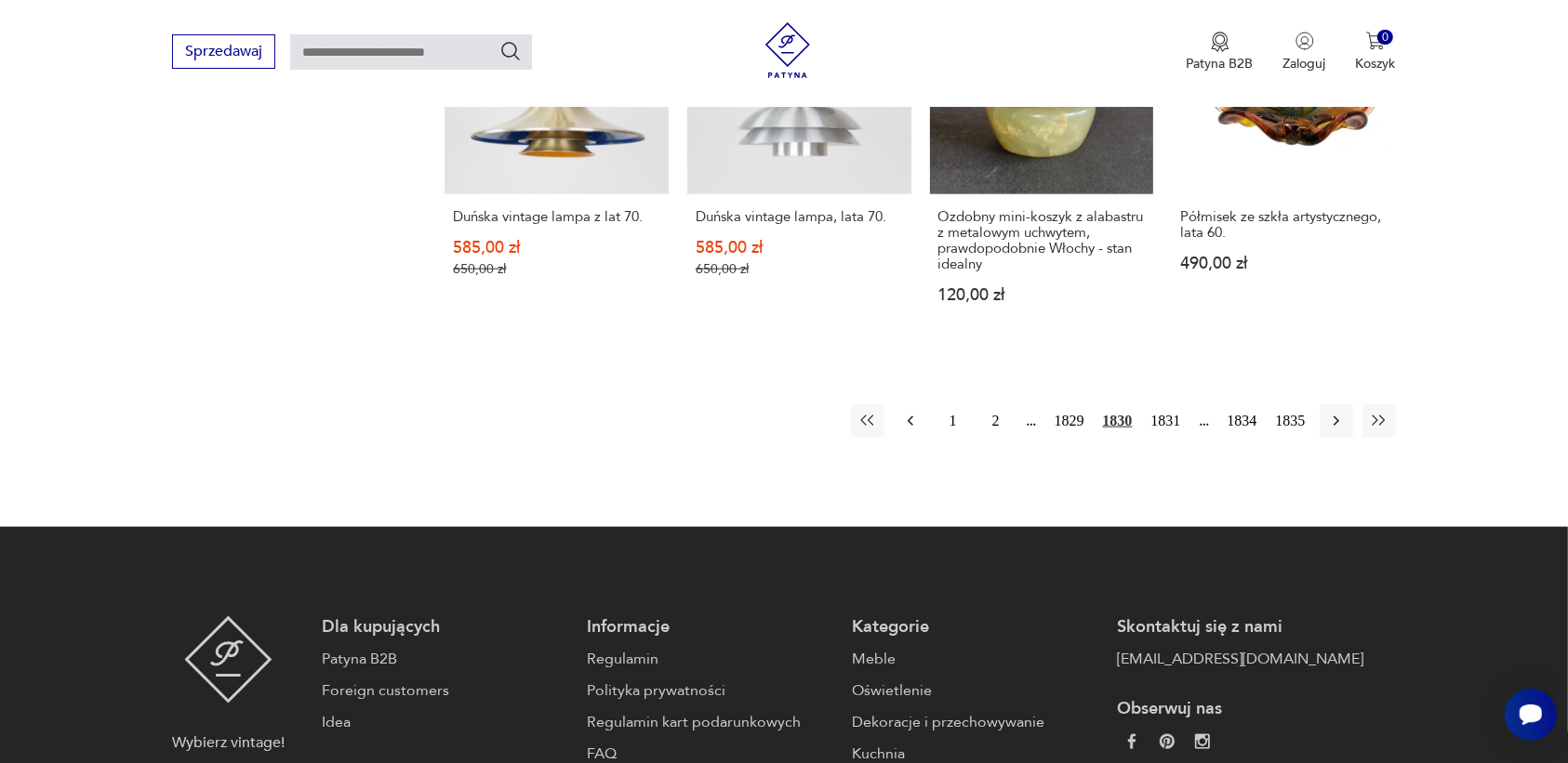
click at [908, 411] on icon "button" at bounding box center [910, 420] width 19 height 19
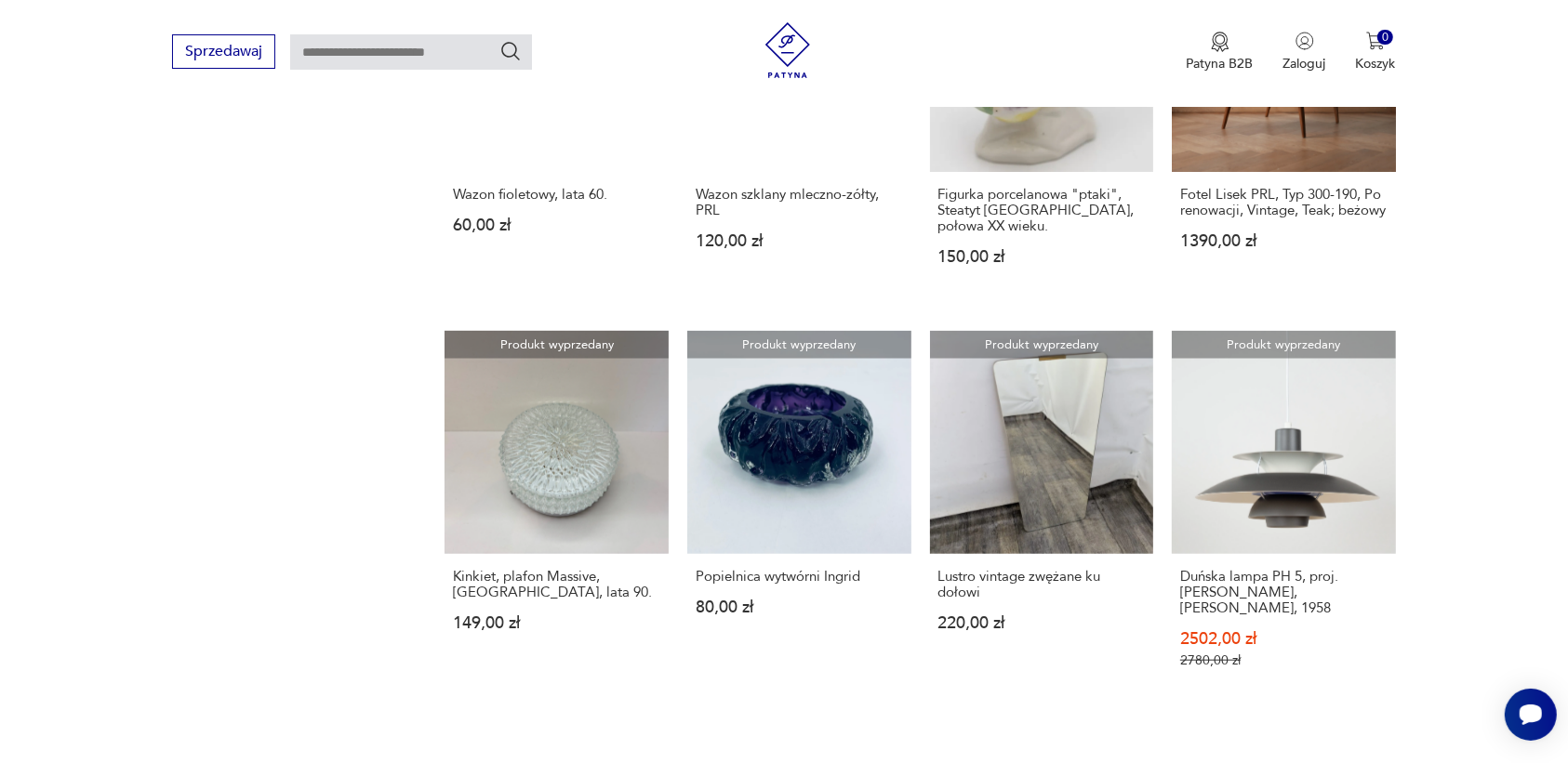
scroll to position [1518, 0]
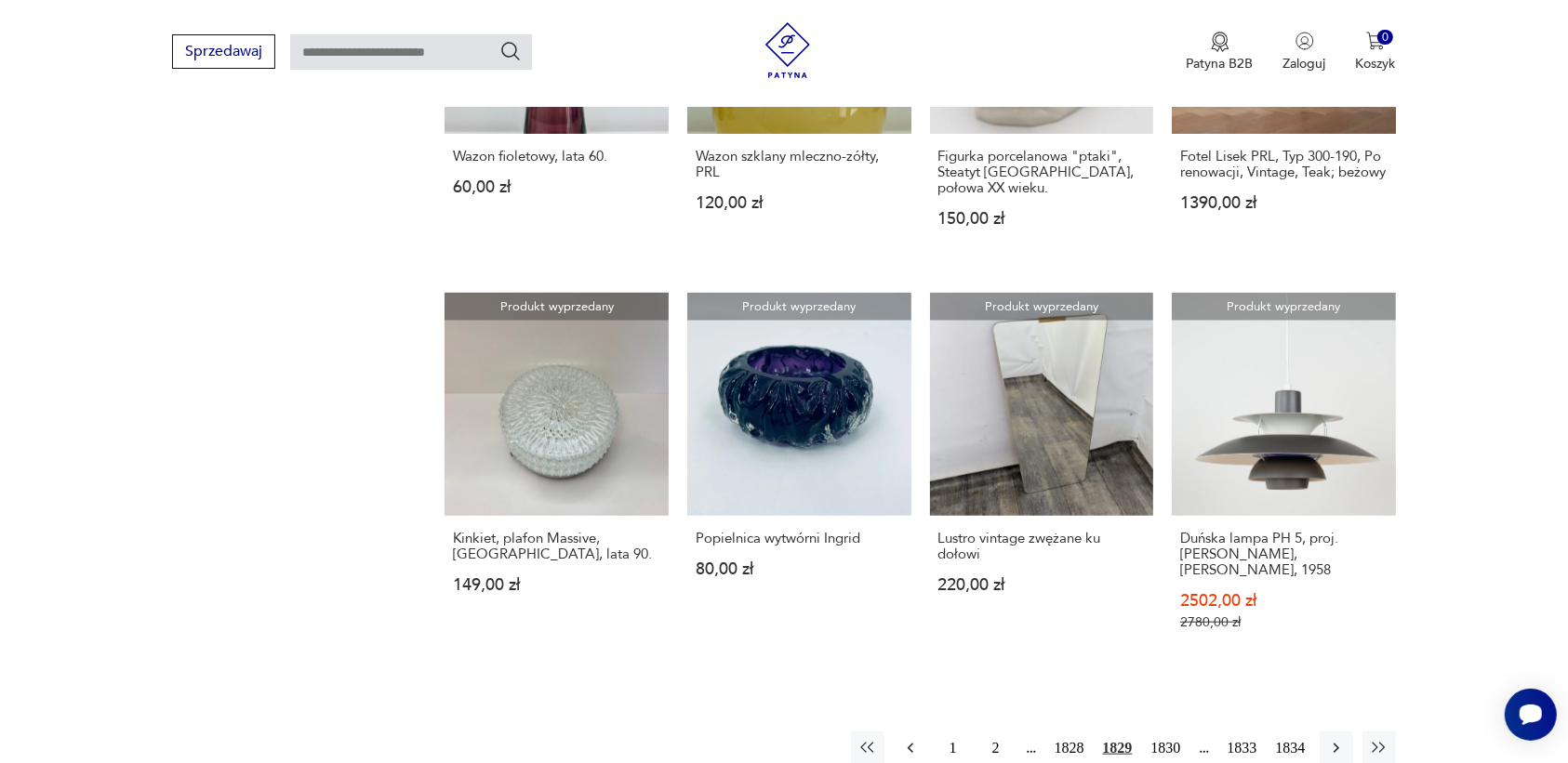
click at [916, 739] on icon "button" at bounding box center [910, 748] width 19 height 19
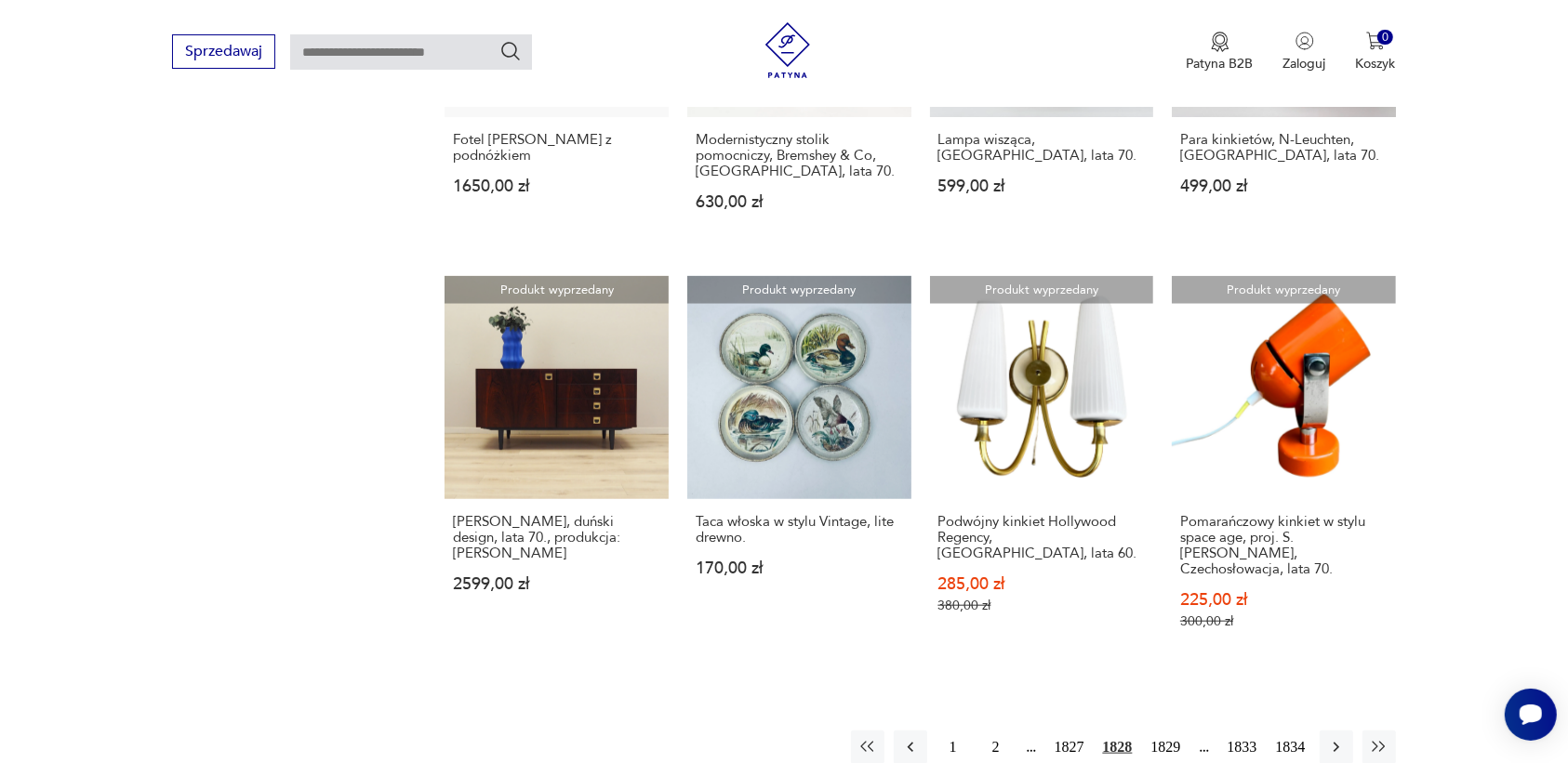
scroll to position [1518, 0]
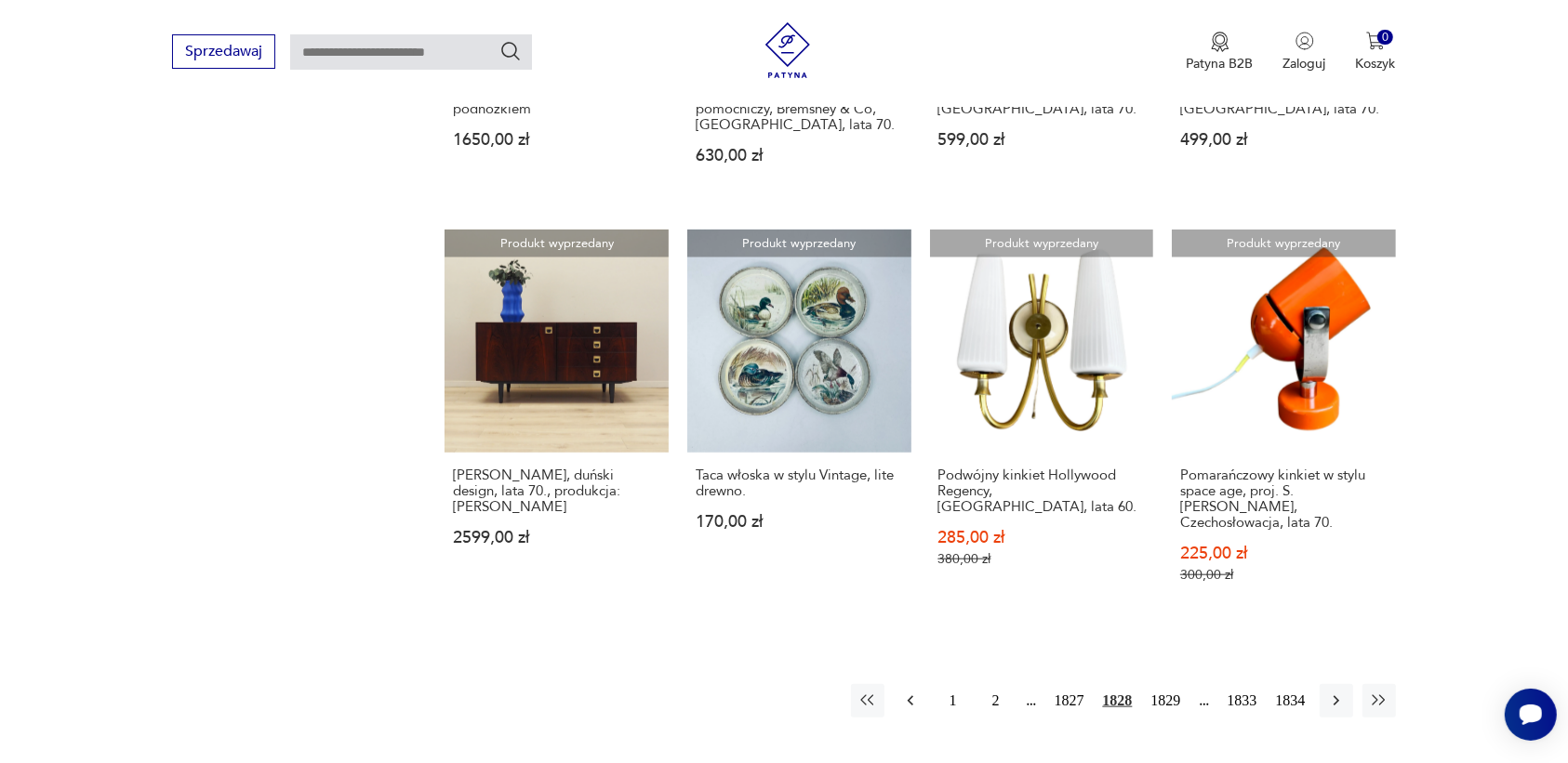
click at [909, 692] on icon "button" at bounding box center [910, 701] width 19 height 19
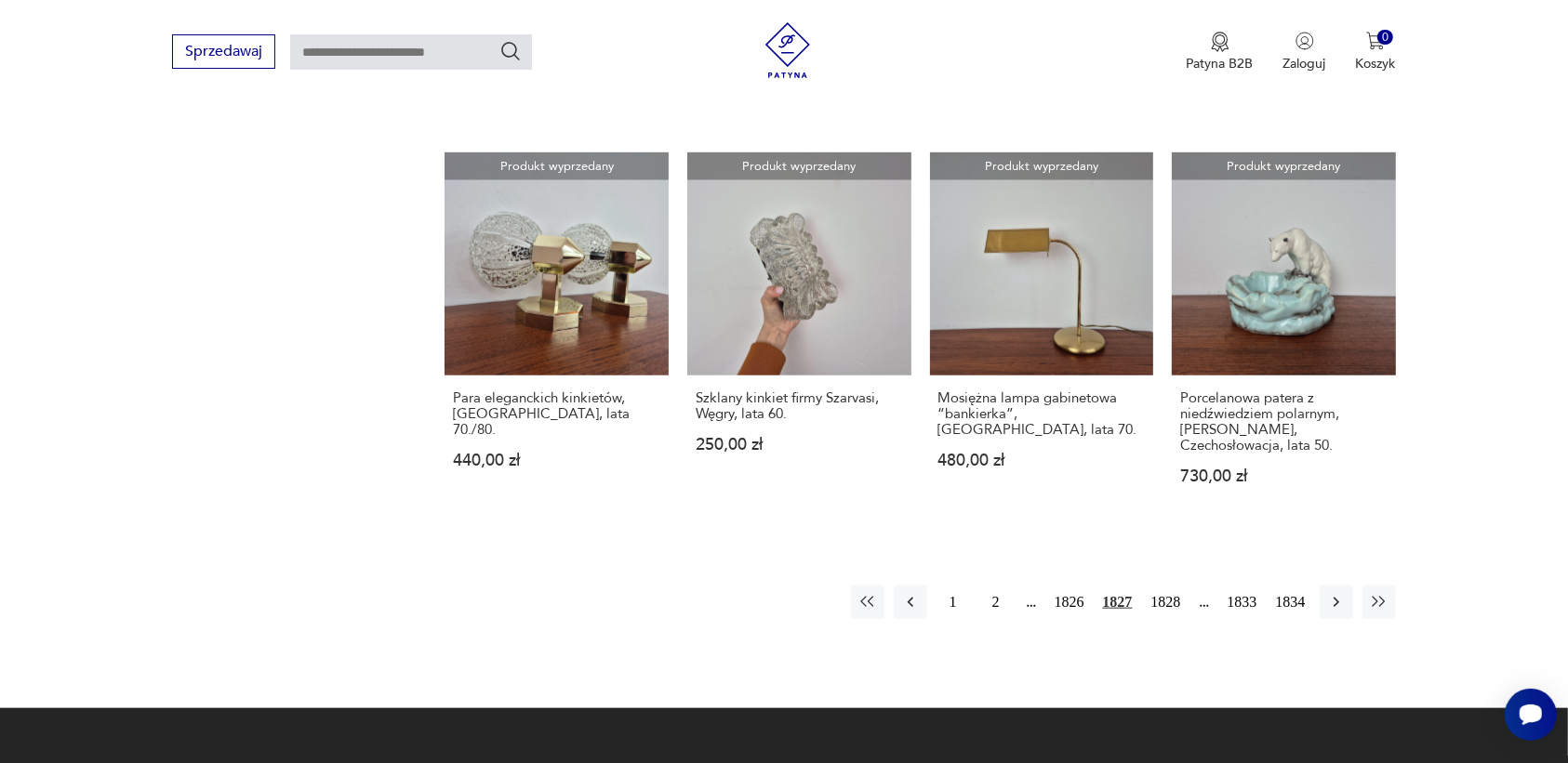
scroll to position [1635, 0]
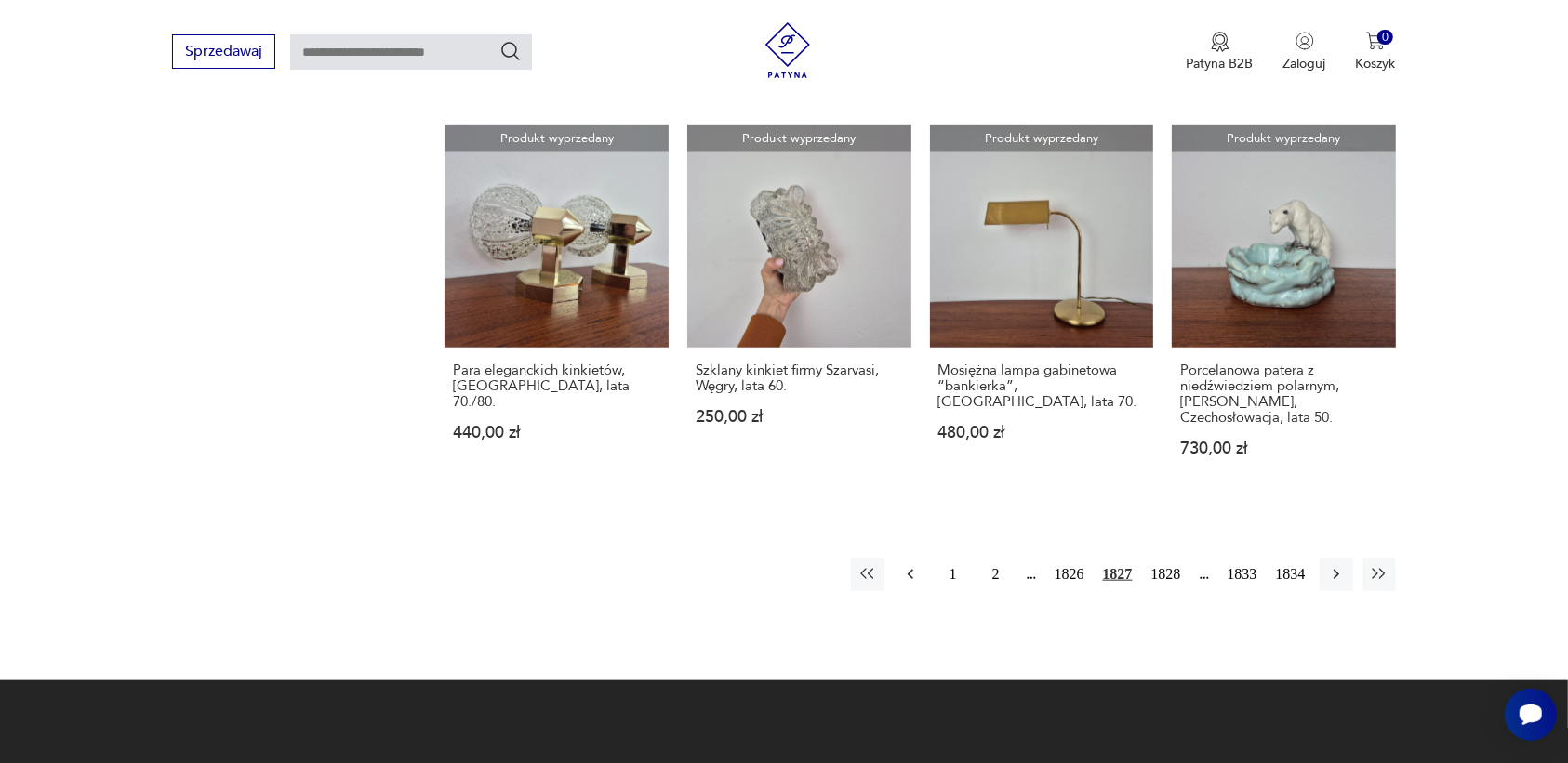
click at [908, 574] on icon "button" at bounding box center [910, 574] width 19 height 19
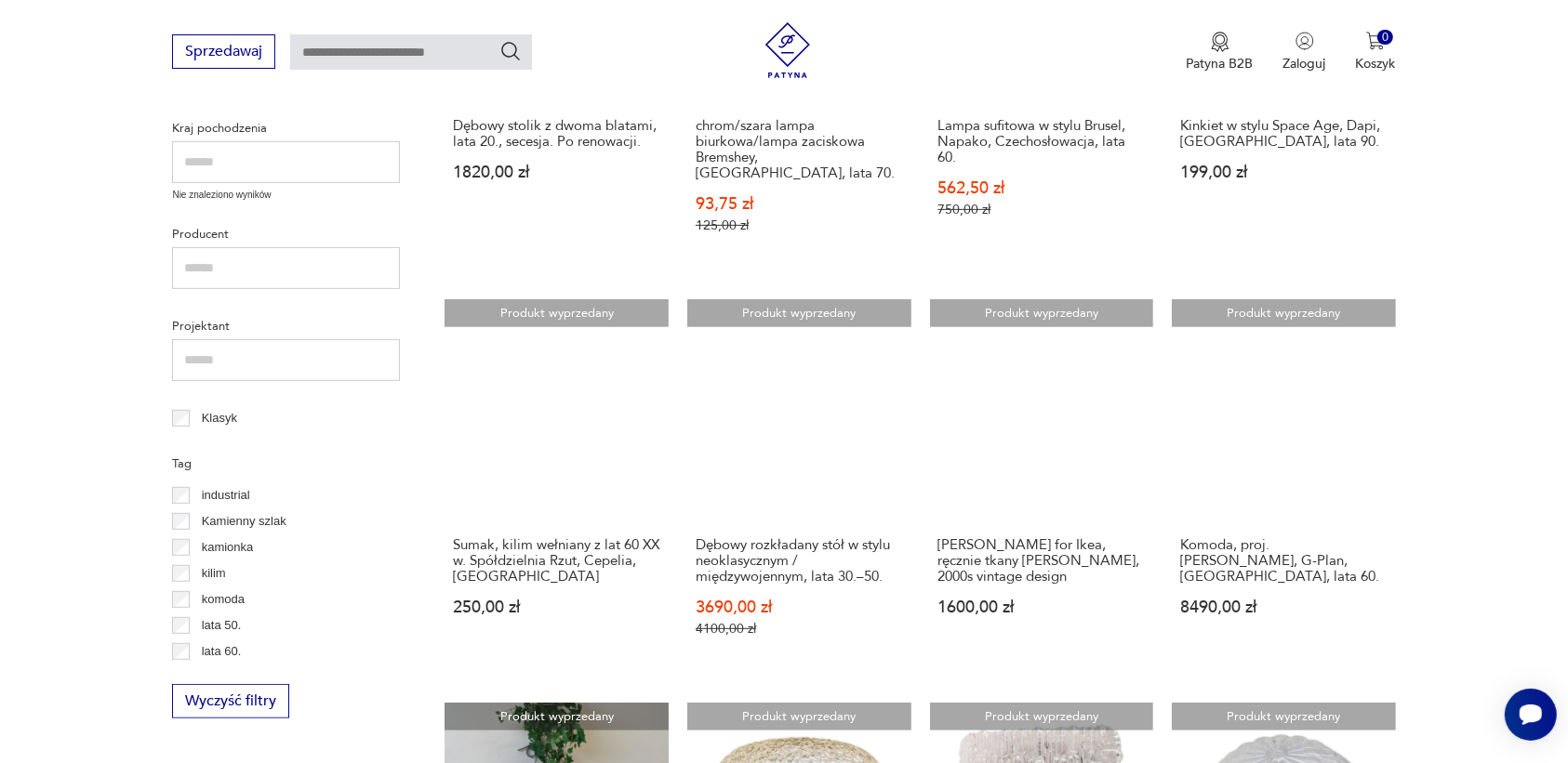
scroll to position [1054, 0]
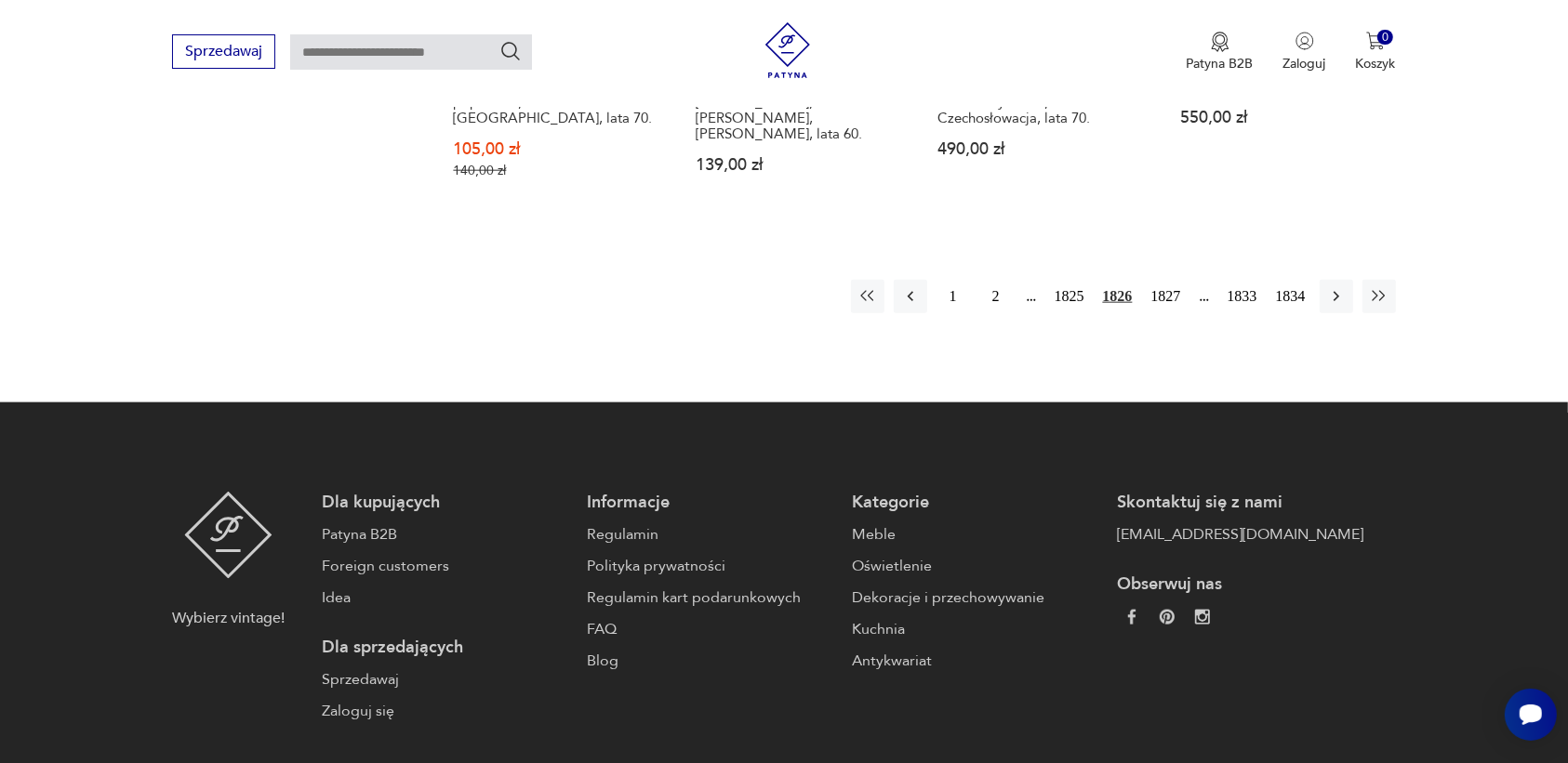
click at [908, 574] on div "Kategorie Meble Oświetlenie Dekoracje i przechowywanie Kuchnia Antykwariat" at bounding box center [975, 581] width 247 height 181
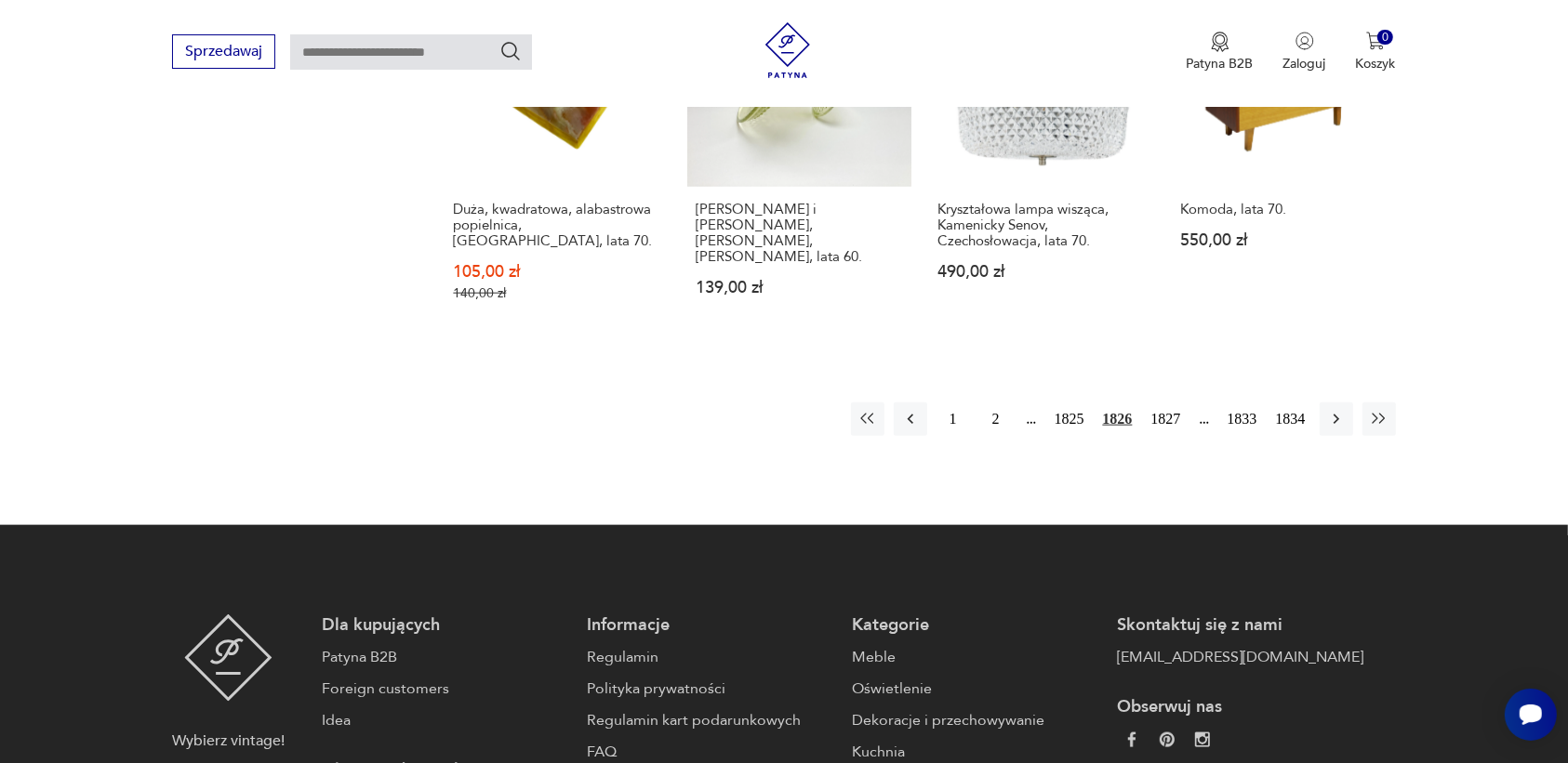
scroll to position [1750, 0]
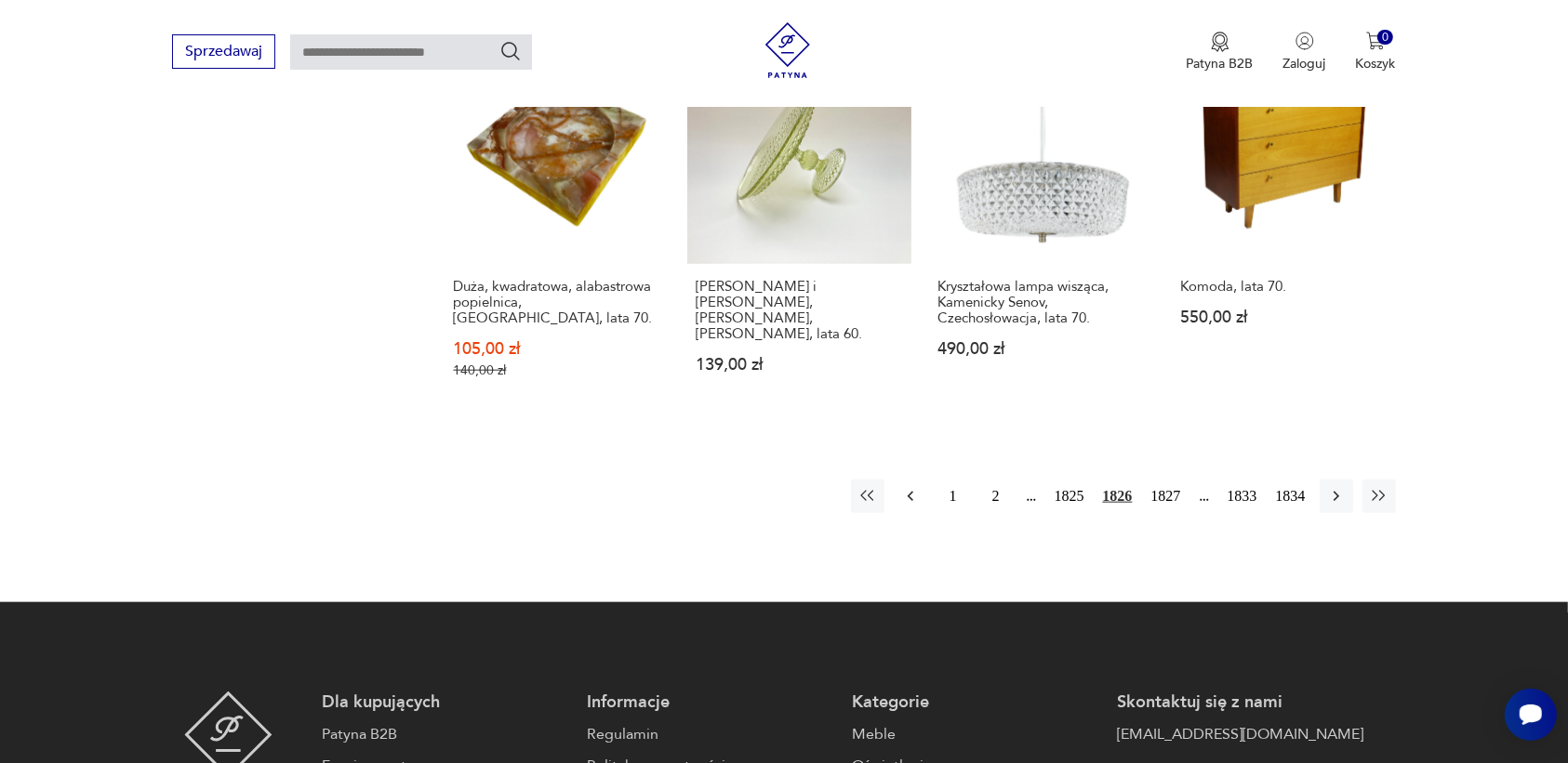
click at [904, 487] on icon "button" at bounding box center [910, 496] width 19 height 19
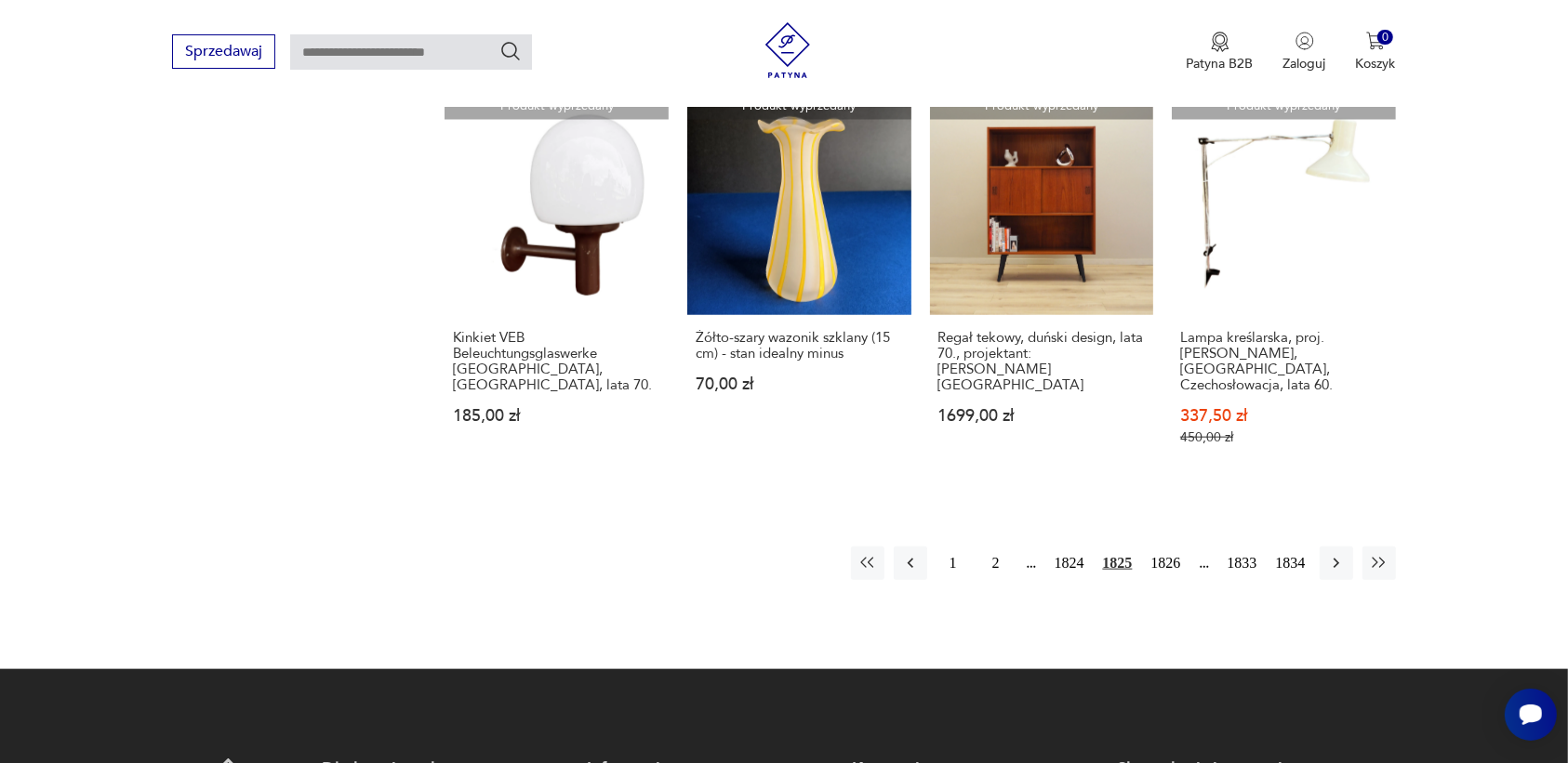
scroll to position [1751, 0]
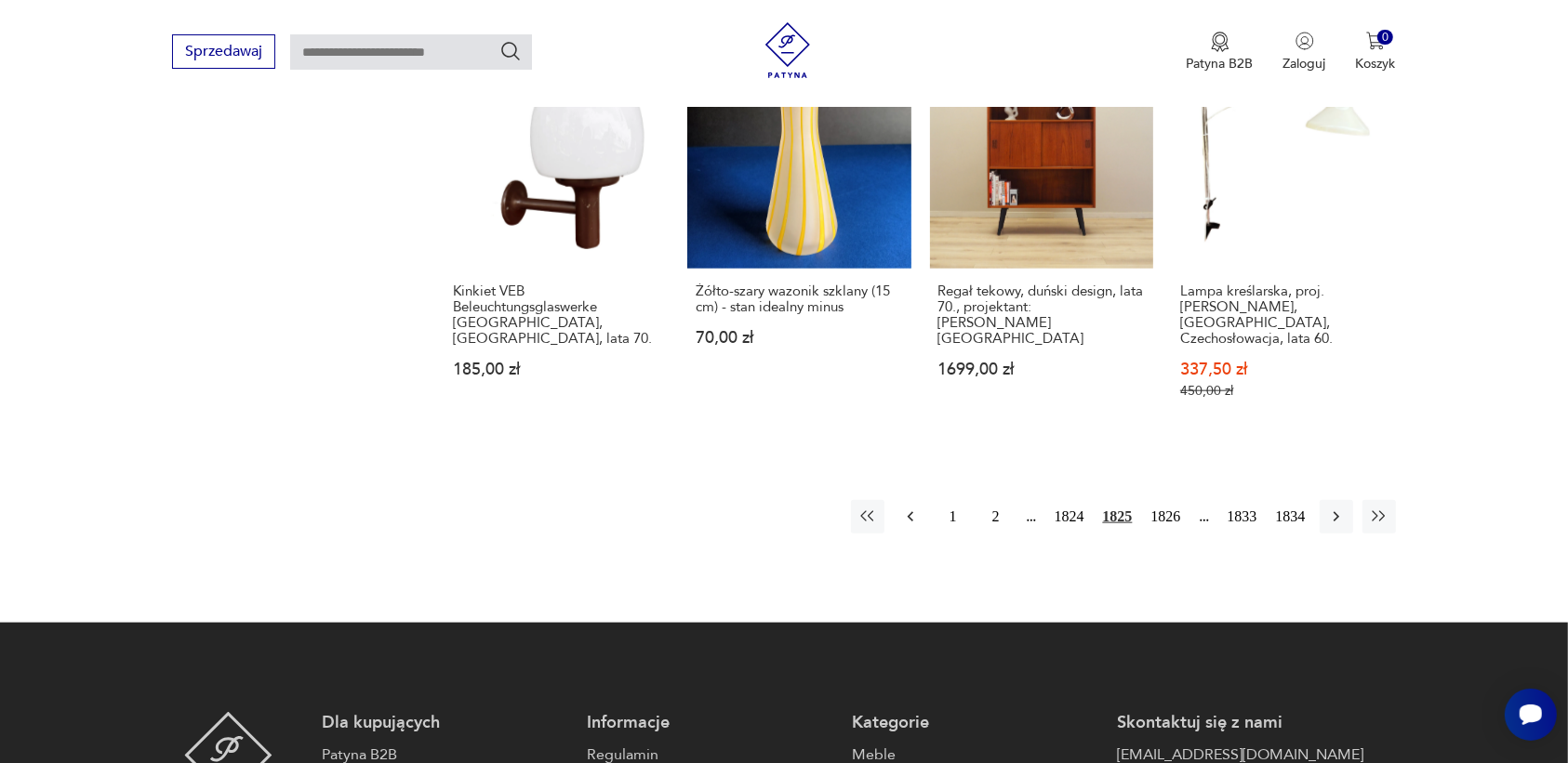
click at [914, 507] on icon "button" at bounding box center [910, 516] width 19 height 19
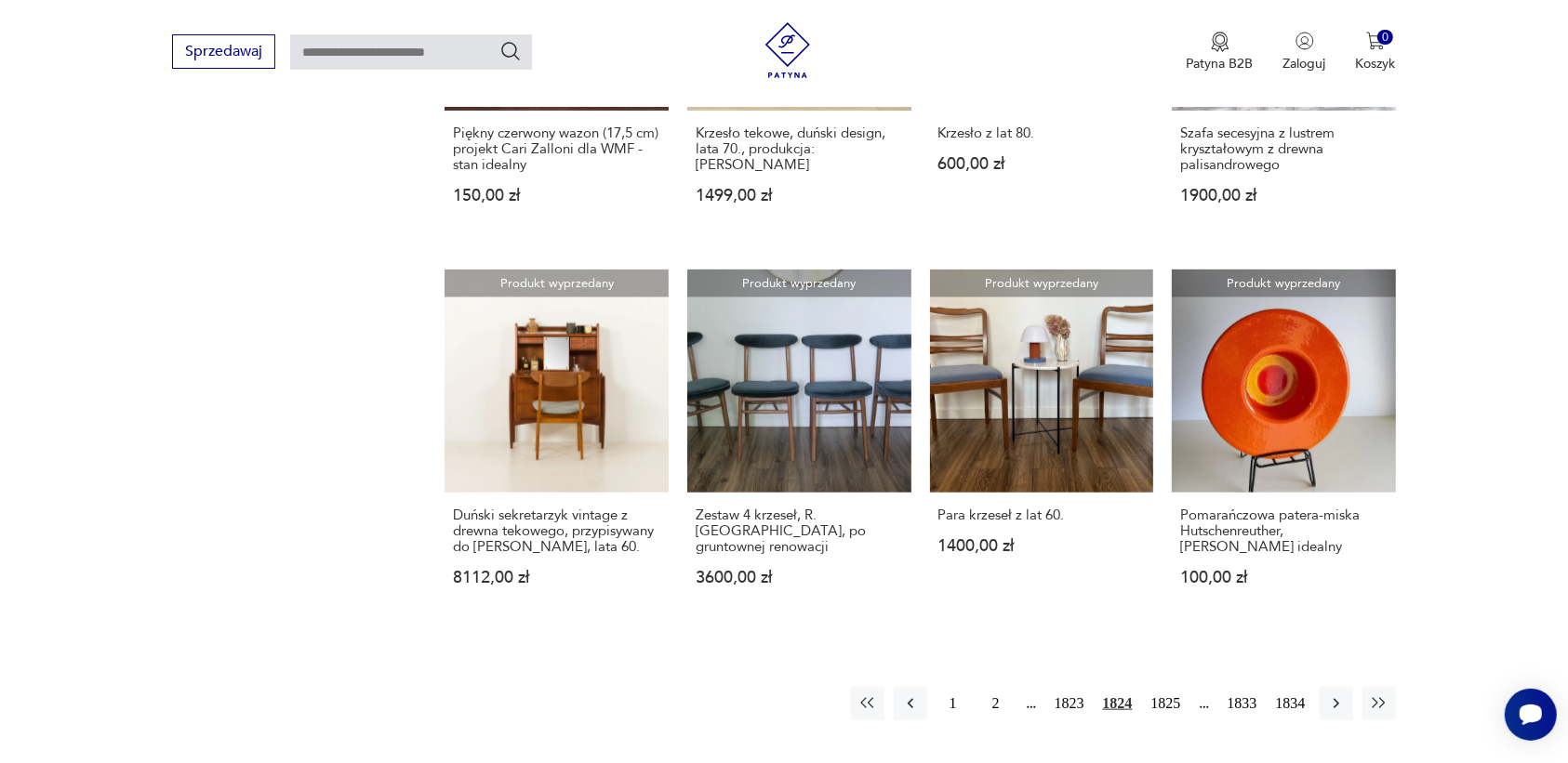
scroll to position [1635, 0]
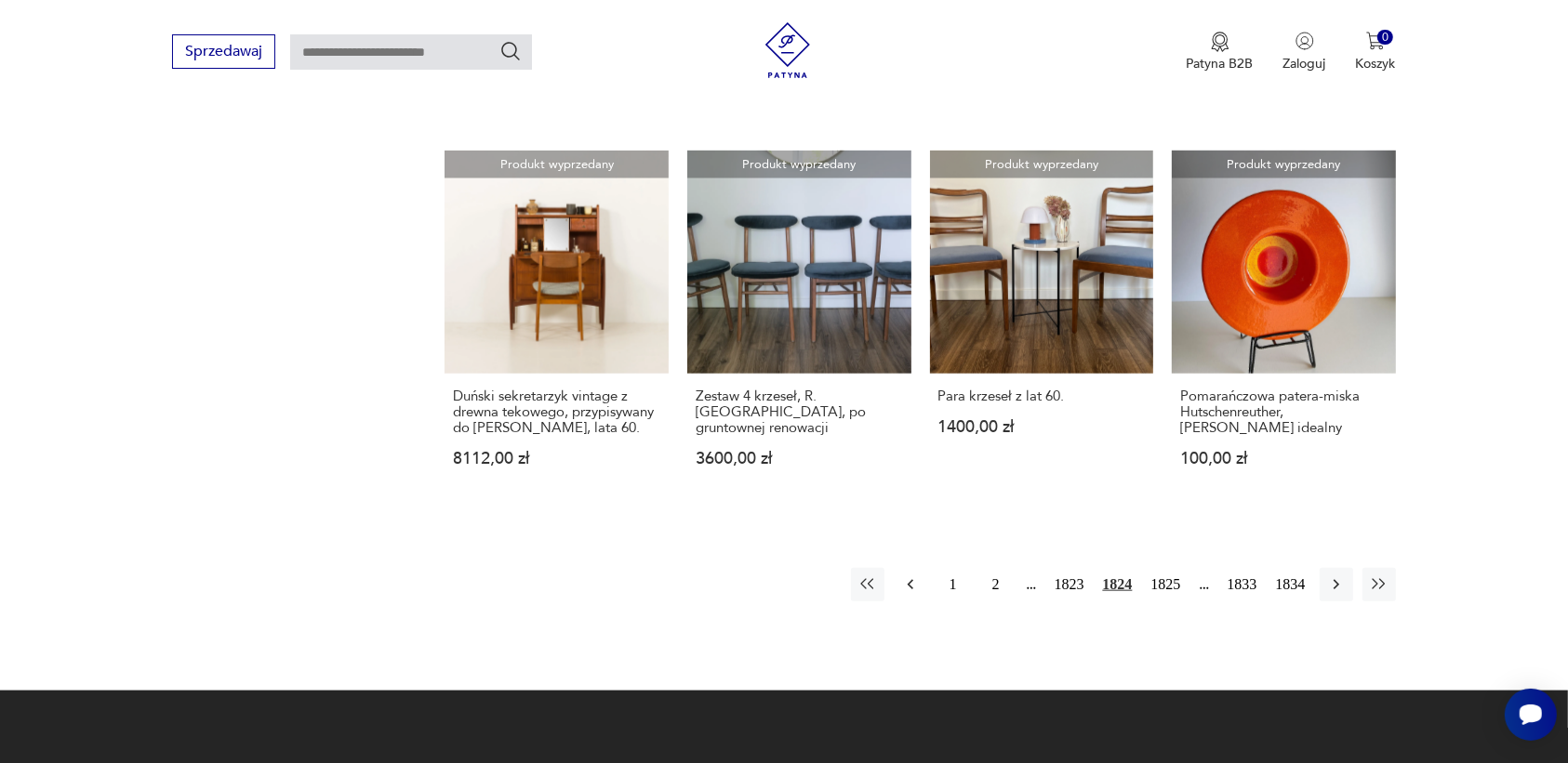
click at [907, 575] on icon "button" at bounding box center [910, 584] width 19 height 19
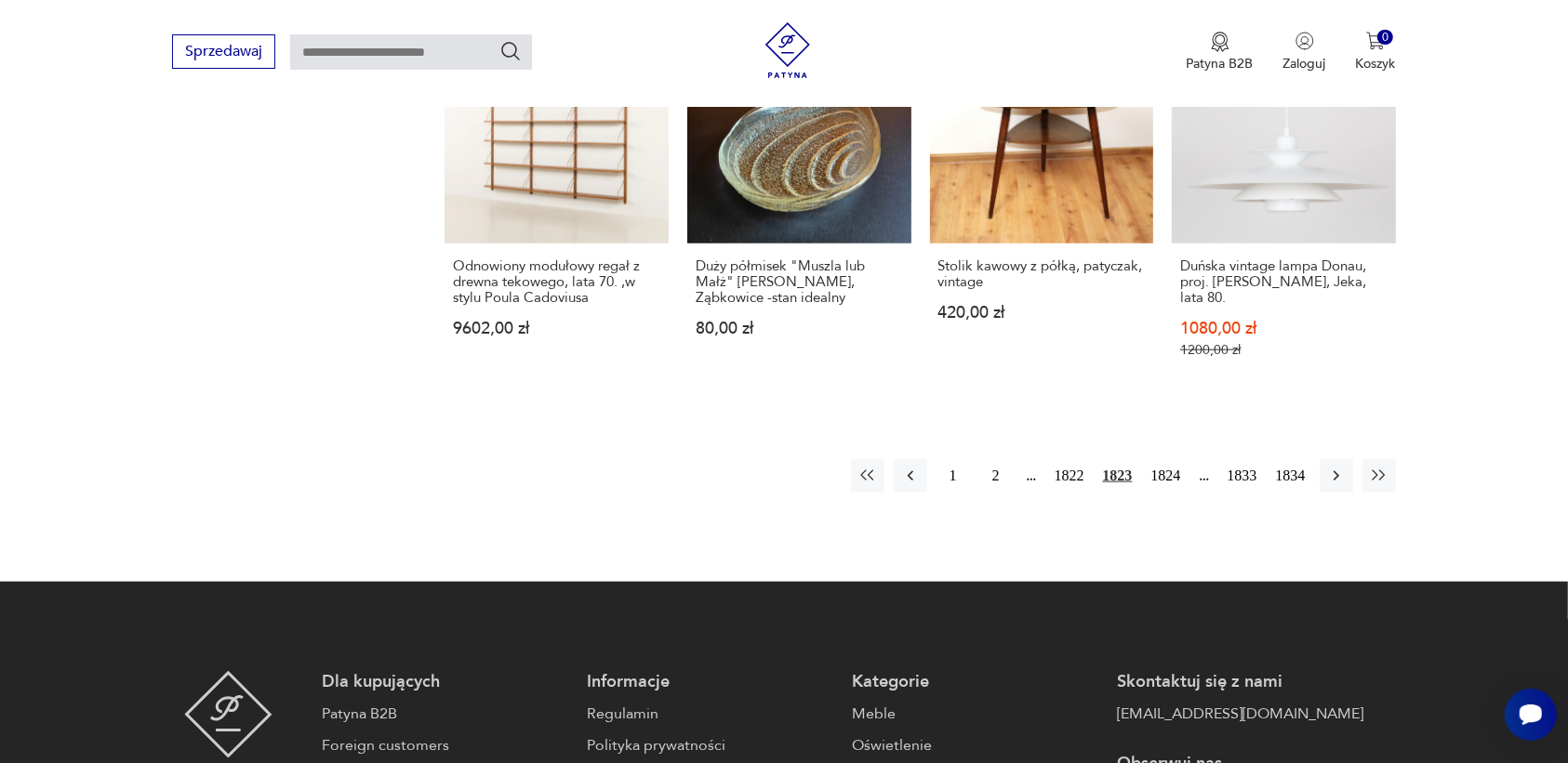
scroll to position [1751, 0]
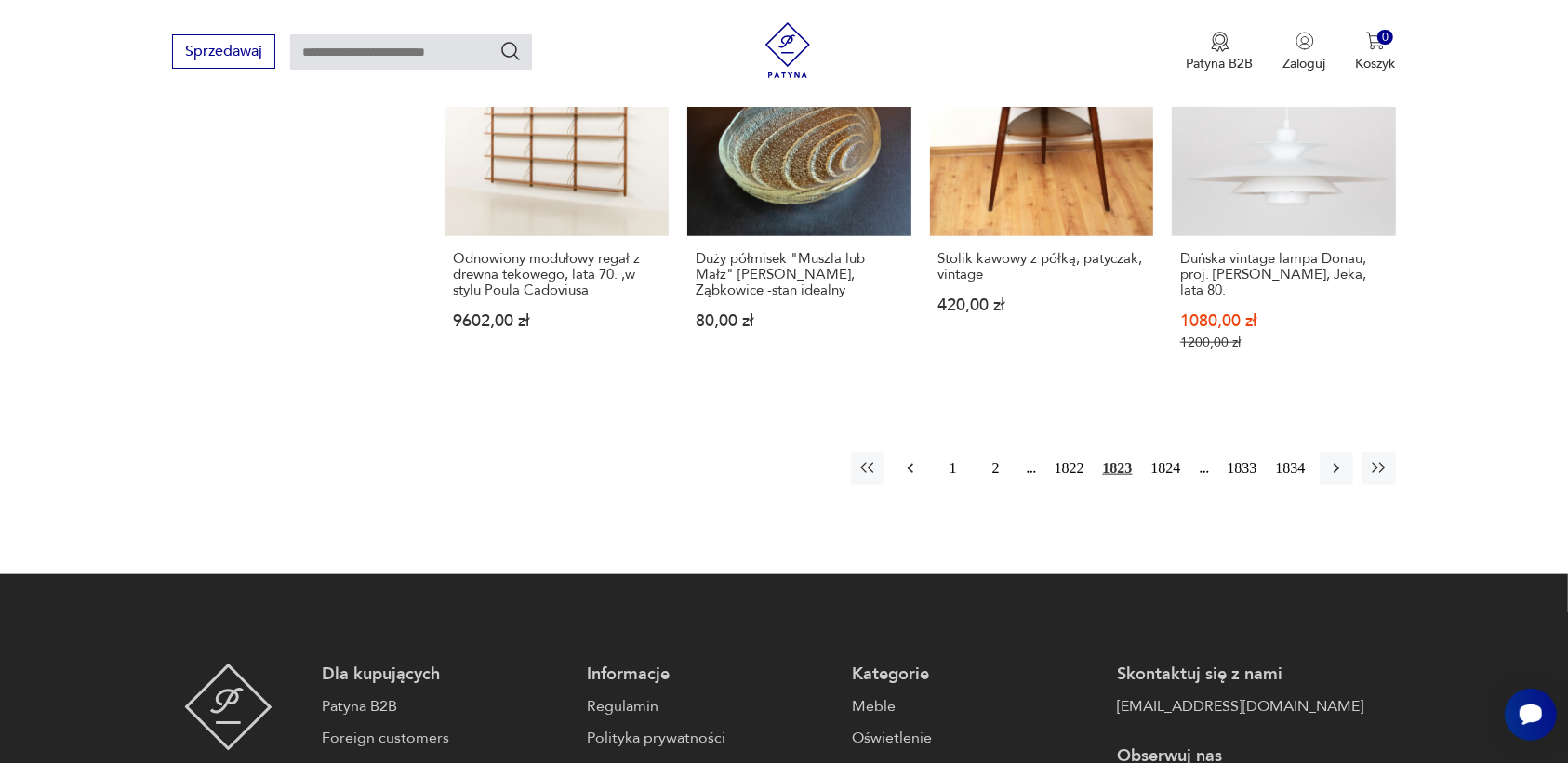
click at [908, 459] on icon "button" at bounding box center [910, 468] width 19 height 19
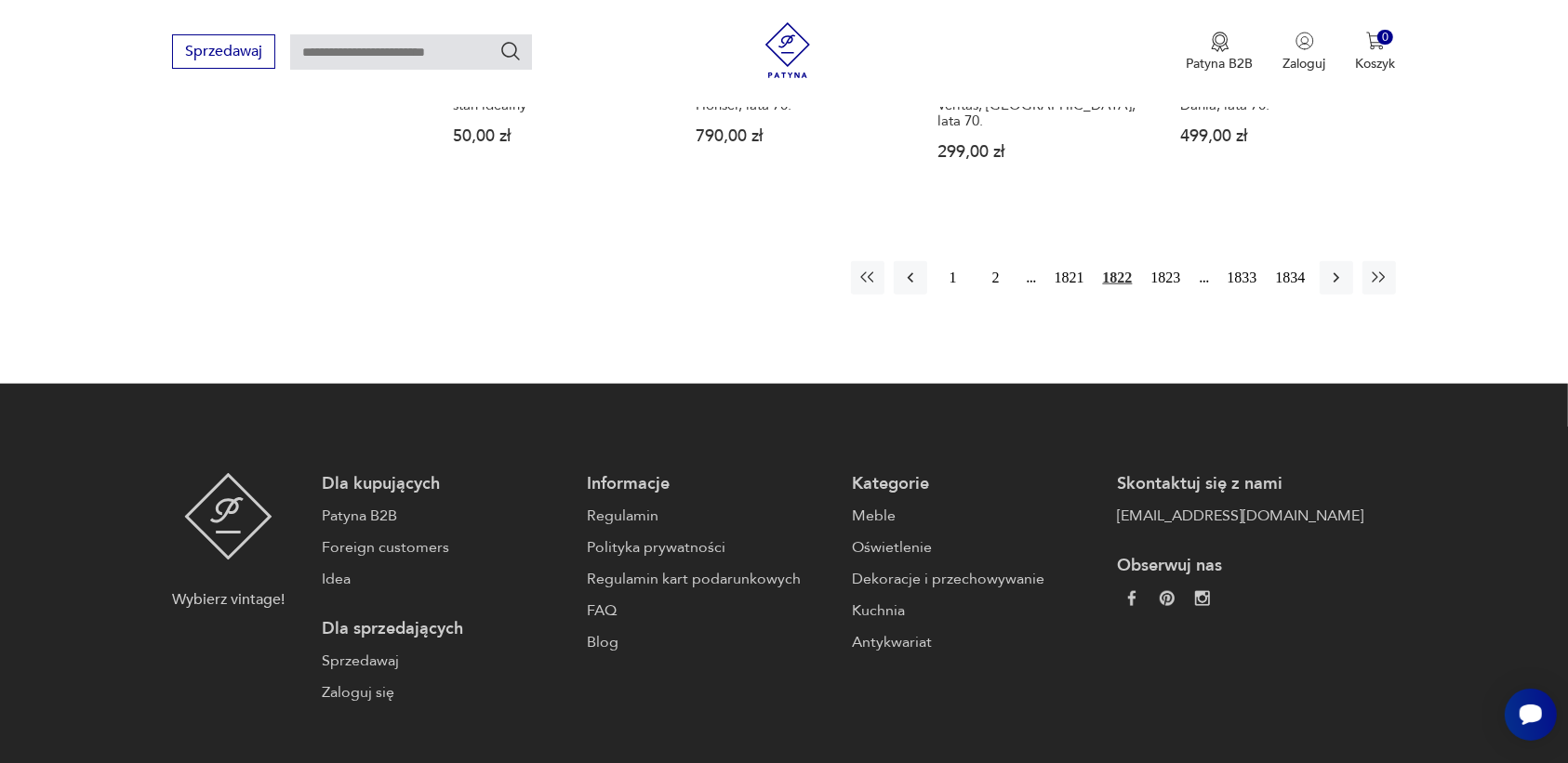
scroll to position [1934, 0]
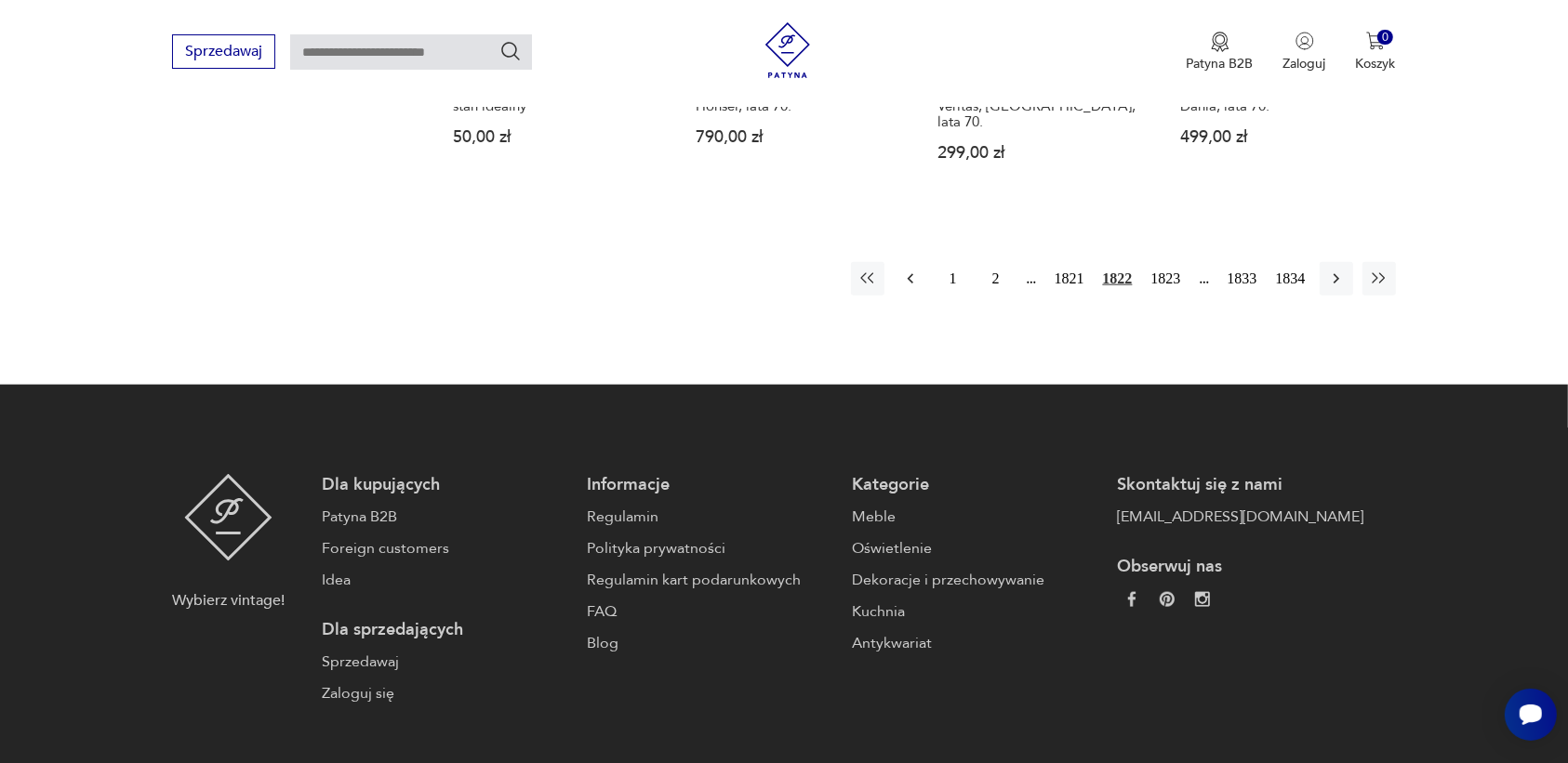
click at [907, 270] on icon "button" at bounding box center [910, 279] width 19 height 19
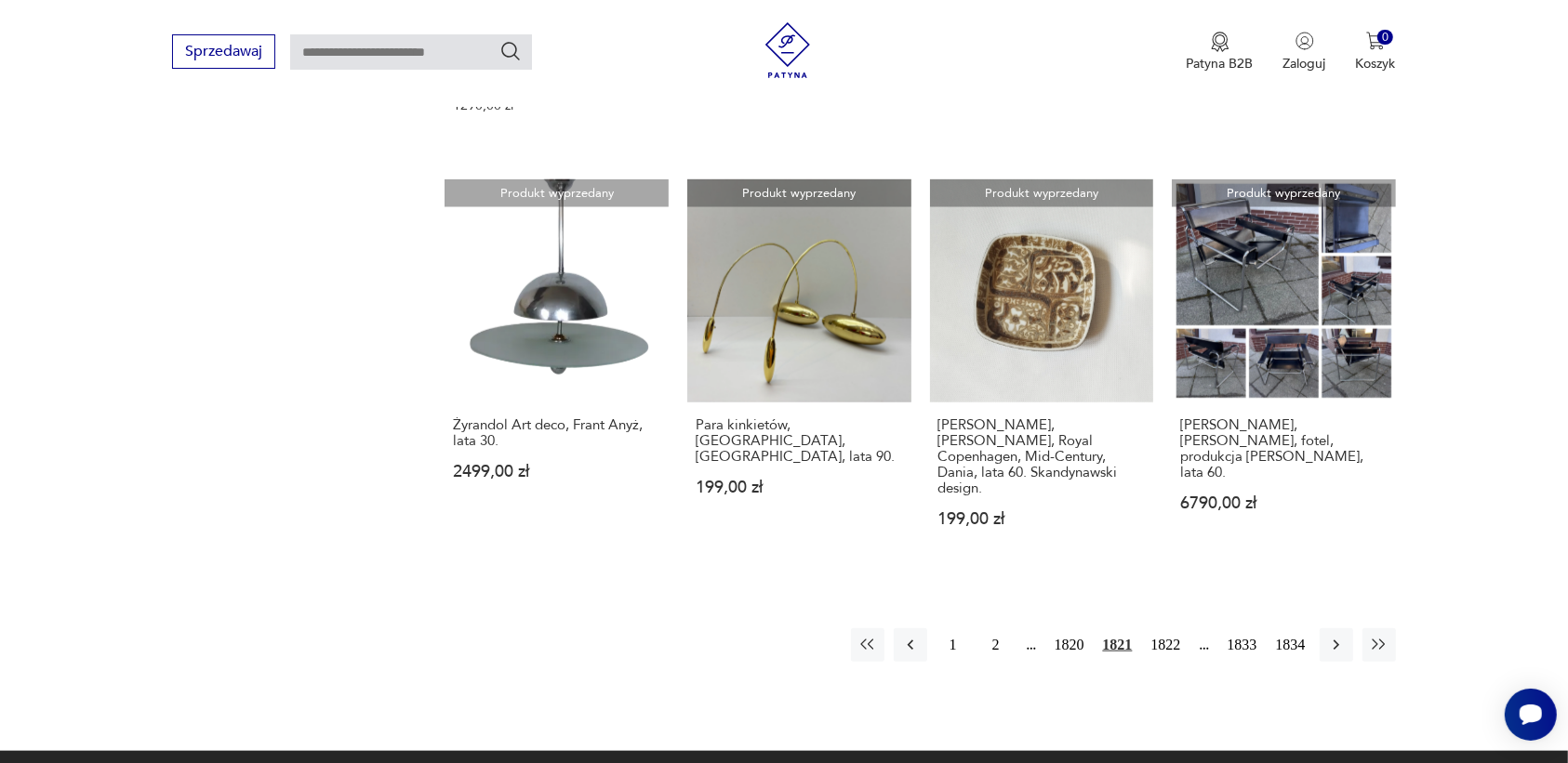
scroll to position [1635, 0]
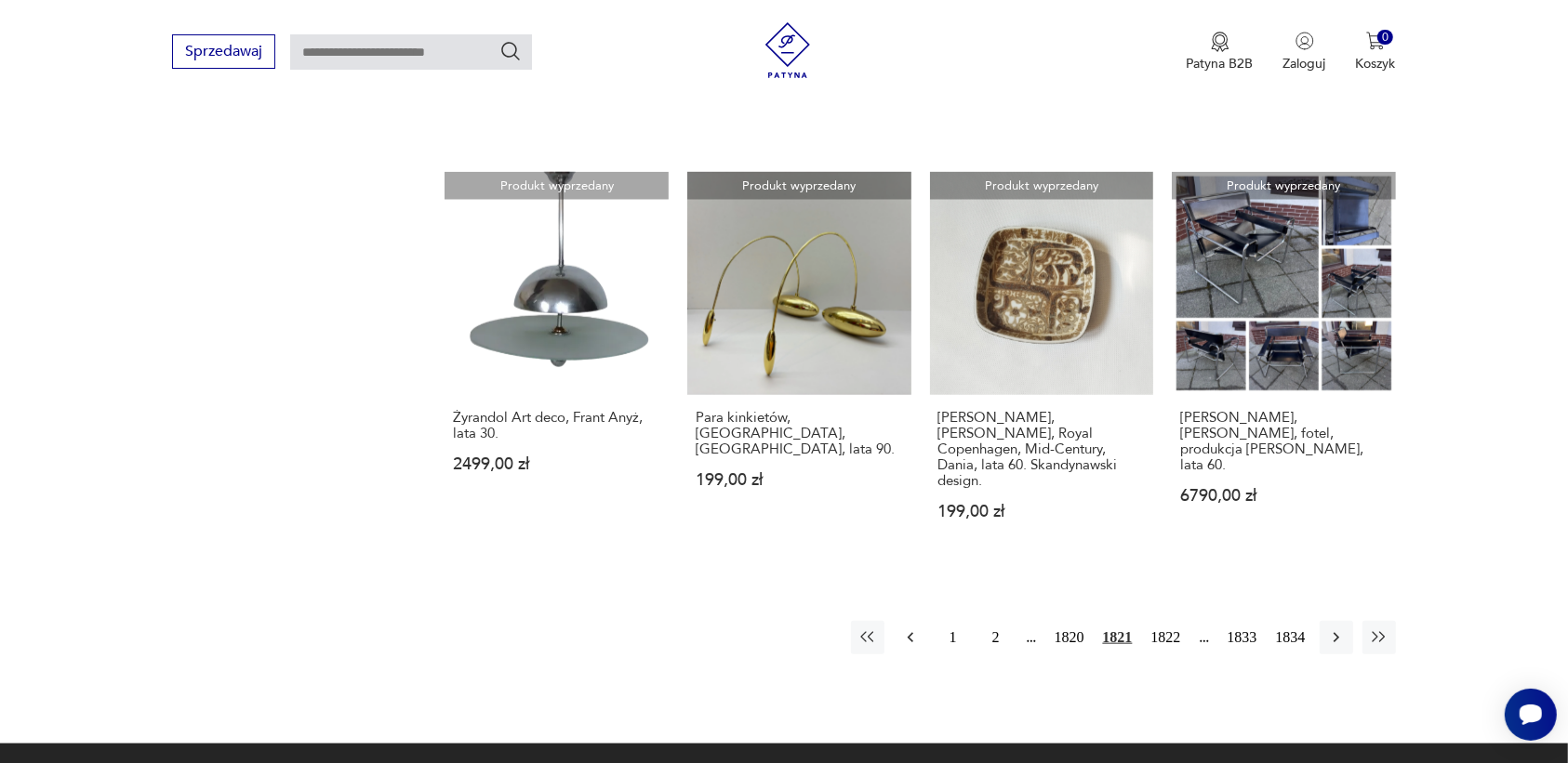
click at [909, 628] on icon "button" at bounding box center [910, 637] width 19 height 19
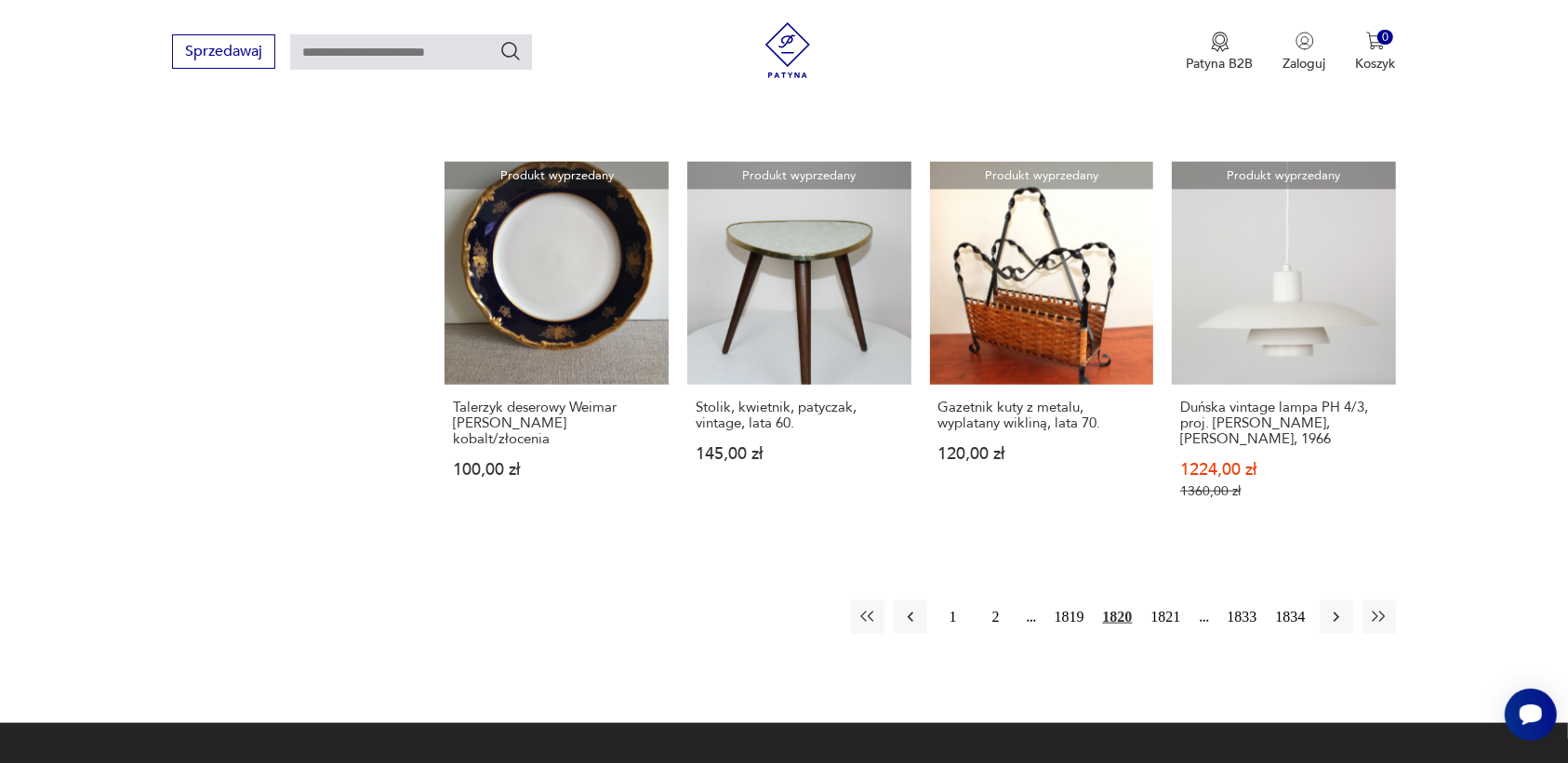
scroll to position [1635, 0]
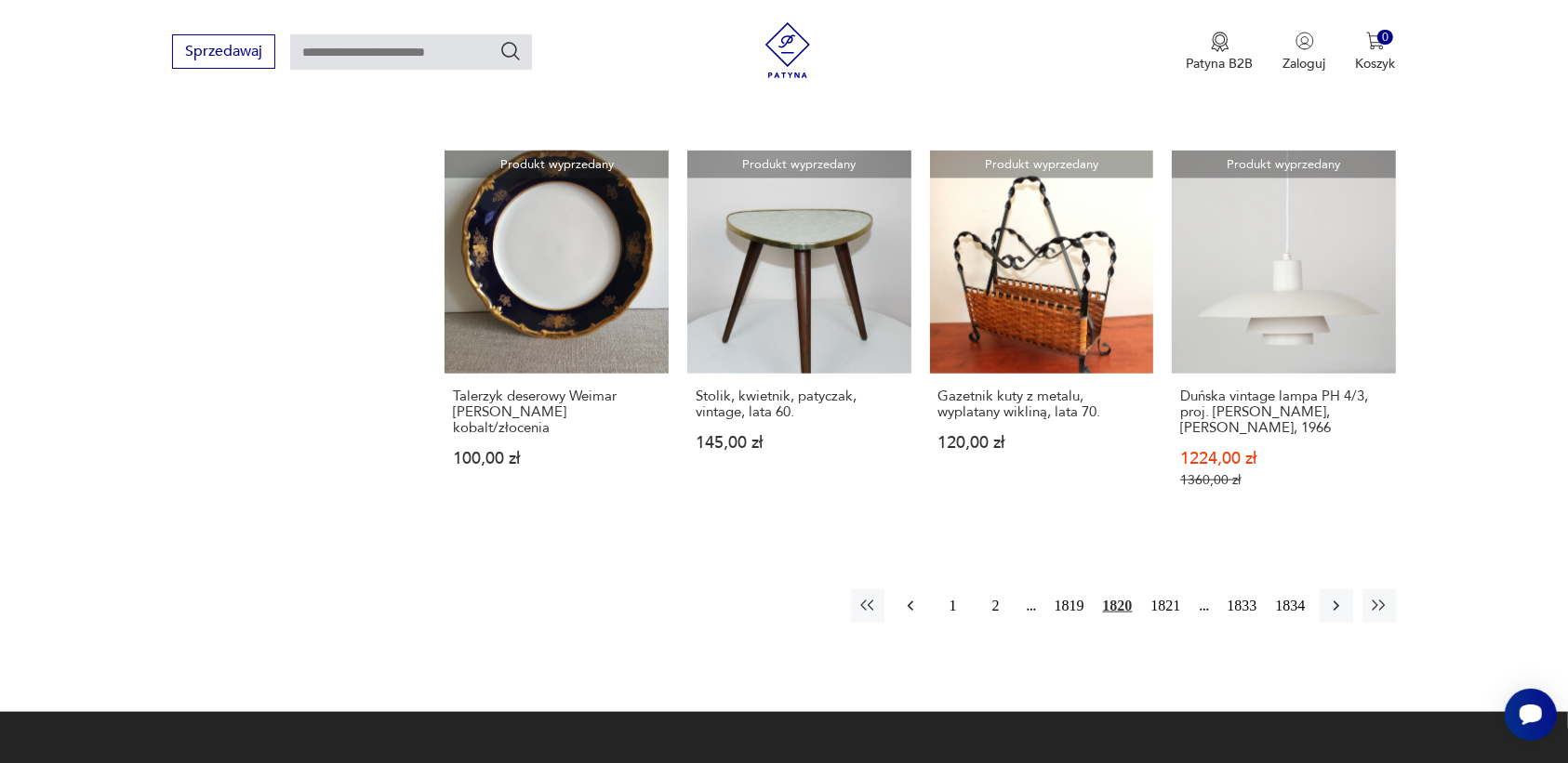
click at [911, 597] on icon "button" at bounding box center [910, 606] width 19 height 19
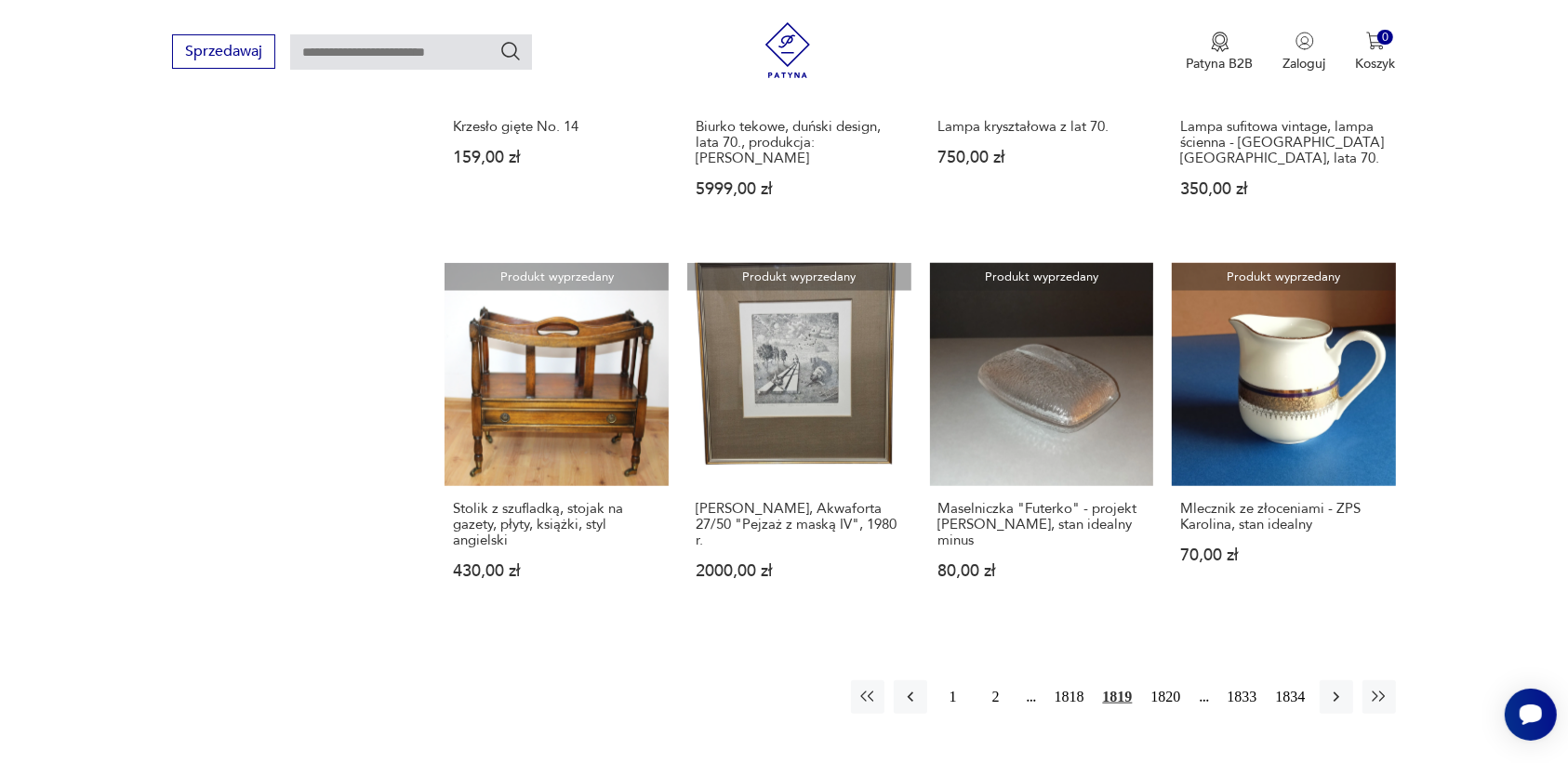
scroll to position [1635, 0]
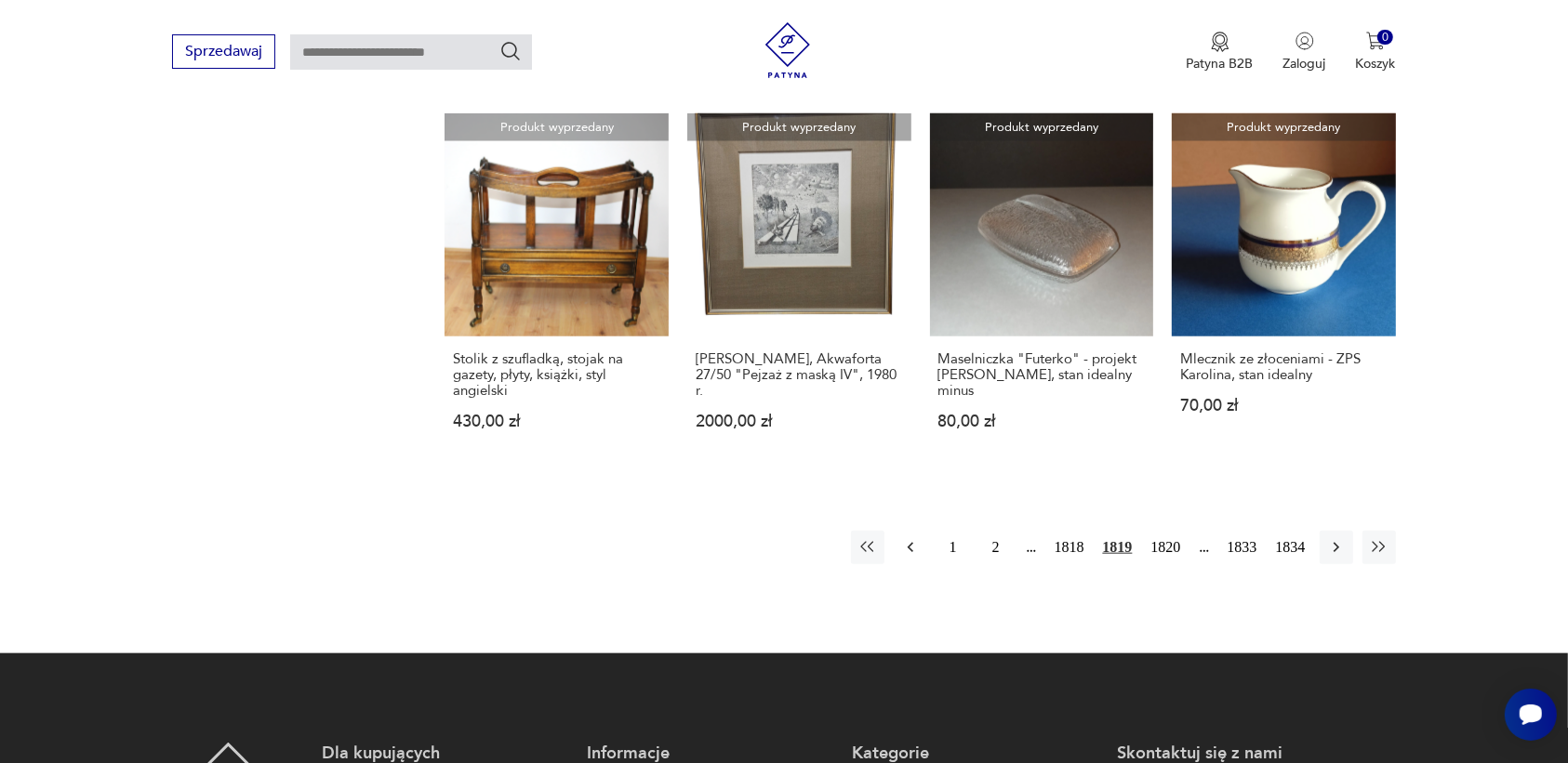
click at [908, 538] on icon "button" at bounding box center [910, 547] width 19 height 19
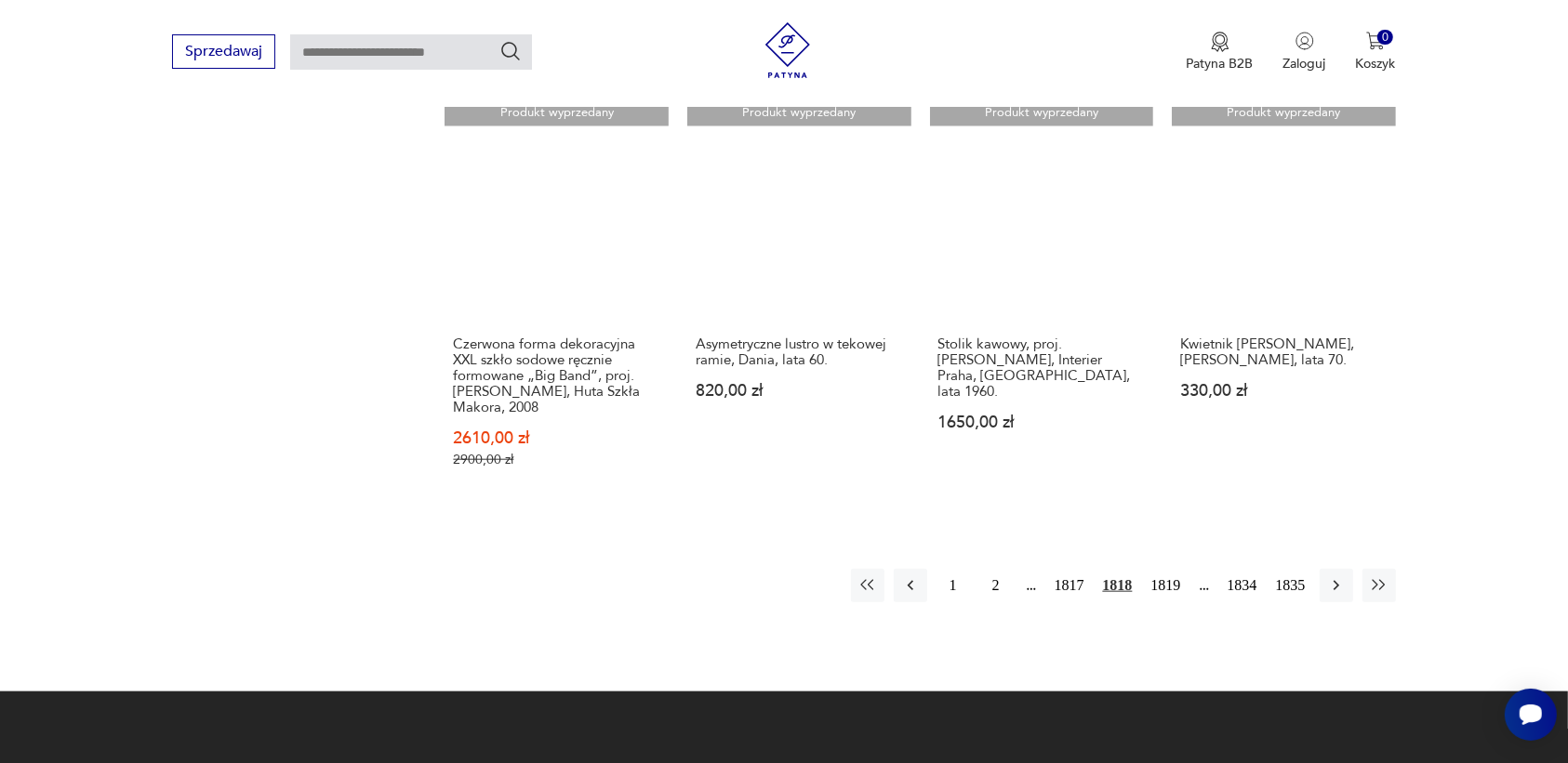
scroll to position [1635, 0]
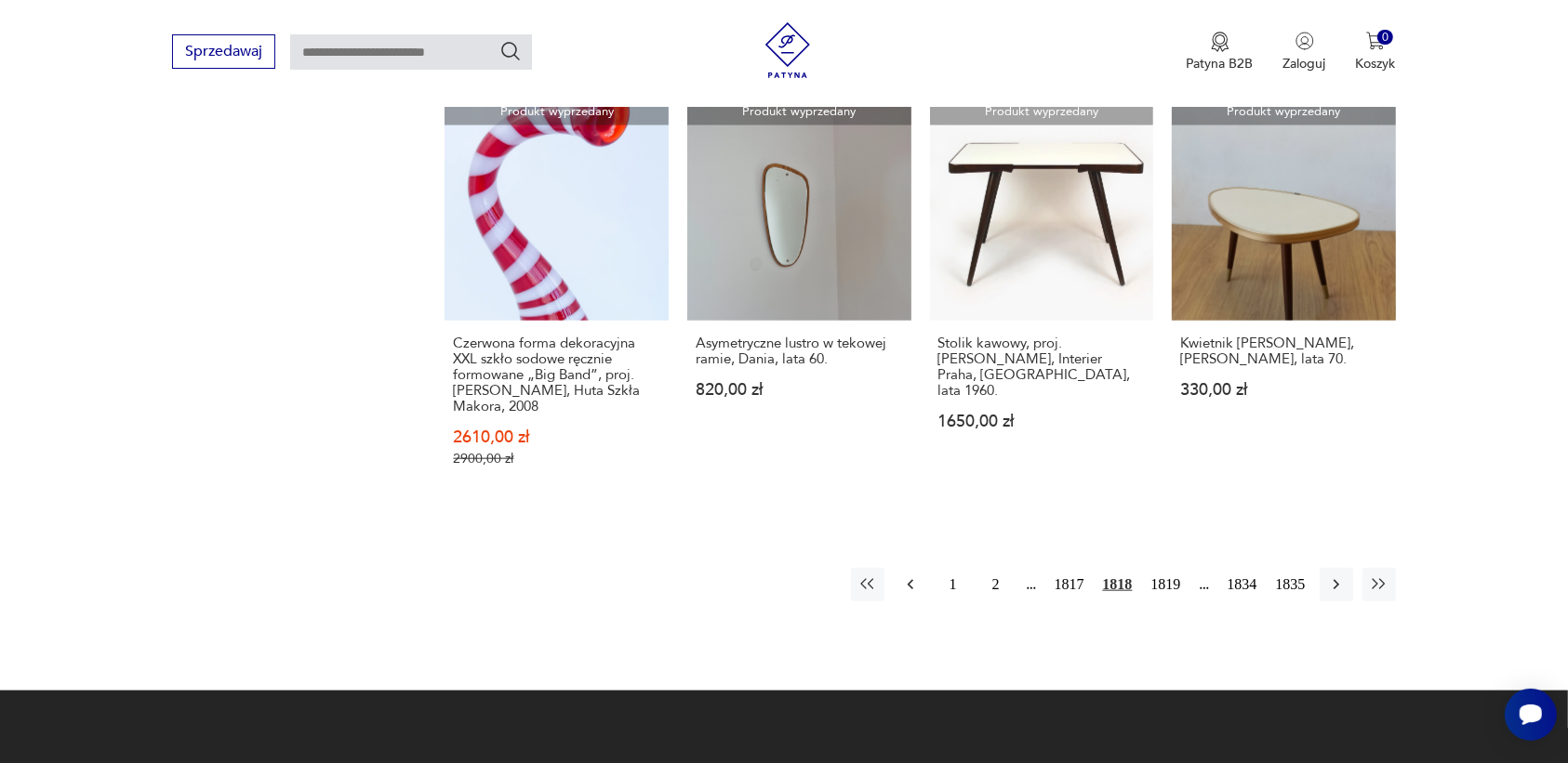
click at [916, 575] on icon "button" at bounding box center [910, 584] width 19 height 19
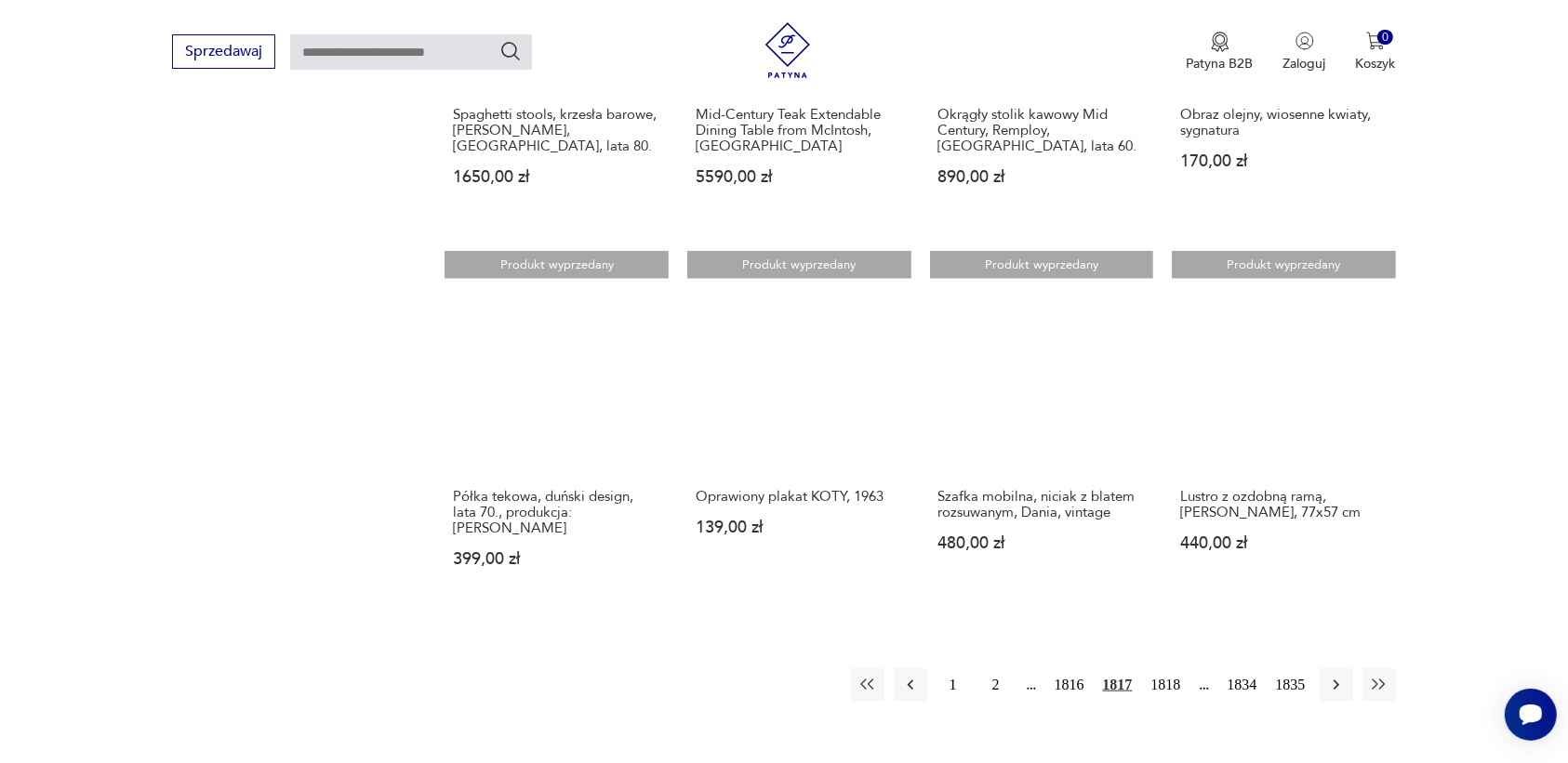
scroll to position [1518, 0]
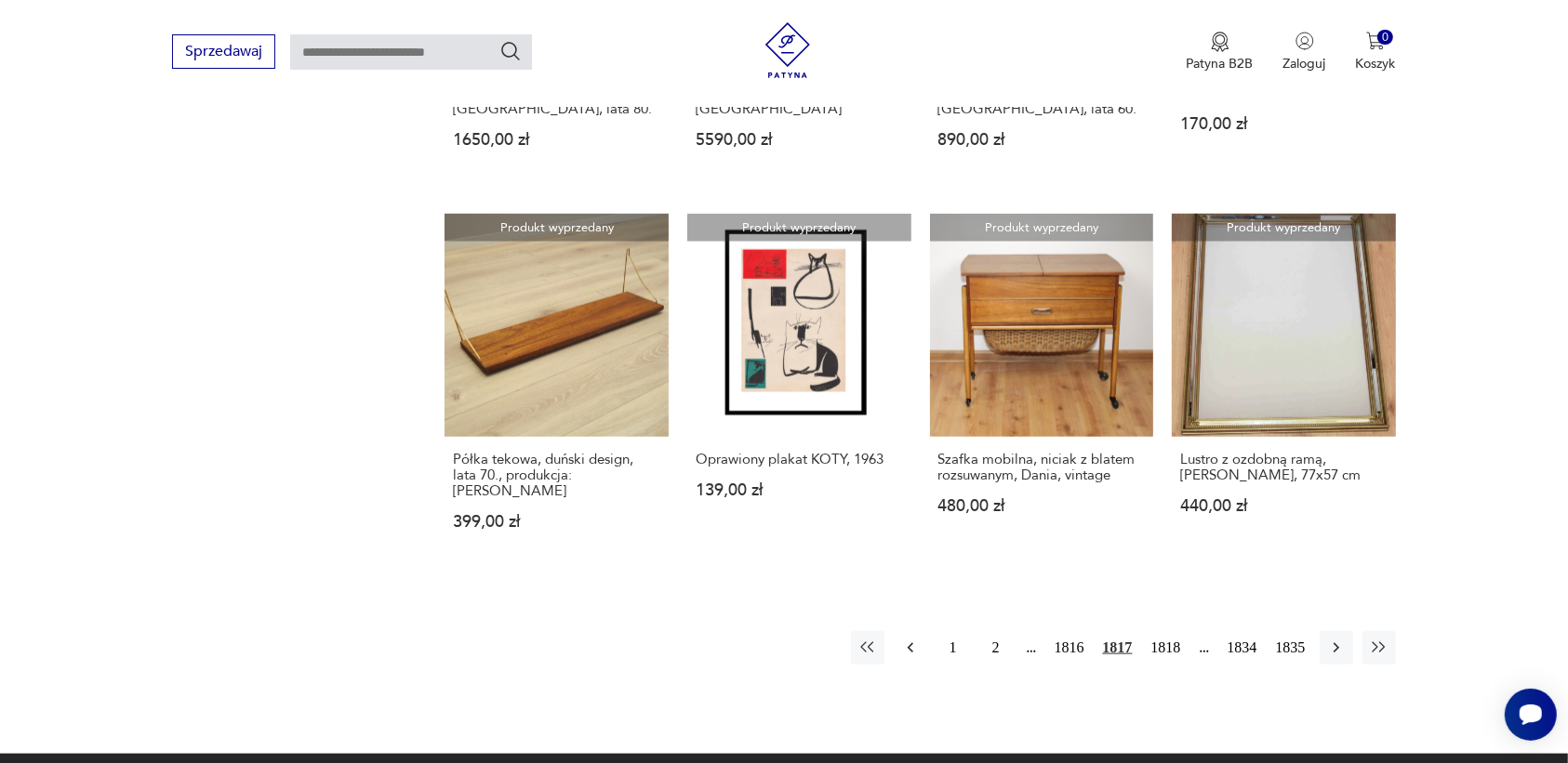
click at [909, 643] on icon "button" at bounding box center [910, 648] width 6 height 10
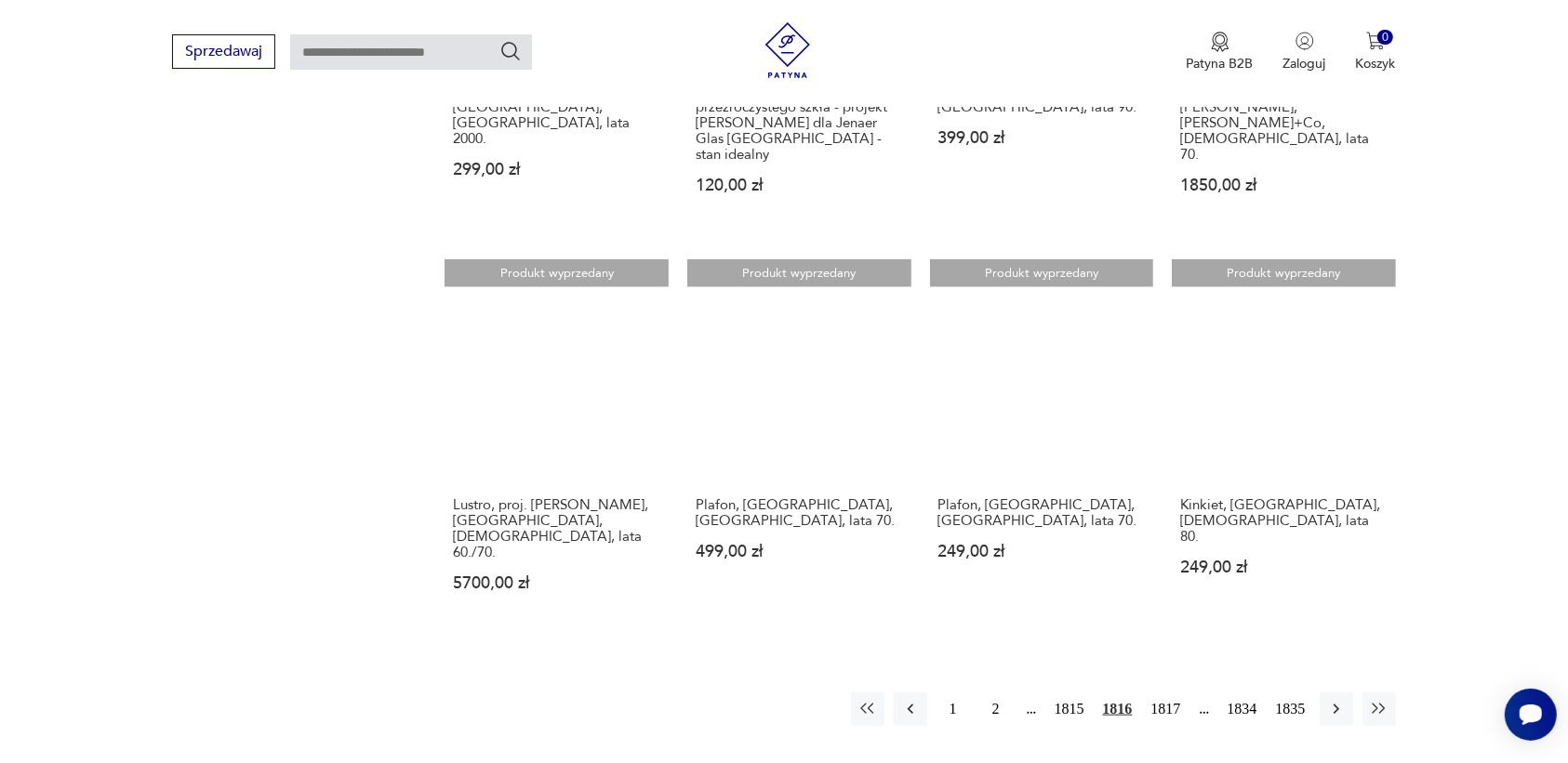
scroll to position [1635, 0]
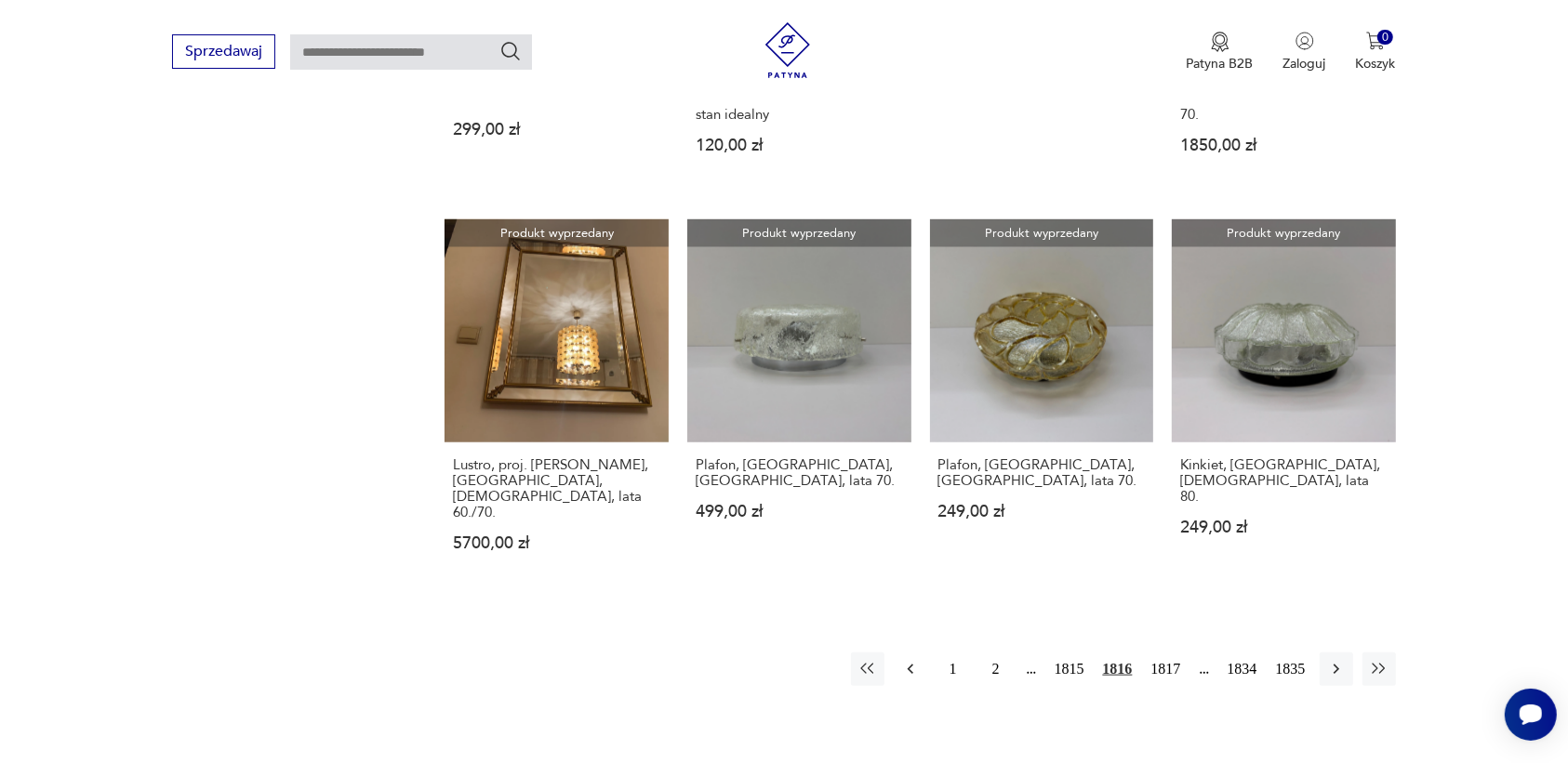
click at [911, 665] on icon "button" at bounding box center [910, 670] width 6 height 10
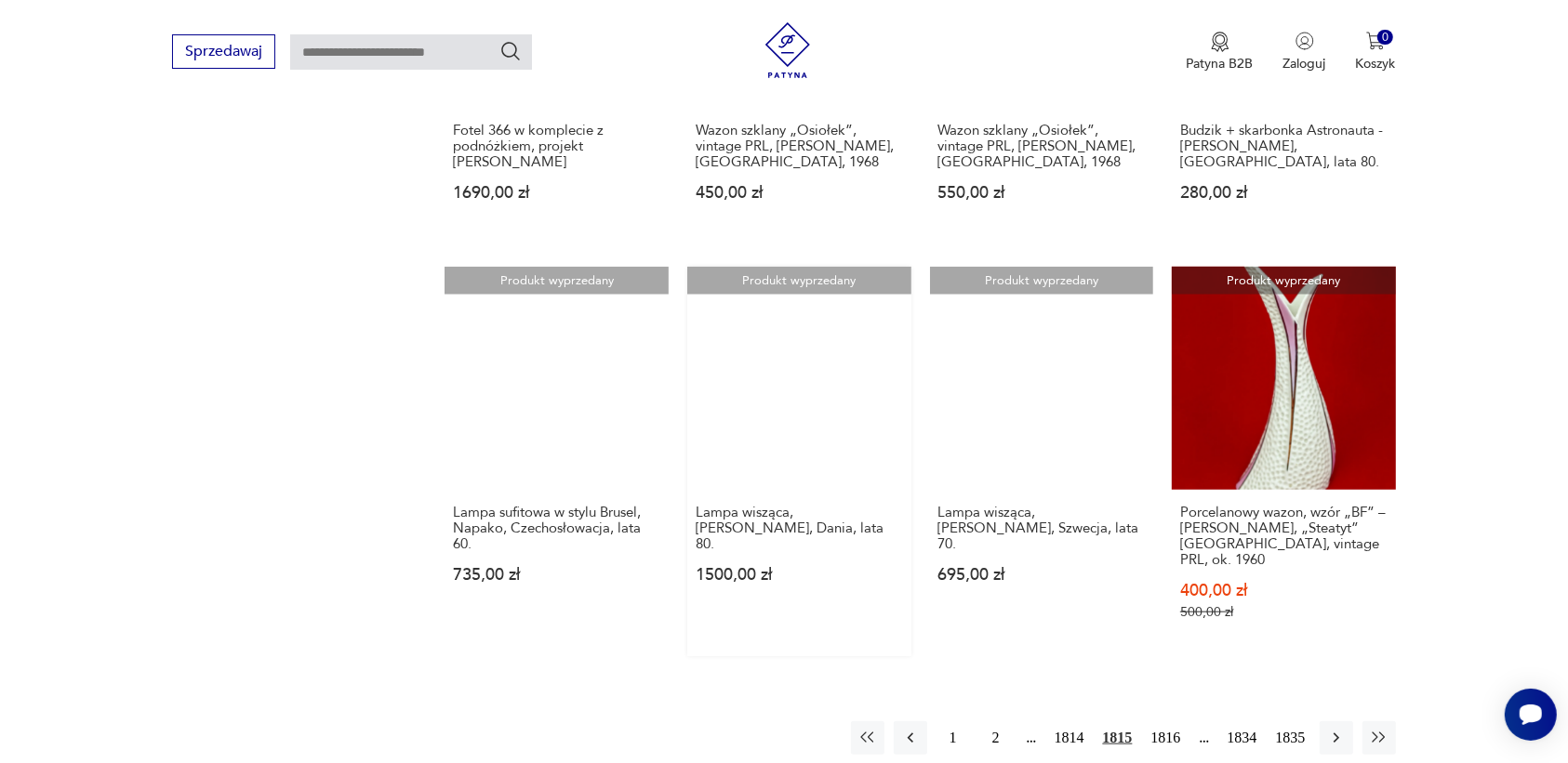
scroll to position [1518, 0]
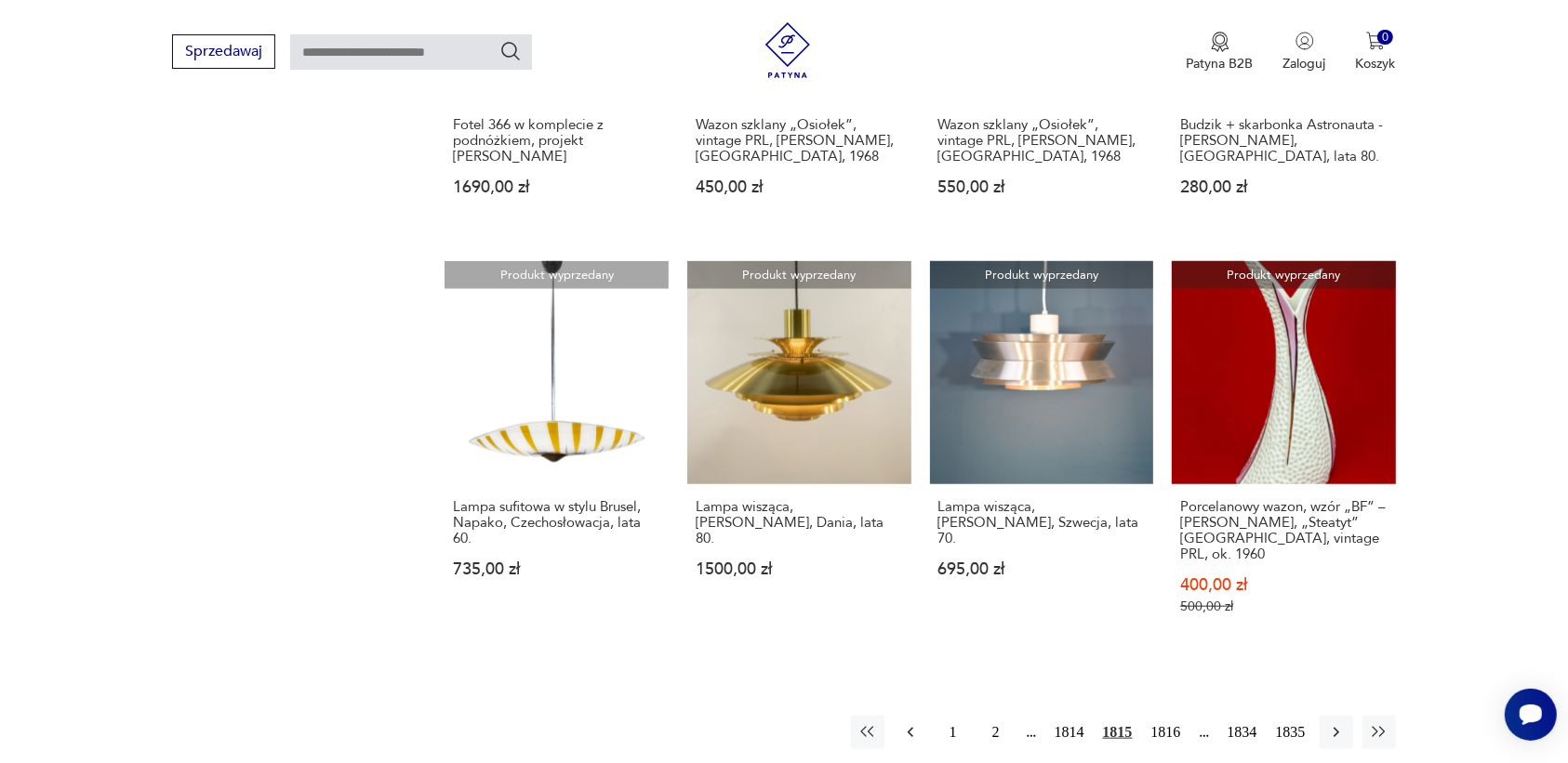
click at [909, 728] on icon "button" at bounding box center [910, 733] width 6 height 10
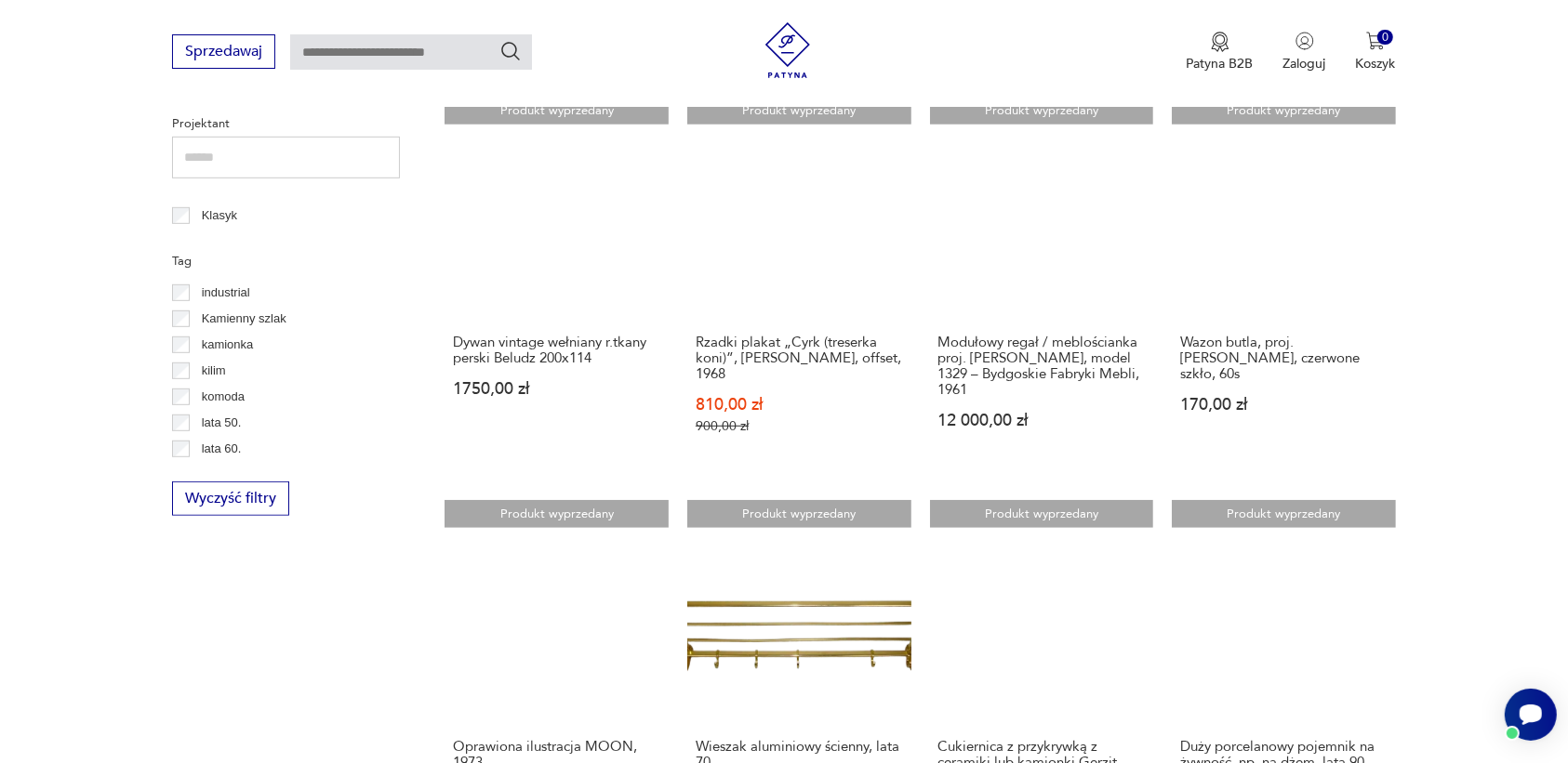
scroll to position [2130, 0]
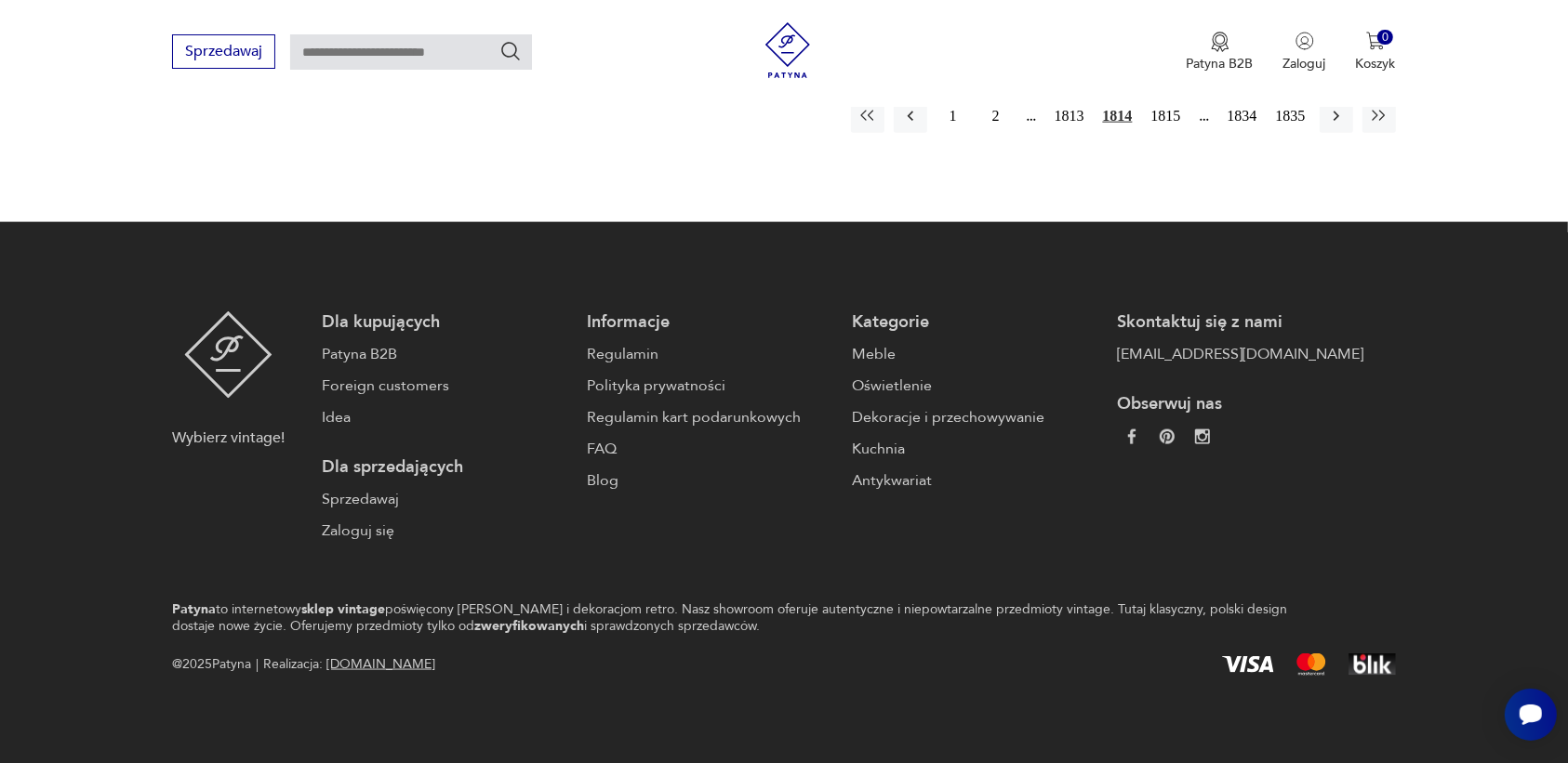
drag, startPoint x: 918, startPoint y: 660, endPoint x: 1469, endPoint y: 373, distance: 621.3
click at [1469, 373] on footer "Wybierz vintage! Dla kupujących Patyna B2B Foreign customers Idea Dla sprzedają…" at bounding box center [784, 493] width 1568 height 543
click at [1065, 105] on div "Sprzedawaj Patyna B2B Zaloguj 0 Koszyk Twój koszyk ( 0 ) Brak produktów w koszy…" at bounding box center [784, 53] width 1568 height 107
click at [1074, 108] on button "1813" at bounding box center [1069, 117] width 39 height 34
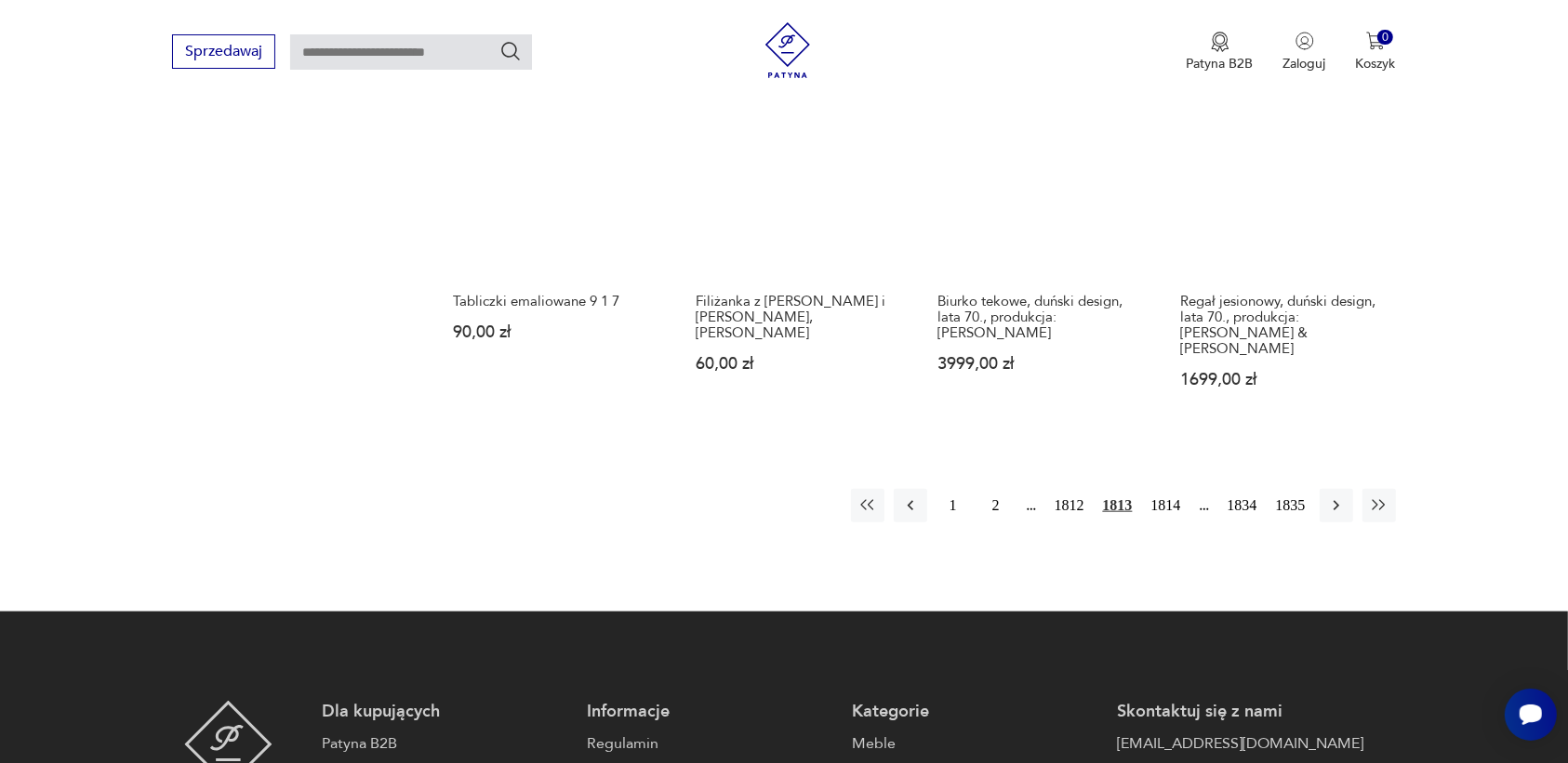
scroll to position [1751, 0]
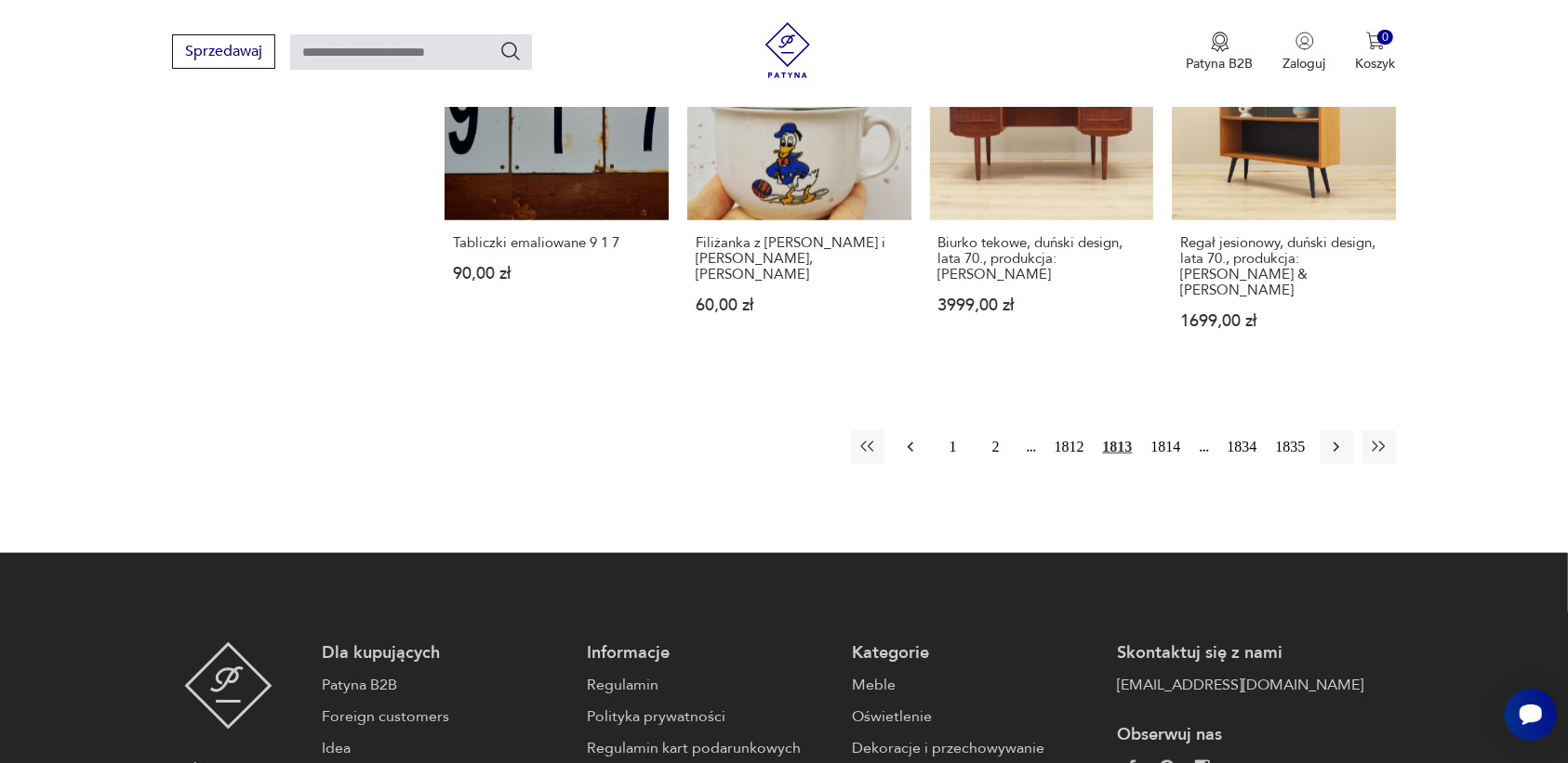
click at [905, 437] on icon "button" at bounding box center [910, 446] width 19 height 19
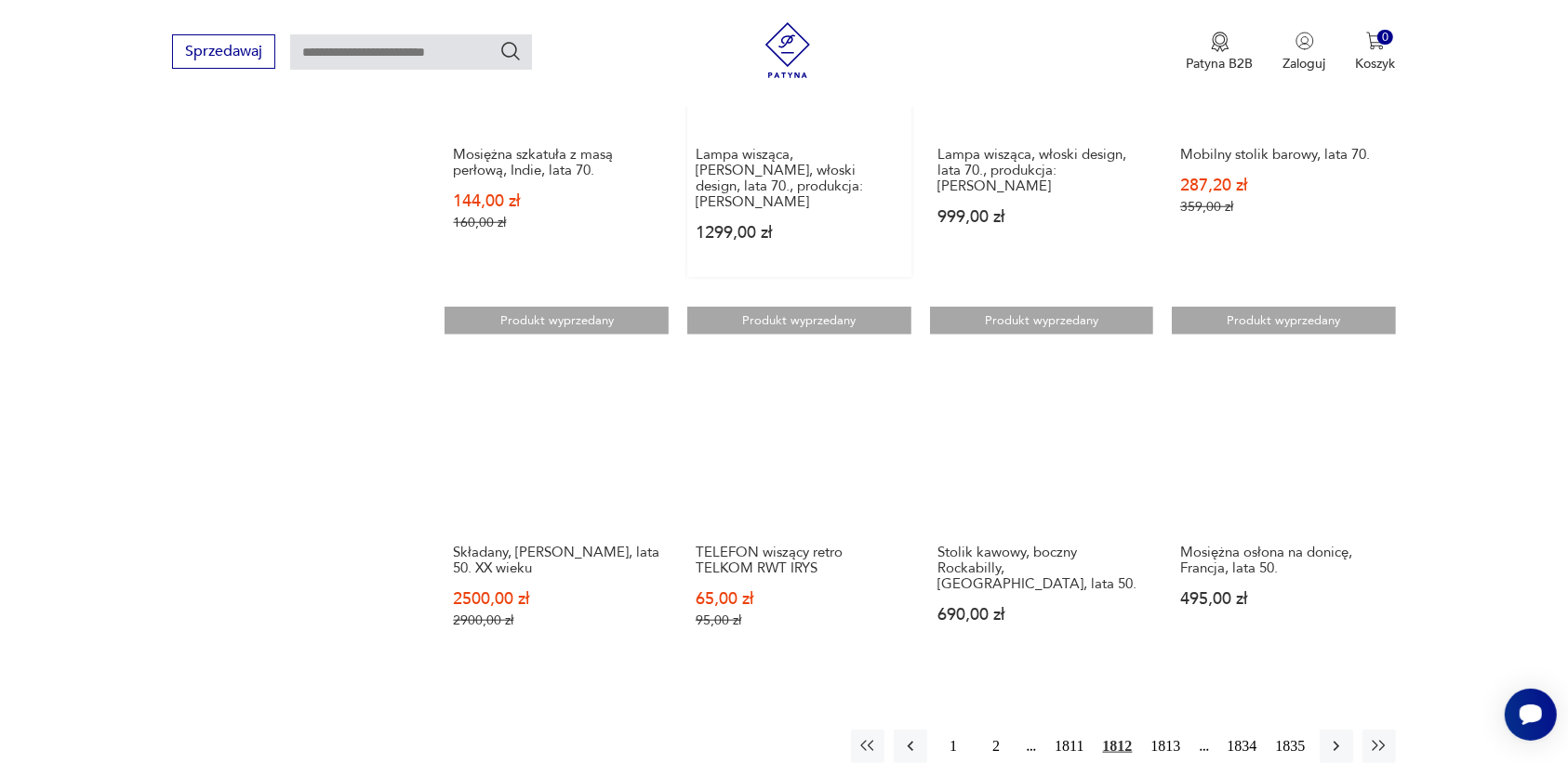
scroll to position [1518, 0]
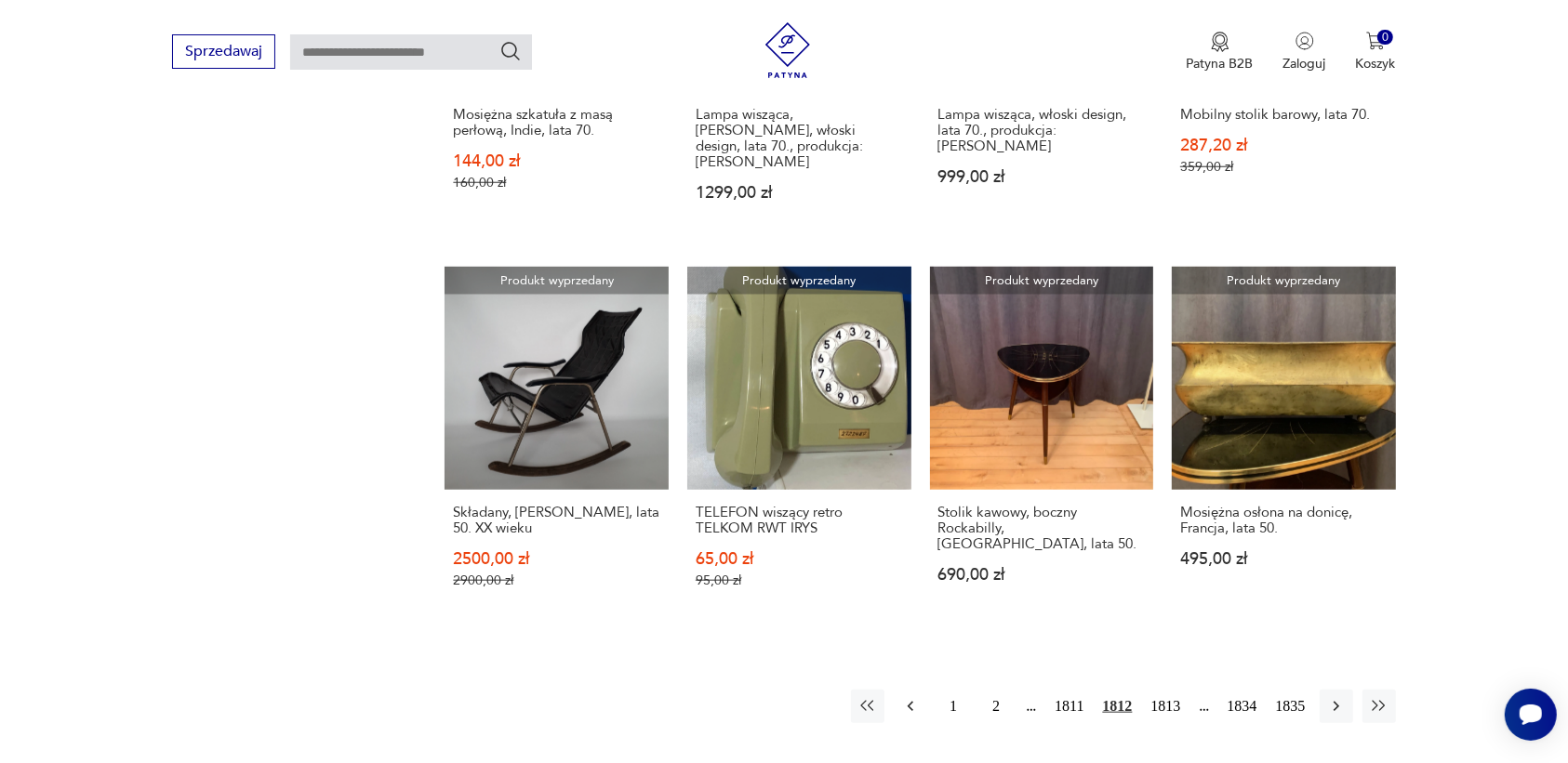
click at [905, 697] on icon "button" at bounding box center [910, 706] width 19 height 19
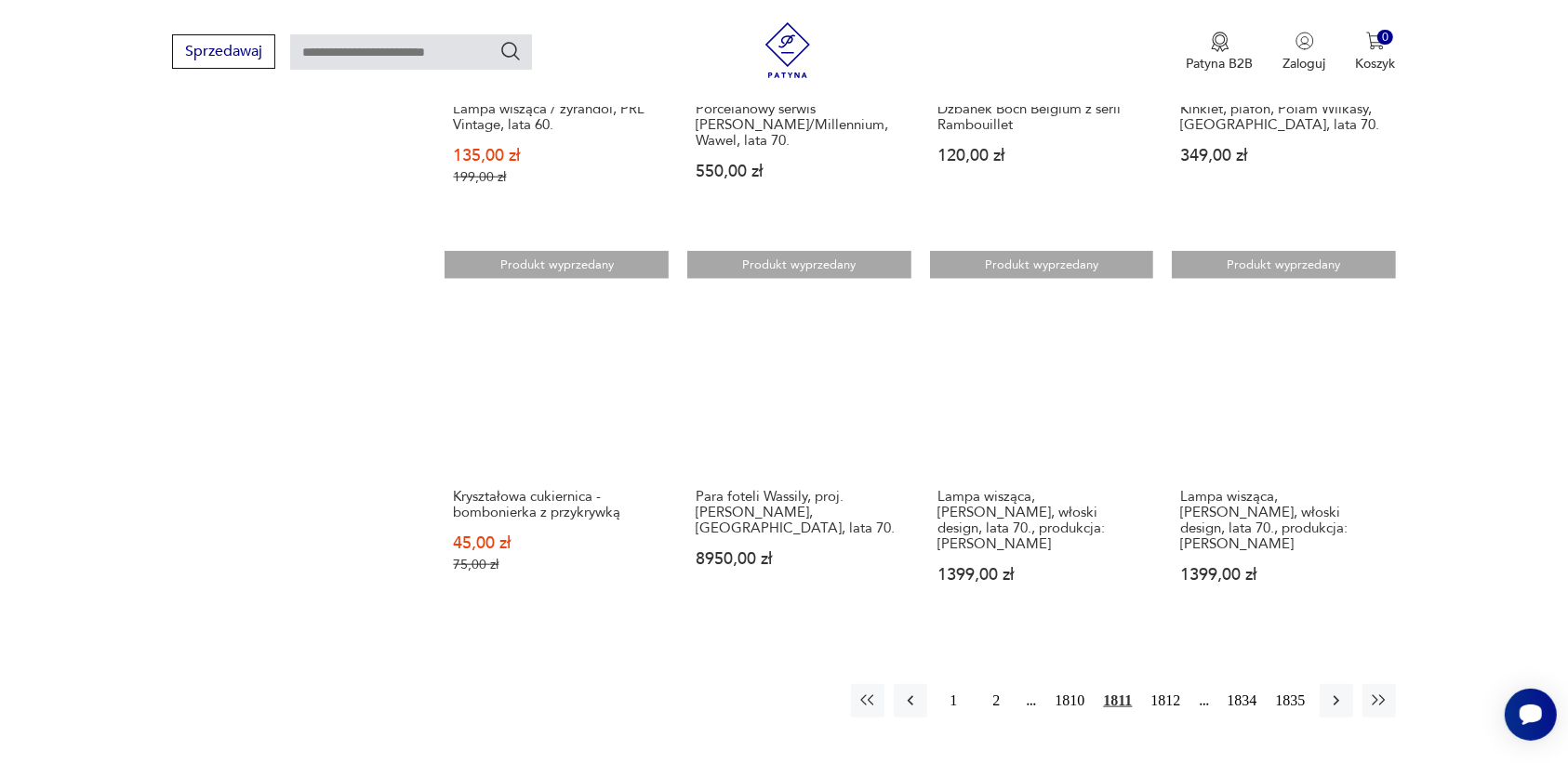
scroll to position [1635, 0]
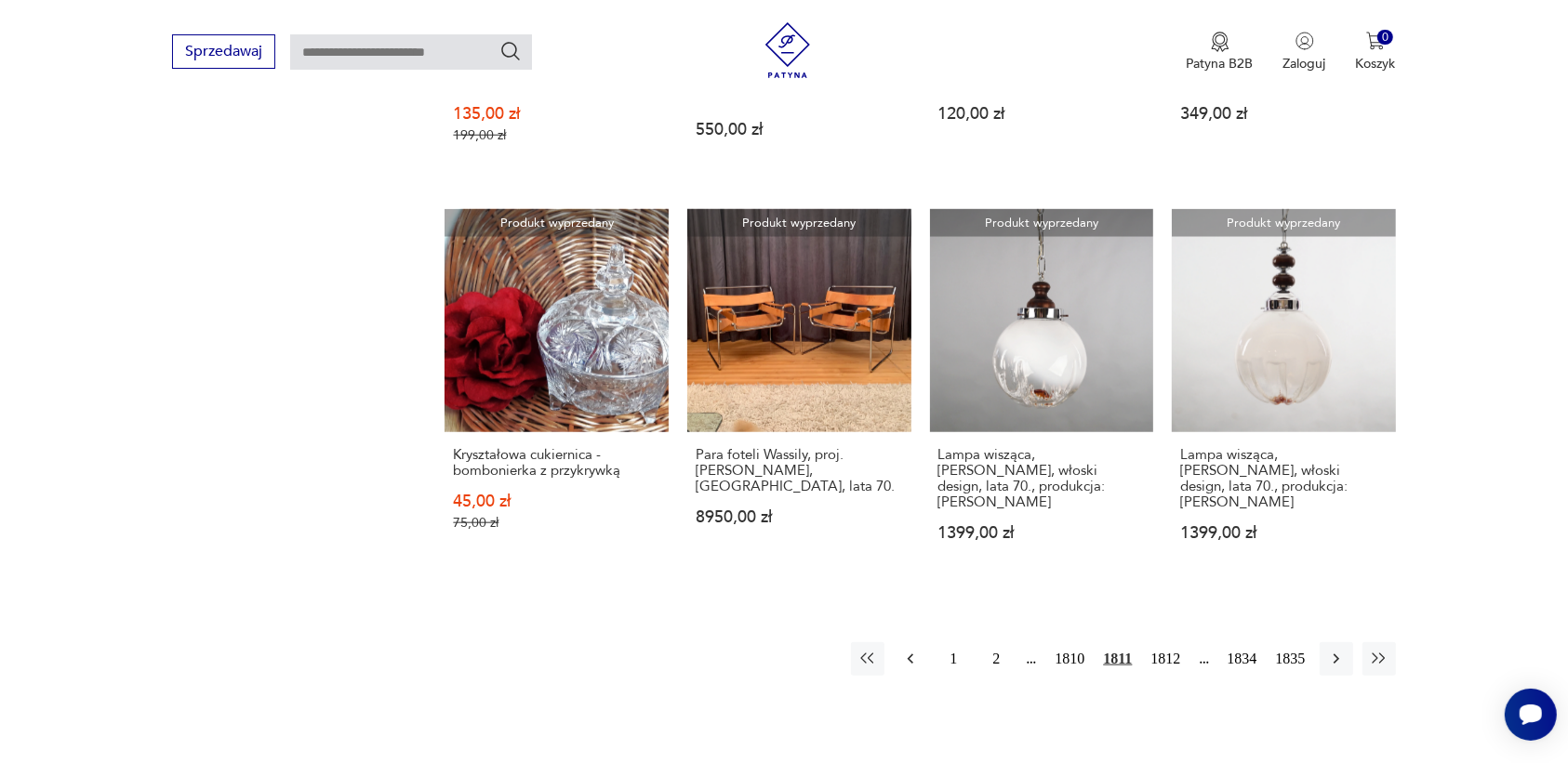
click at [912, 654] on icon "button" at bounding box center [911, 659] width 6 height 10
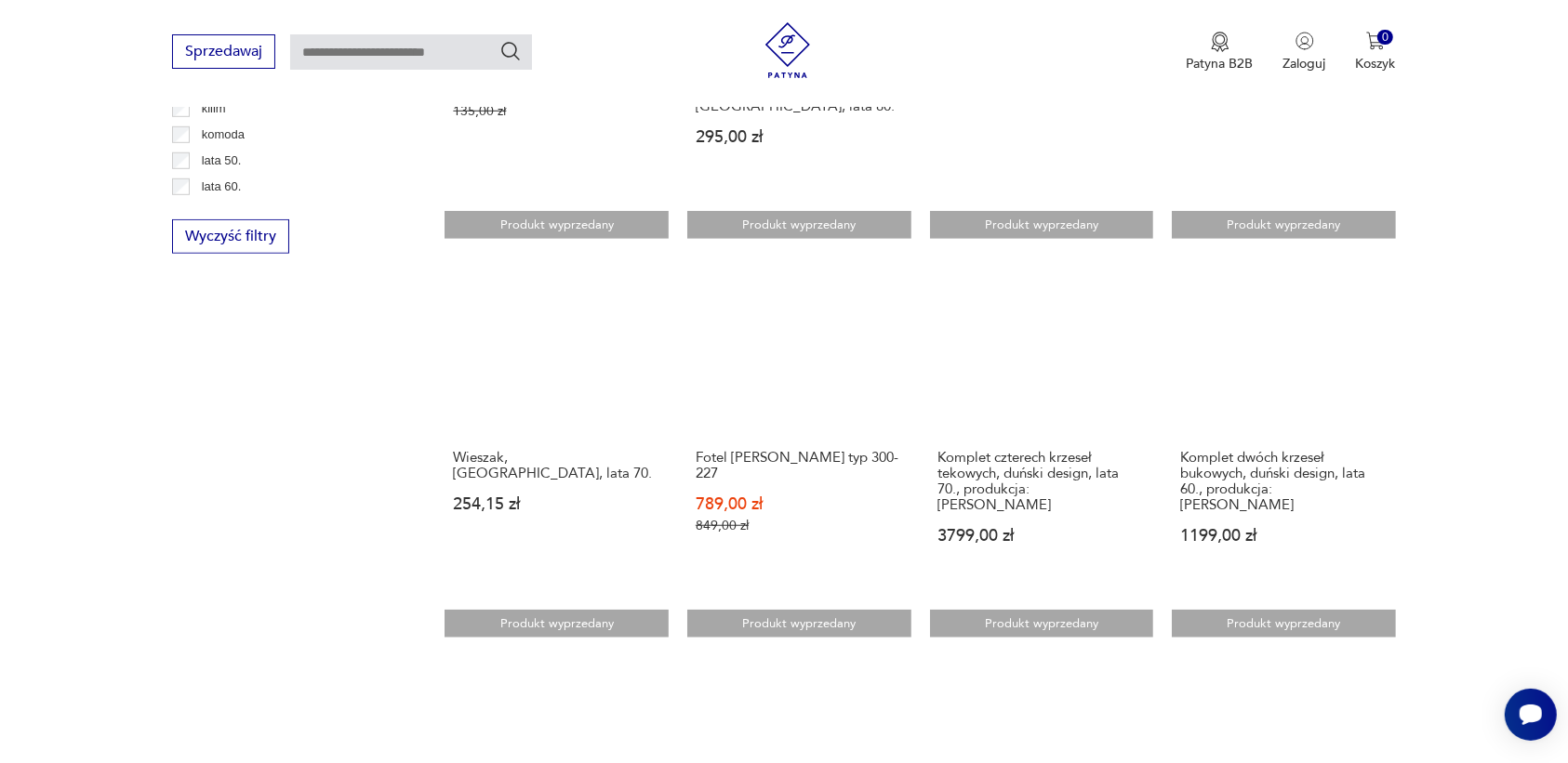
scroll to position [1518, 0]
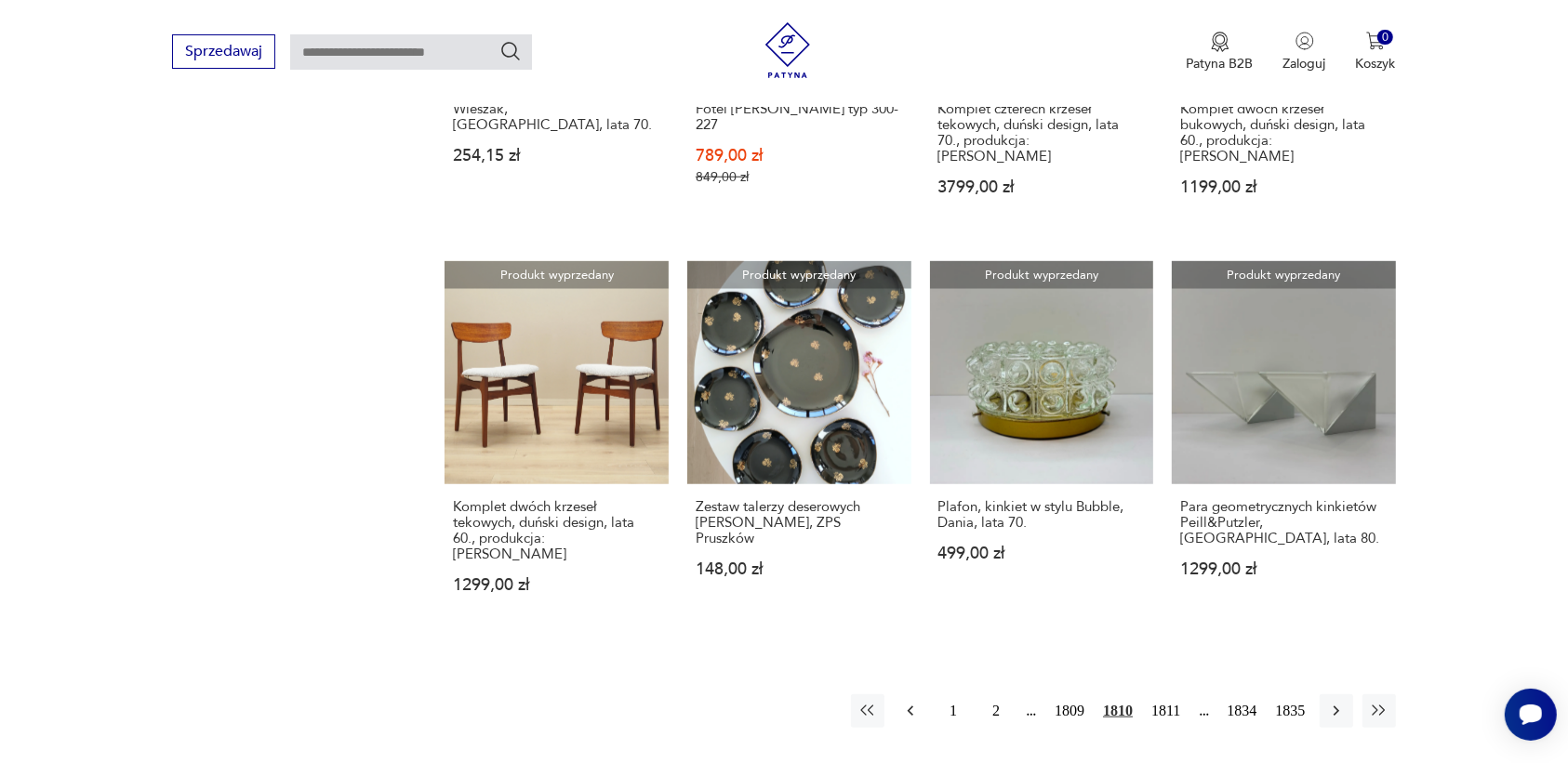
click at [903, 702] on icon "button" at bounding box center [910, 711] width 19 height 19
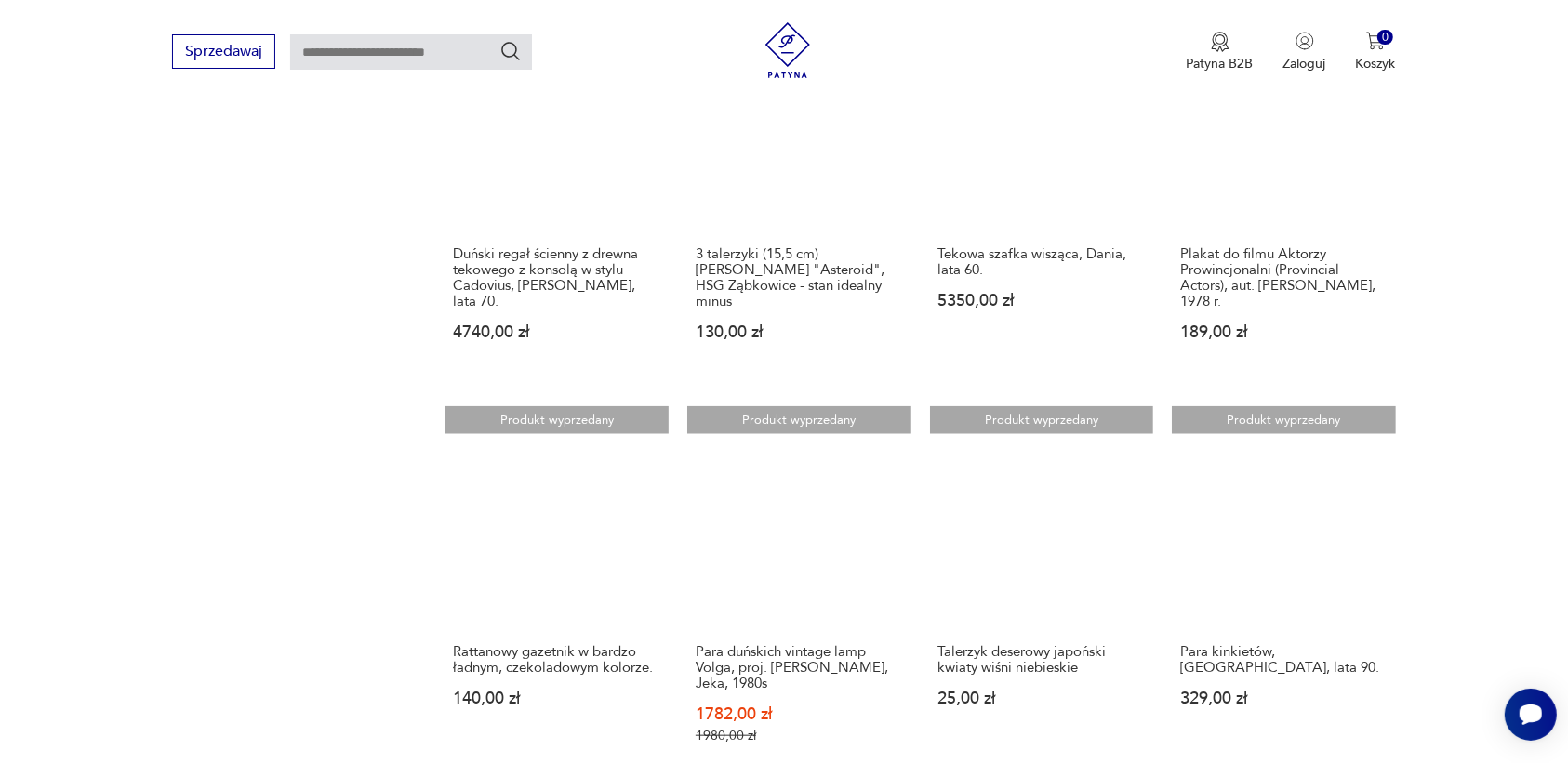
scroll to position [1518, 0]
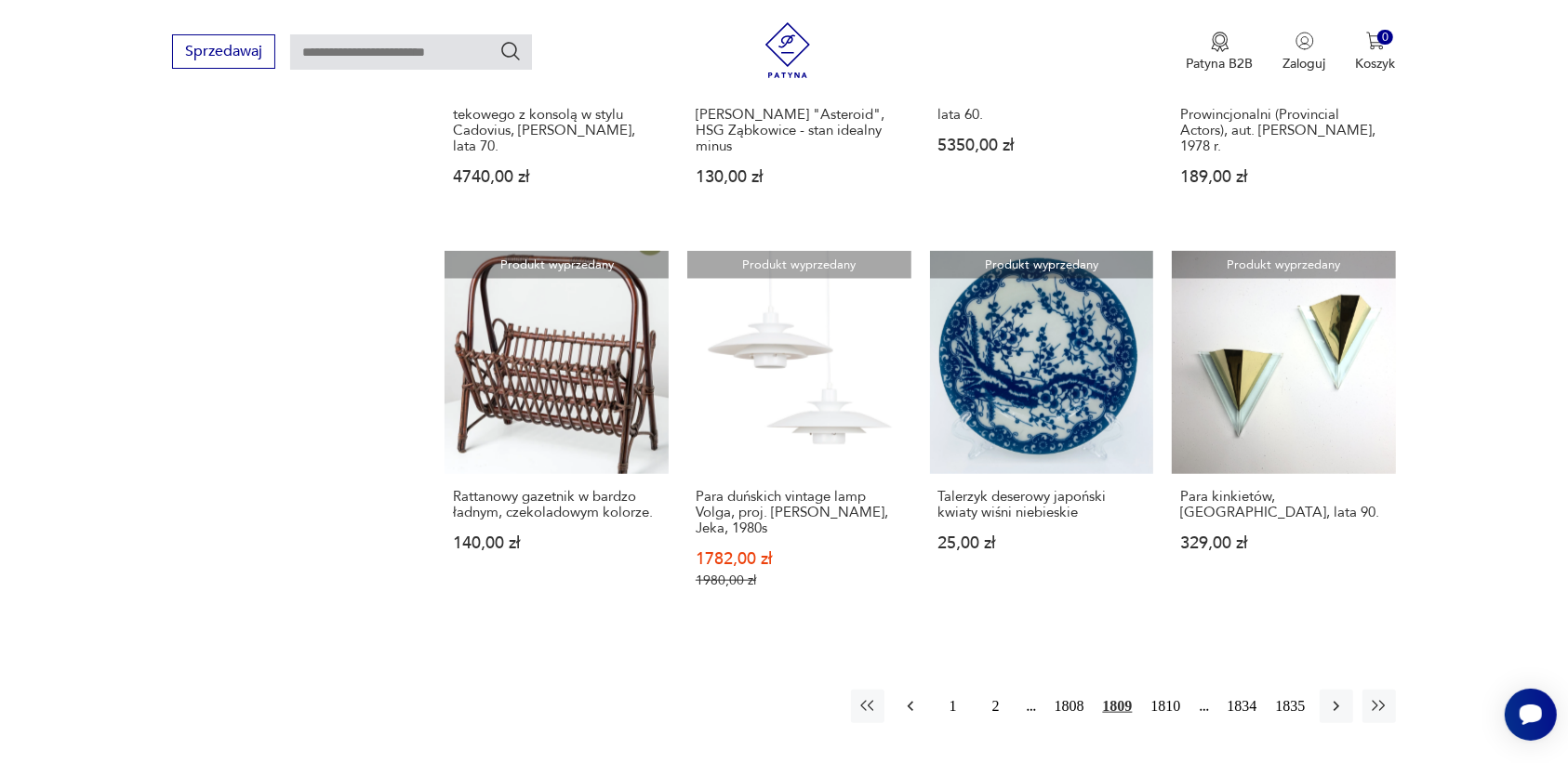
click at [909, 702] on icon "button" at bounding box center [910, 707] width 6 height 10
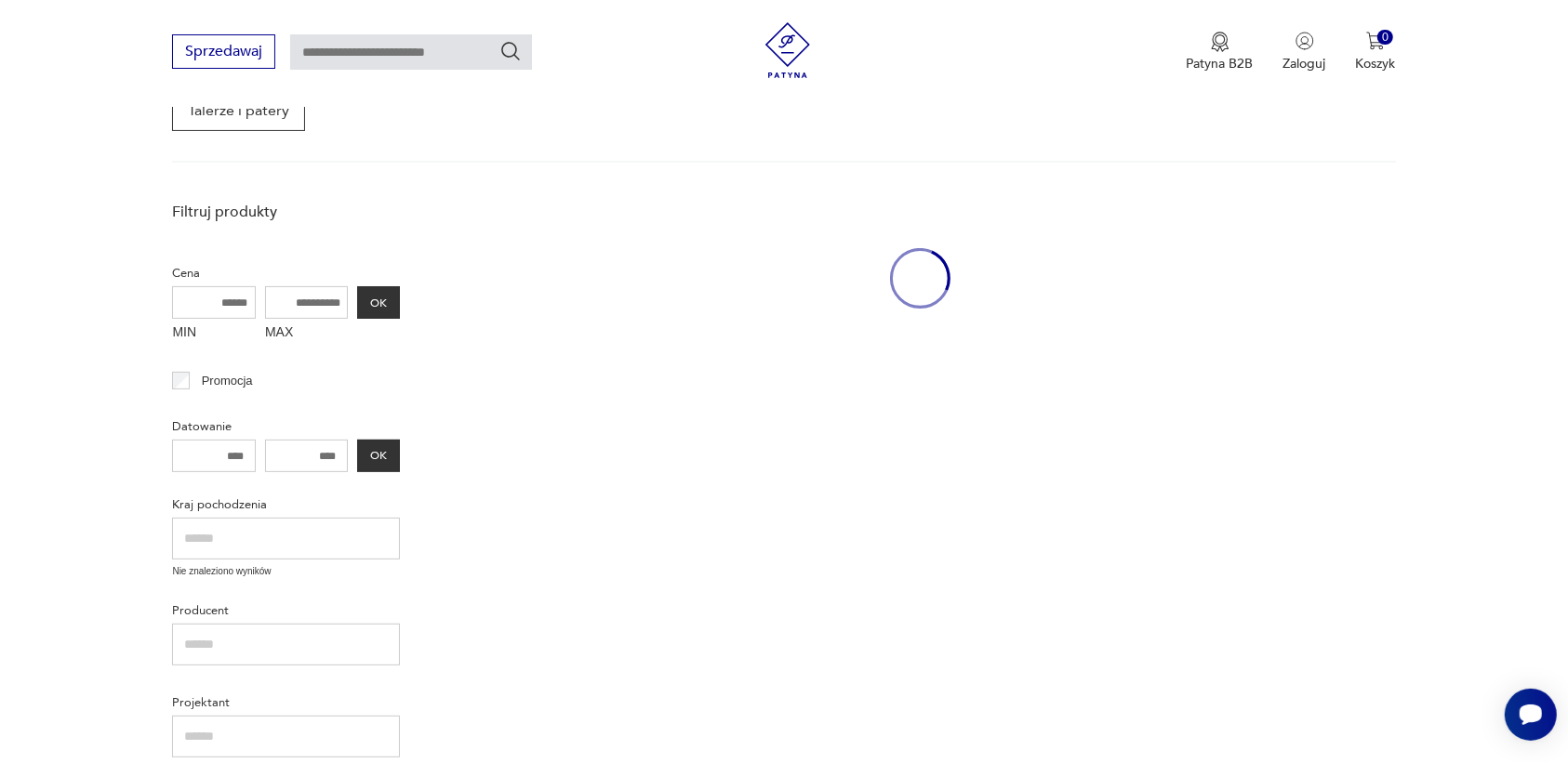
scroll to position [240, 0]
